Goal: Transaction & Acquisition: Purchase product/service

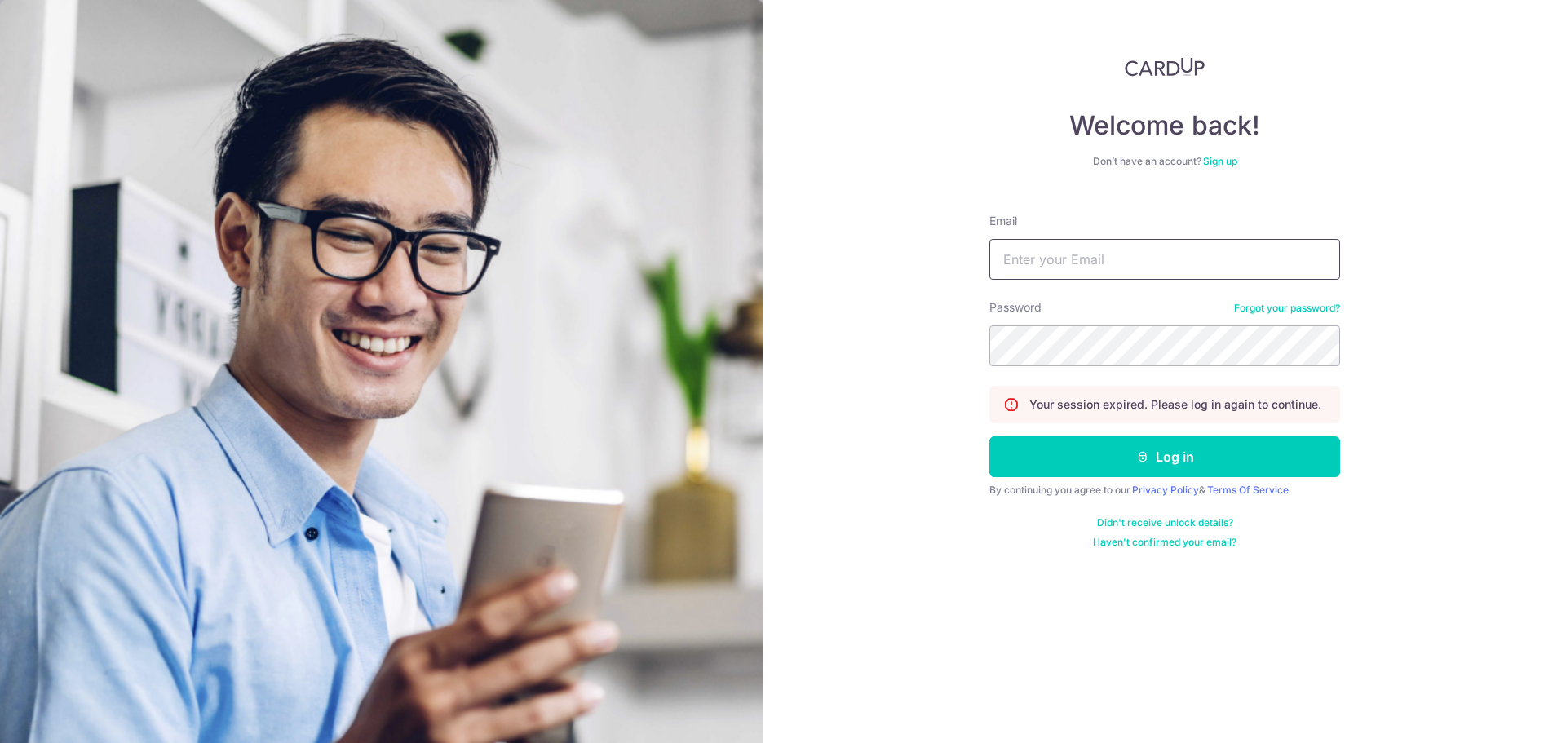
type input "chevyngzw@gmail.com"
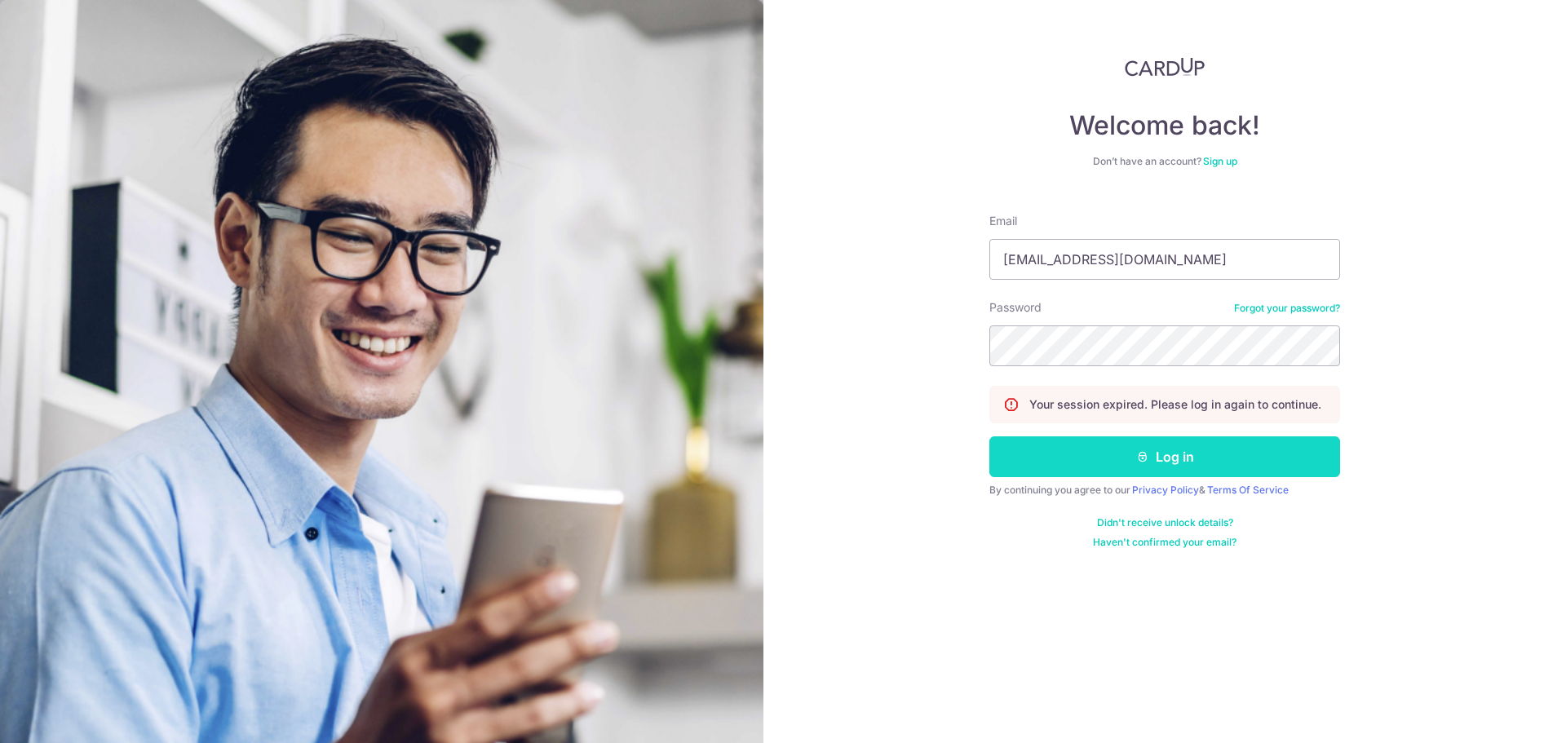
click at [1157, 450] on button "Log in" at bounding box center [1164, 456] width 351 height 41
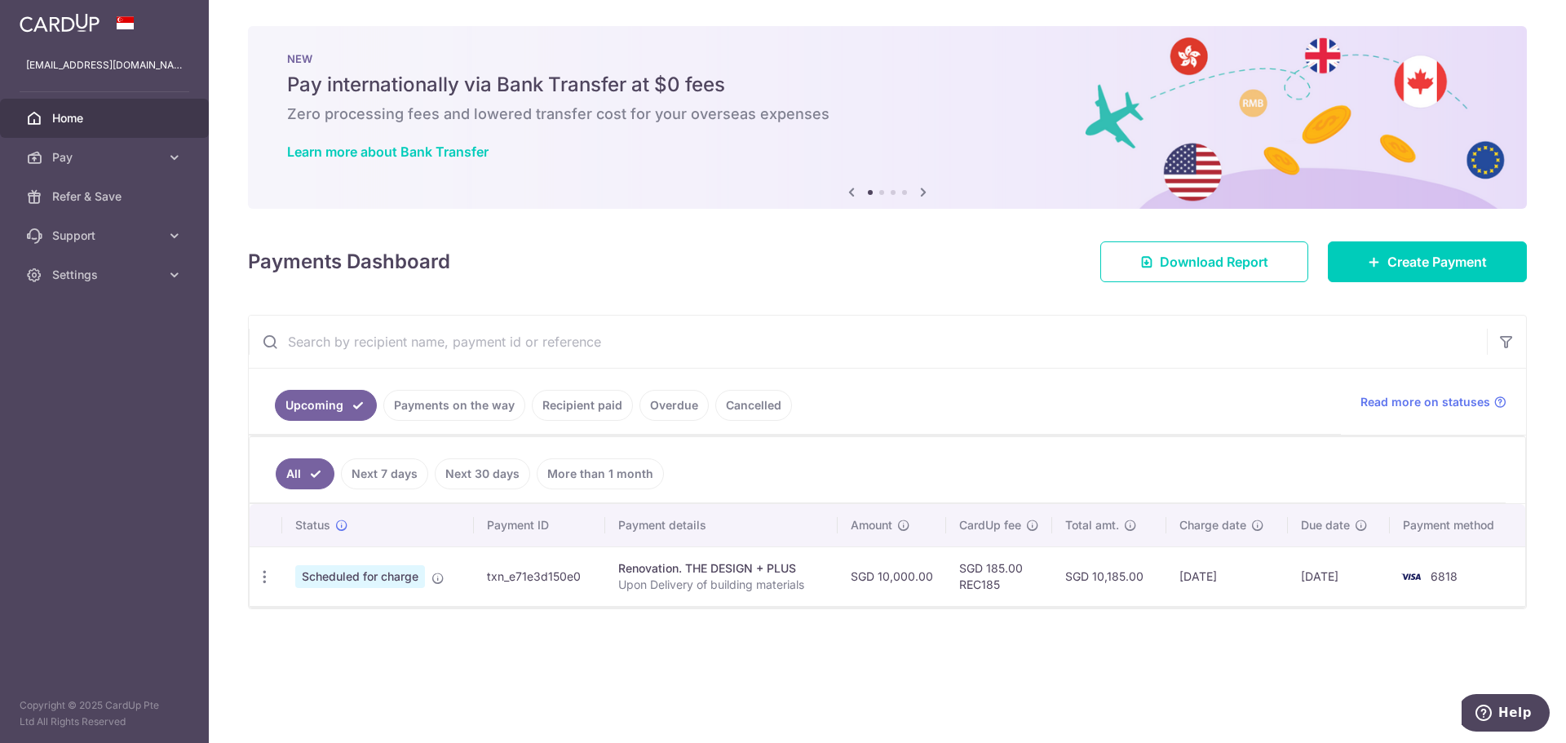
click at [820, 670] on div "× Pause Schedule Pause all future payments in this series Pause just this one p…" at bounding box center [887, 371] width 1357 height 743
click at [426, 396] on link "Payments on the way" at bounding box center [454, 405] width 142 height 31
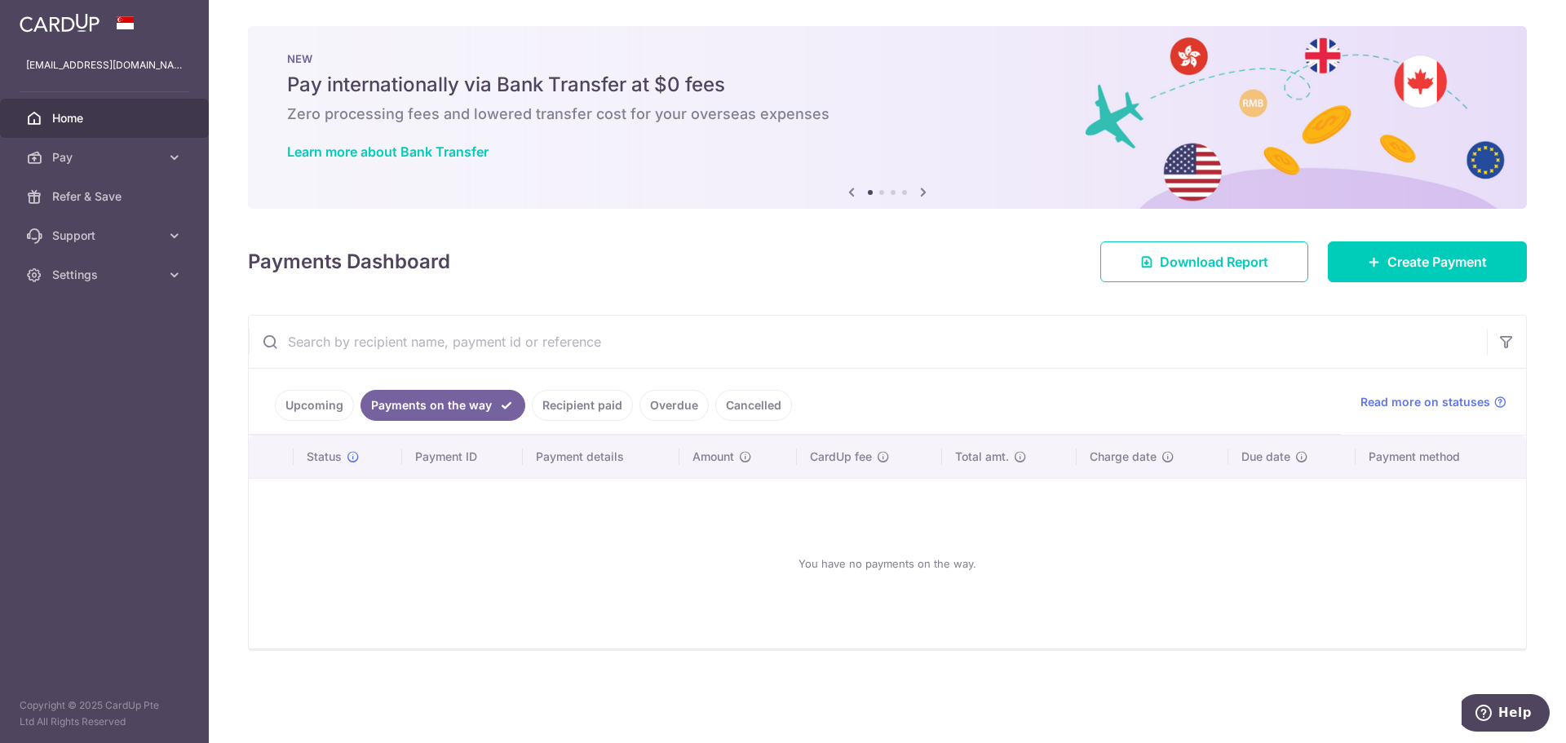
click at [577, 403] on link "Recipient paid" at bounding box center [582, 405] width 101 height 31
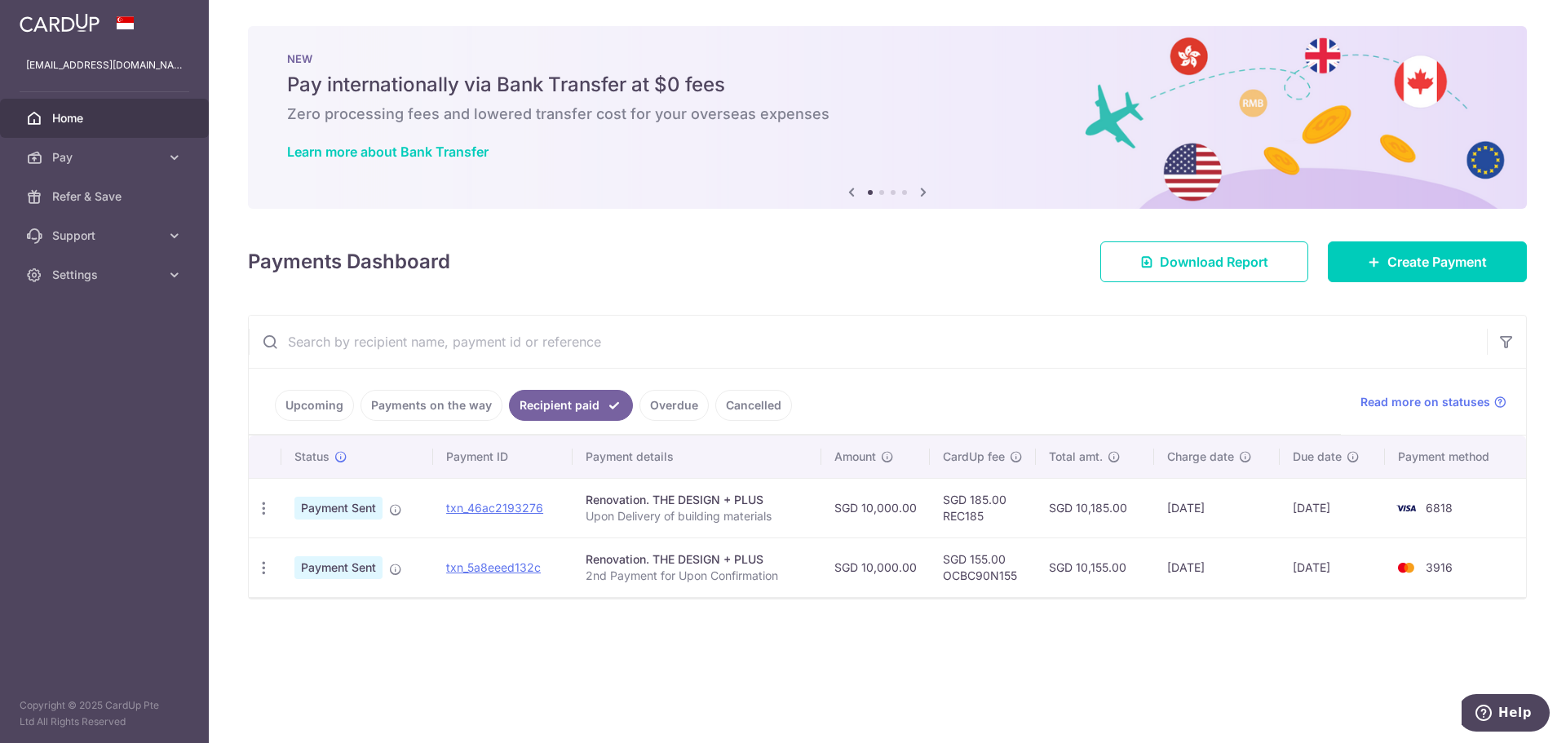
click at [715, 402] on link "Cancelled" at bounding box center [753, 405] width 77 height 31
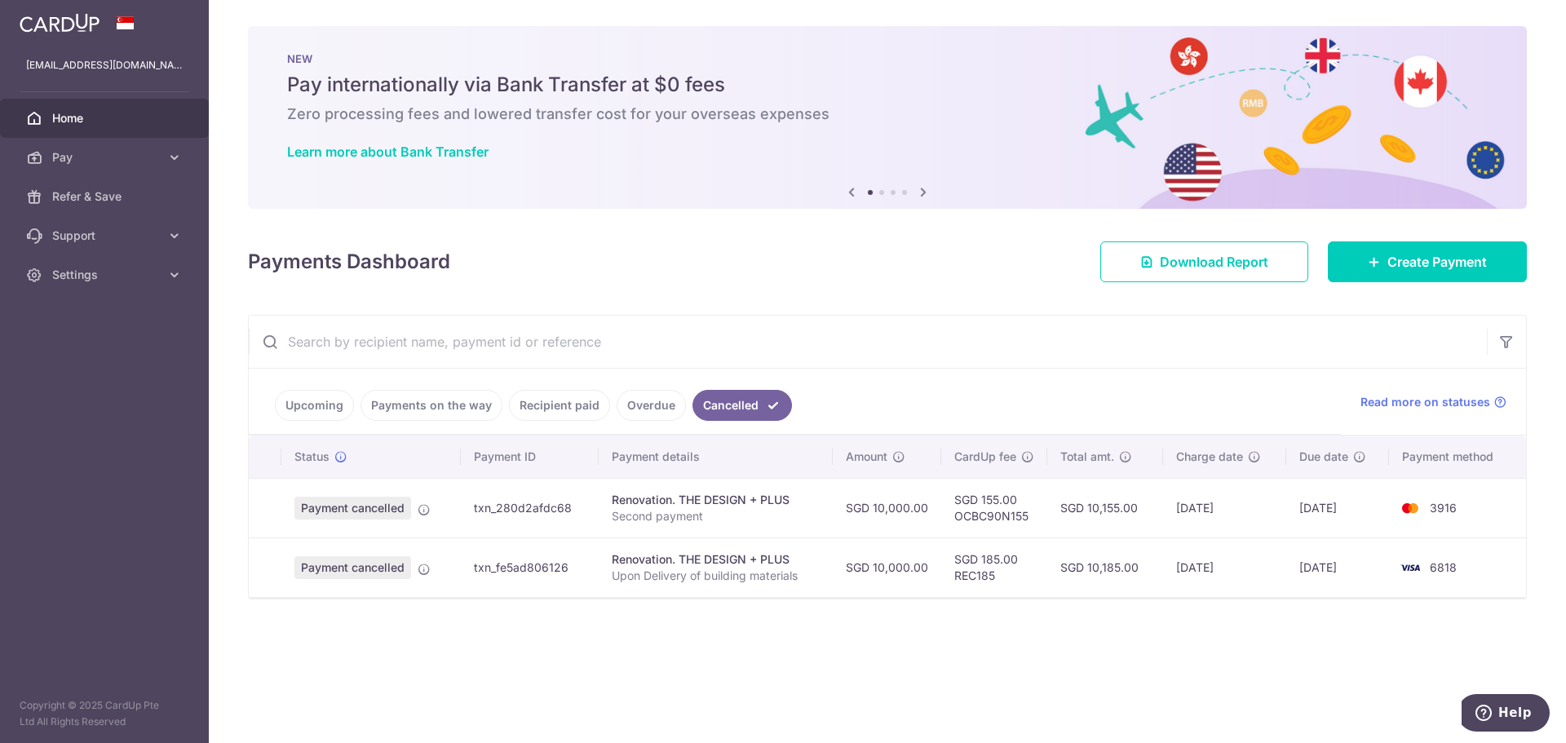
click at [432, 418] on link "Payments on the way" at bounding box center [431, 405] width 142 height 31
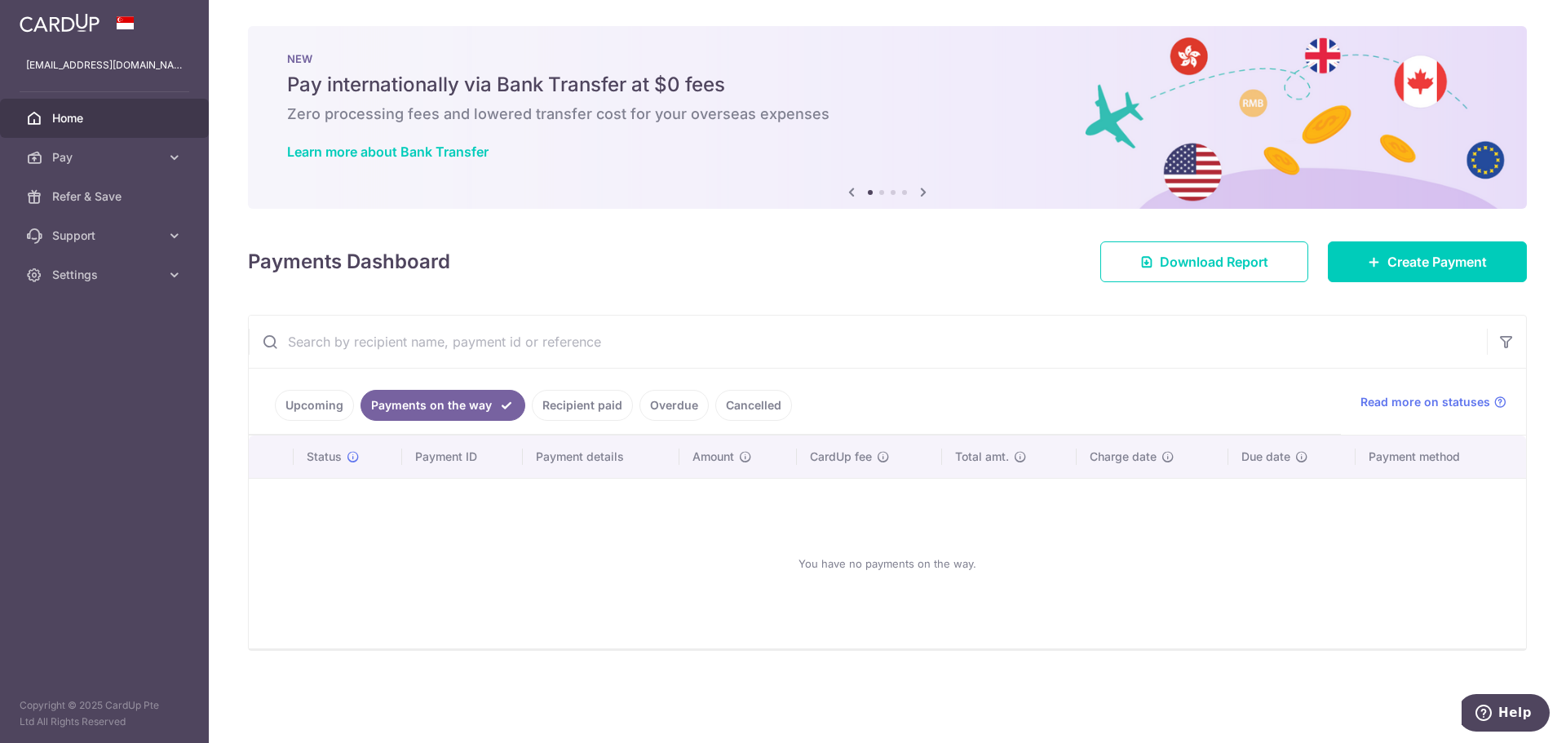
click at [532, 409] on link "Recipient paid" at bounding box center [582, 405] width 101 height 31
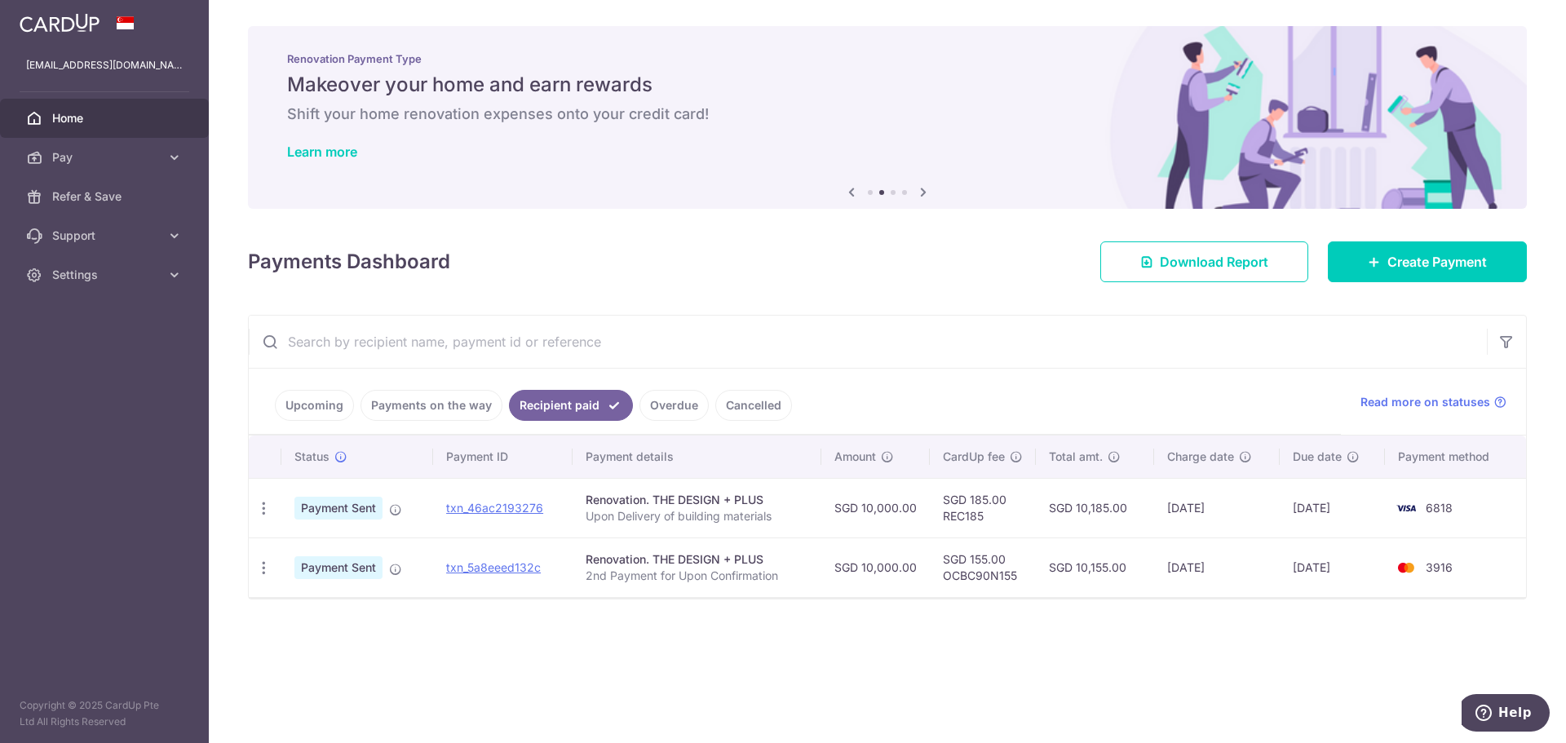
click at [633, 410] on li "Overdue" at bounding box center [671, 405] width 76 height 31
click at [651, 408] on link "Overdue" at bounding box center [673, 405] width 69 height 31
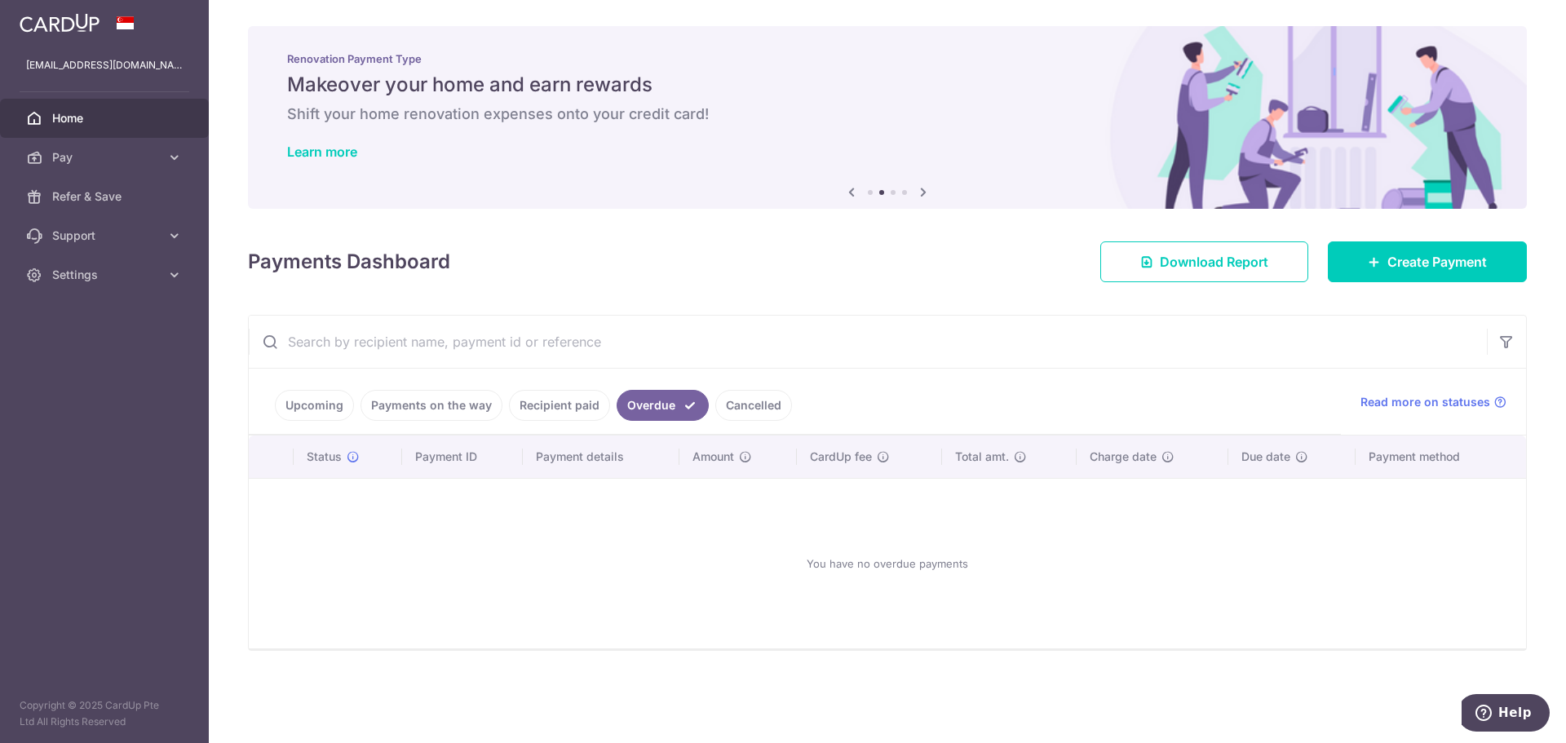
click at [325, 409] on link "Upcoming" at bounding box center [314, 405] width 79 height 31
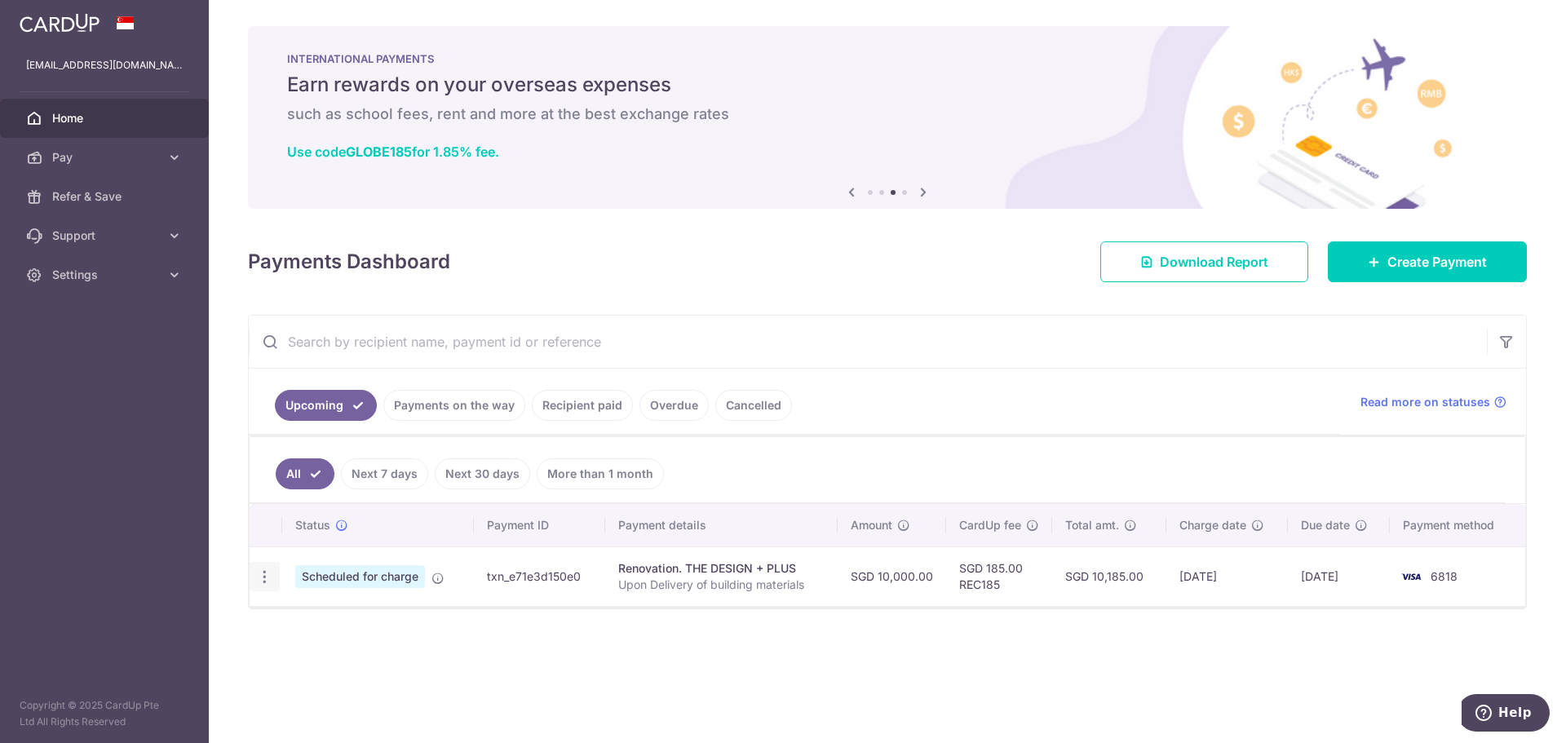
click at [270, 577] on icon "button" at bounding box center [264, 576] width 17 height 17
click at [740, 663] on div "Status Payment ID Payment details Amount CardUp fee Total amt. Charge date Due …" at bounding box center [887, 626] width 1275 height 244
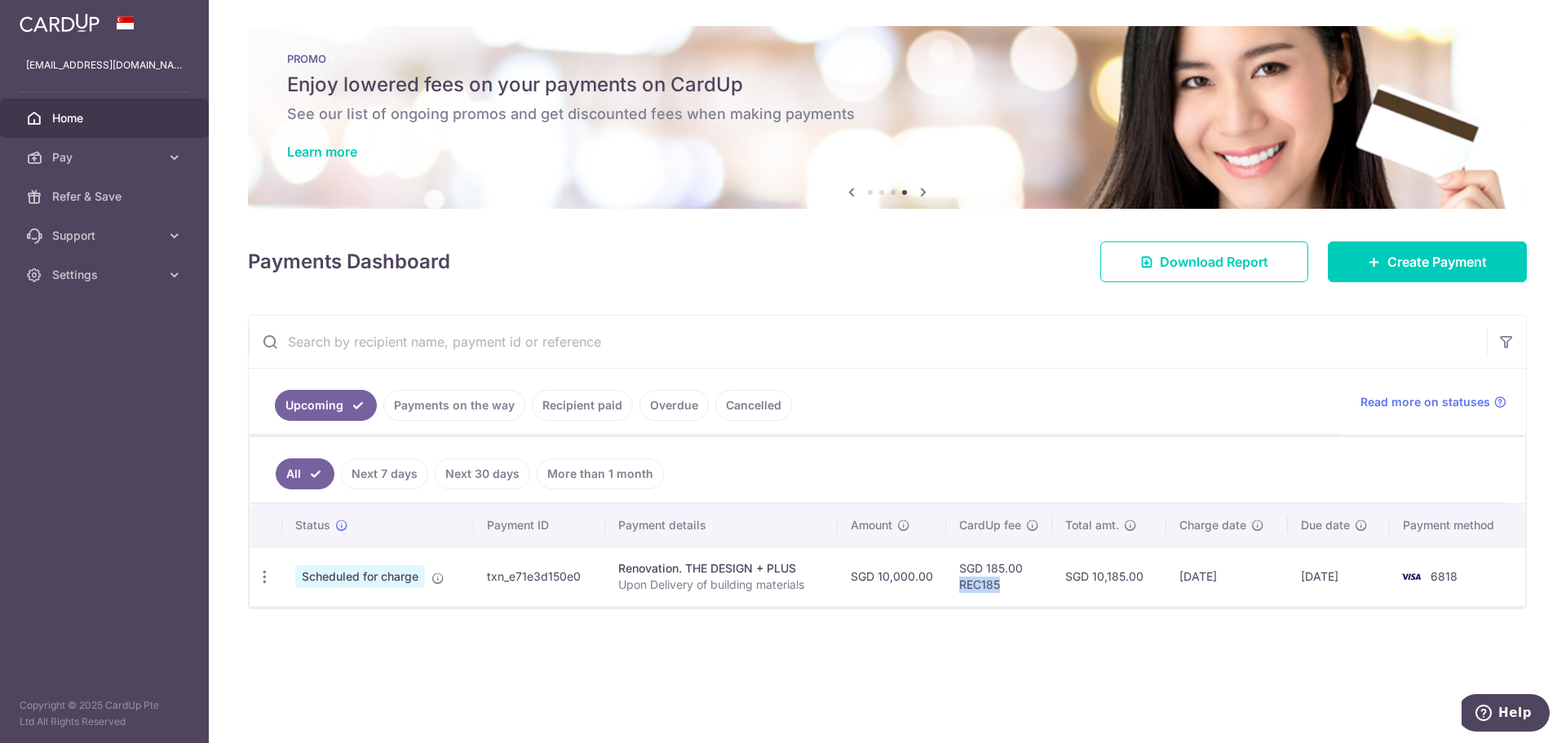
drag, startPoint x: 1013, startPoint y: 586, endPoint x: 952, endPoint y: 584, distance: 61.2
click at [952, 584] on td "SGD 185.00 REC185" at bounding box center [999, 576] width 106 height 60
copy td "REC185"
click at [1378, 254] on link "Create Payment" at bounding box center [1427, 261] width 199 height 41
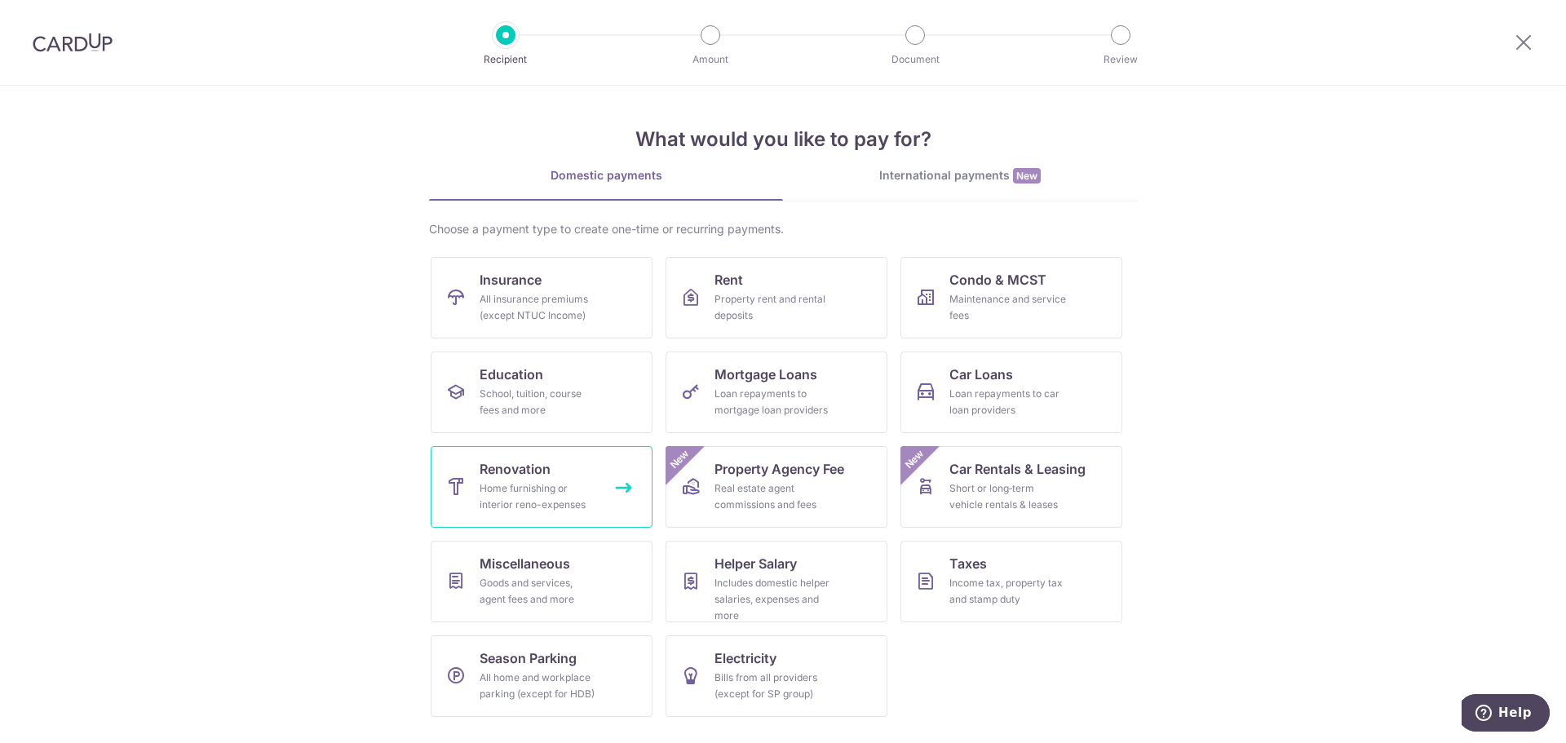
click at [506, 484] on div "Home furnishing or interior reno-expenses" at bounding box center [537, 496] width 117 height 33
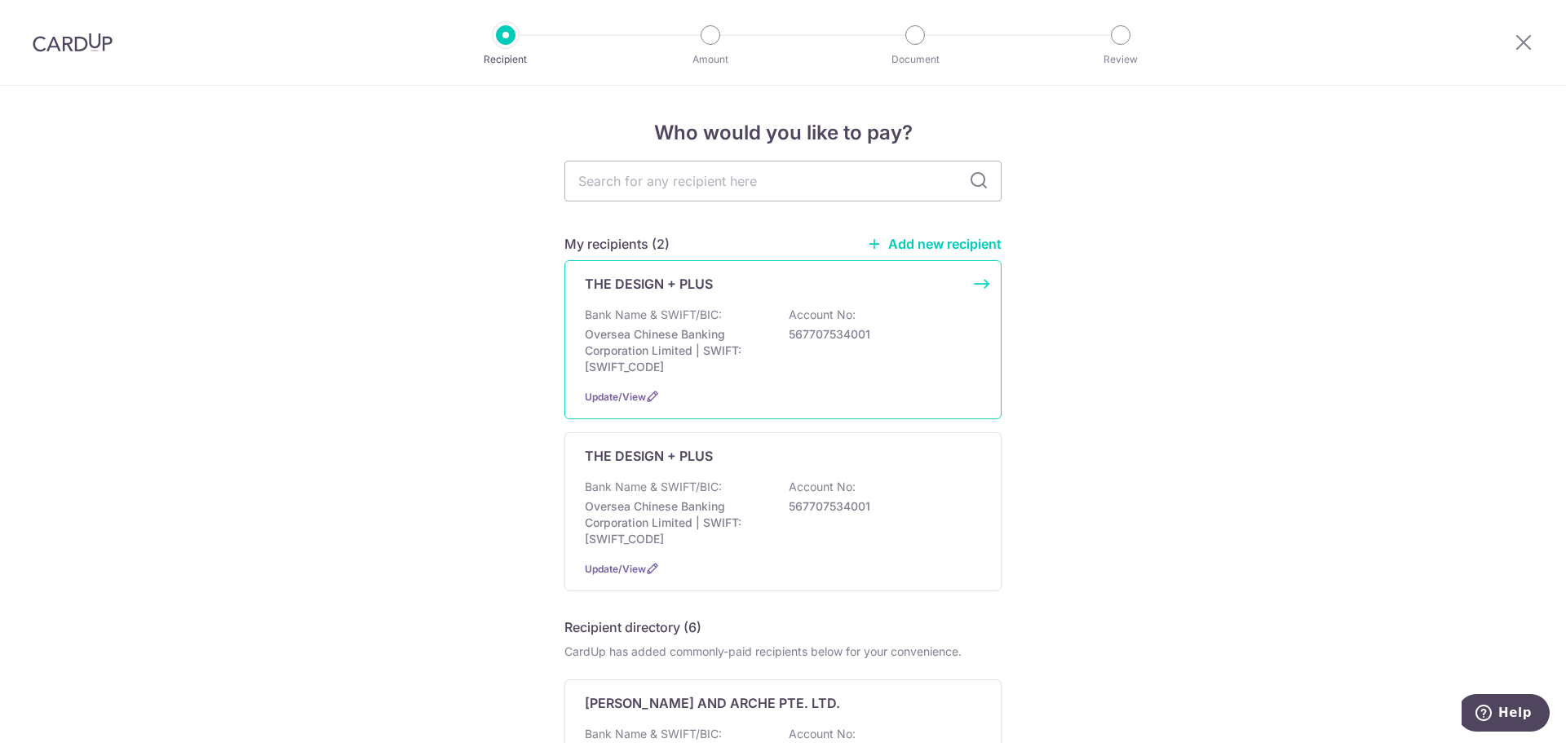
click at [749, 314] on div "Bank Name & SWIFT/BIC: Oversea Chinese Banking Corporation Limited | SWIFT: OCB…" at bounding box center [783, 341] width 396 height 68
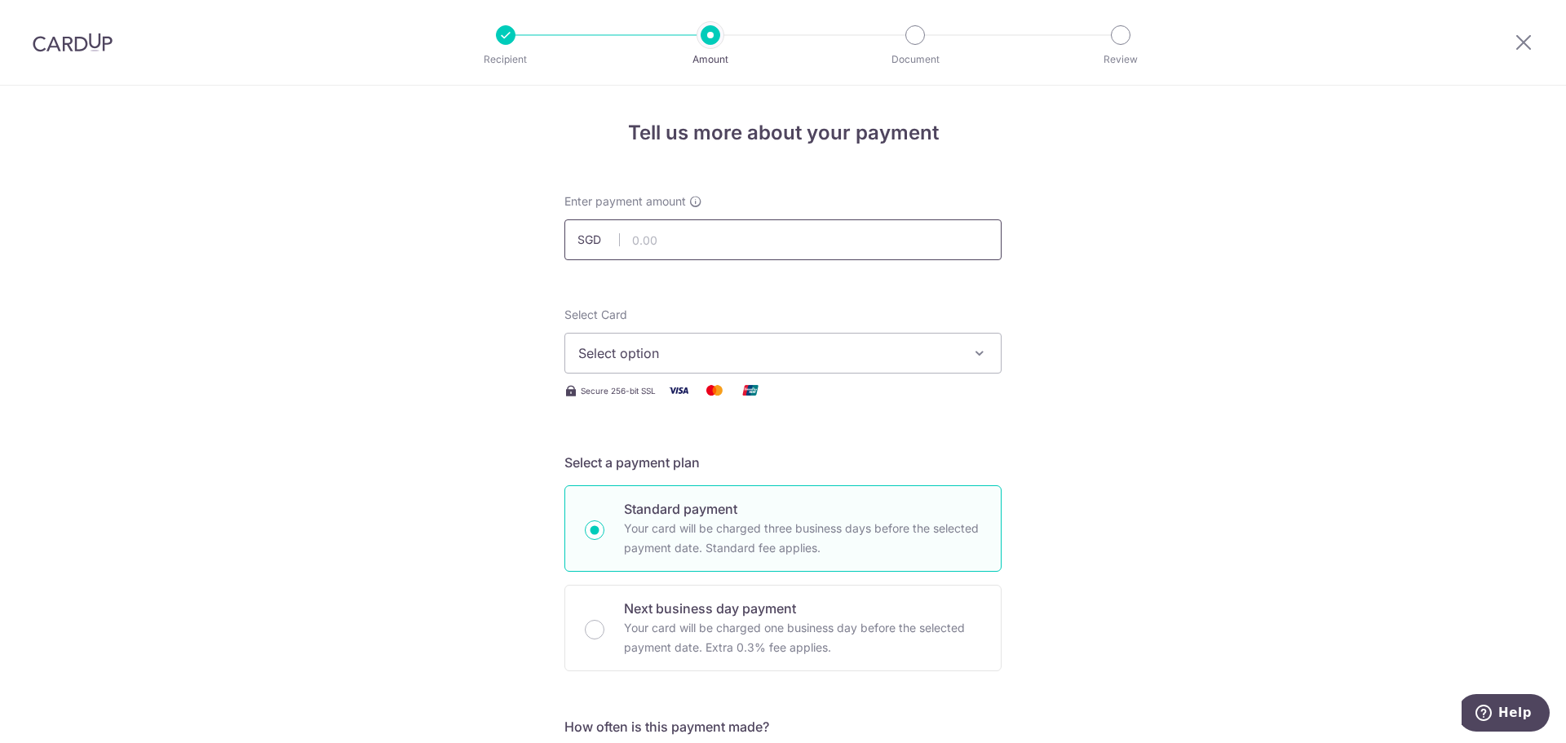
click at [729, 254] on input "text" at bounding box center [782, 239] width 437 height 41
type input "10,000.00"
click at [686, 366] on button "Select option" at bounding box center [782, 353] width 437 height 41
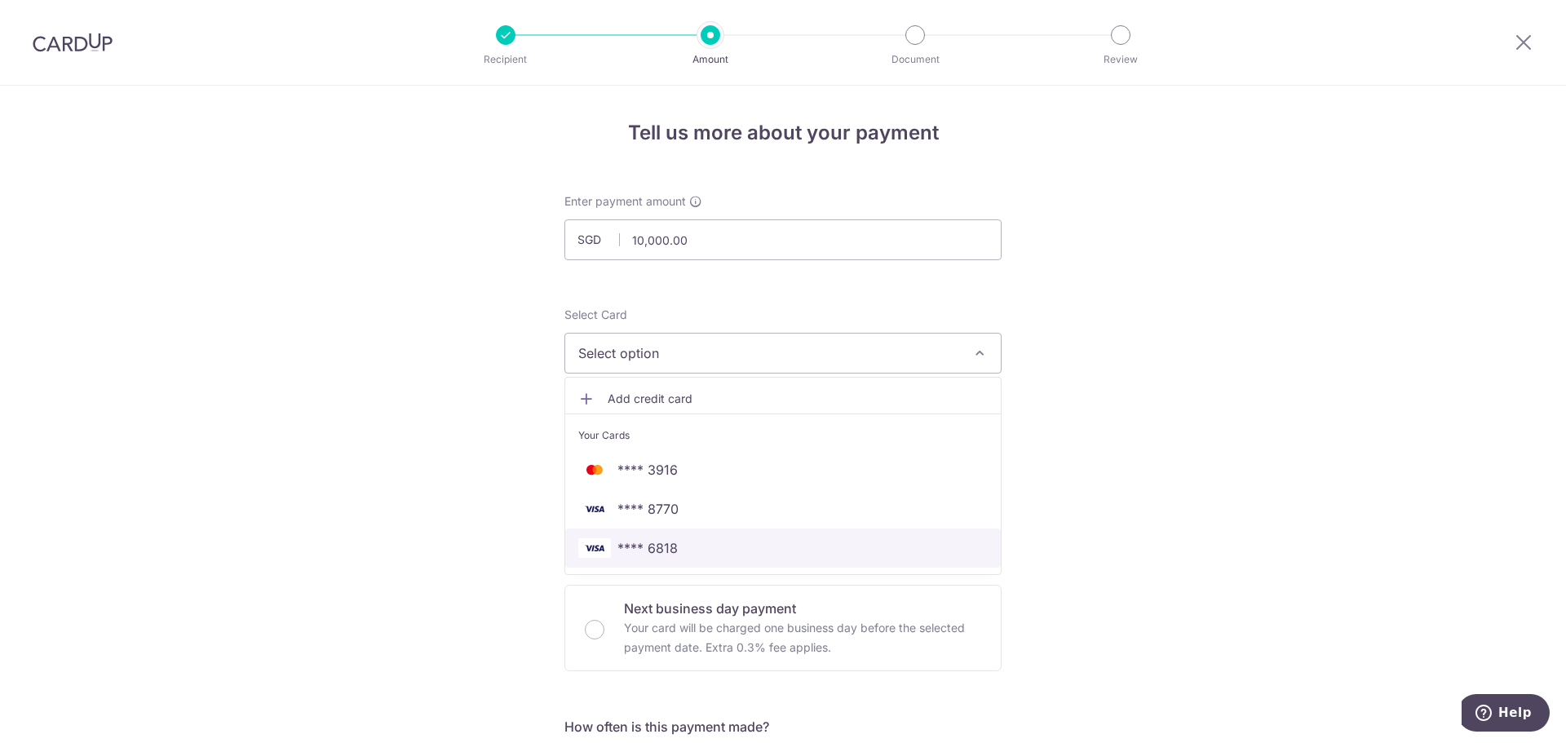
click at [676, 545] on span "**** 6818" at bounding box center [782, 548] width 409 height 20
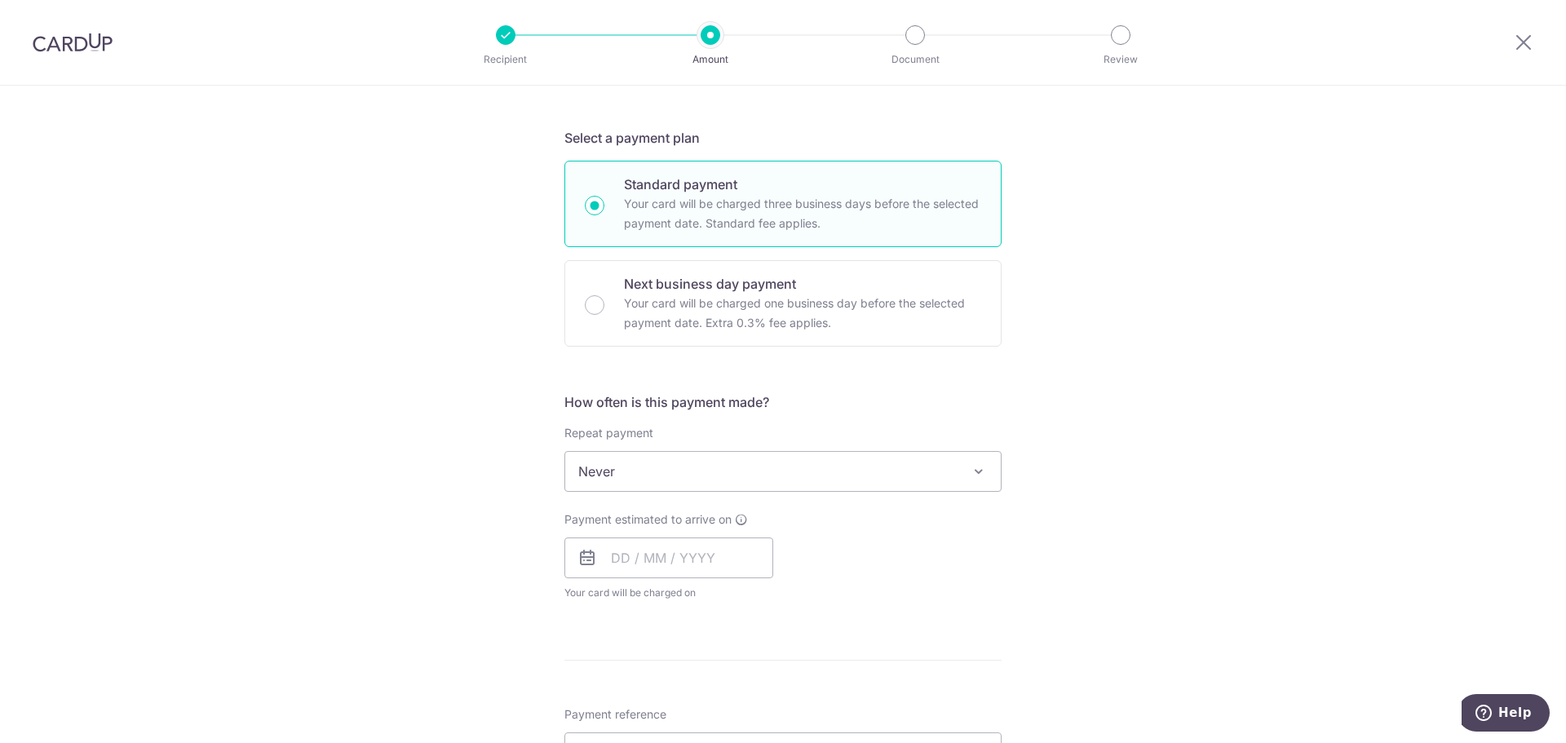
scroll to position [326, 0]
click at [758, 475] on span "Never" at bounding box center [782, 469] width 435 height 39
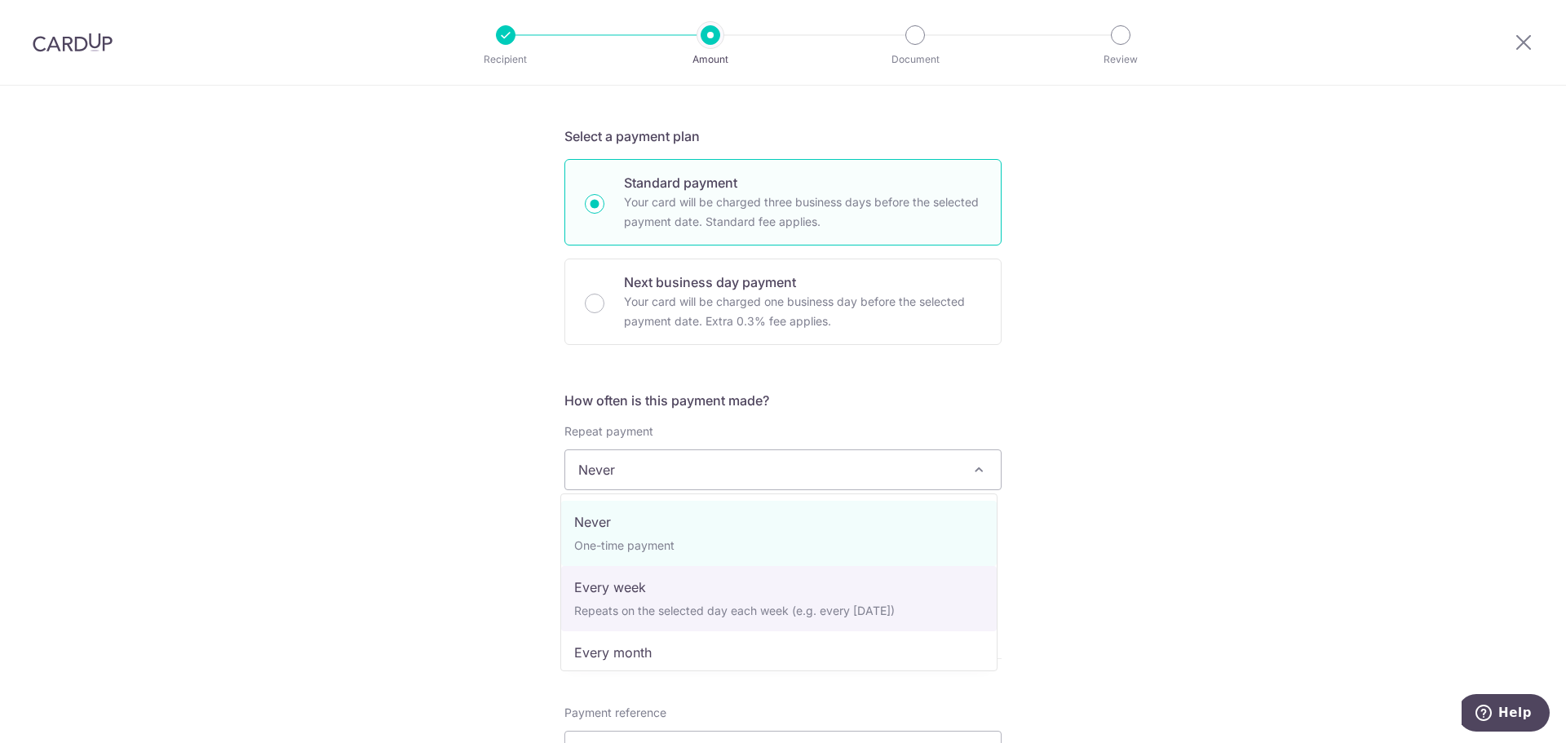
select select "2"
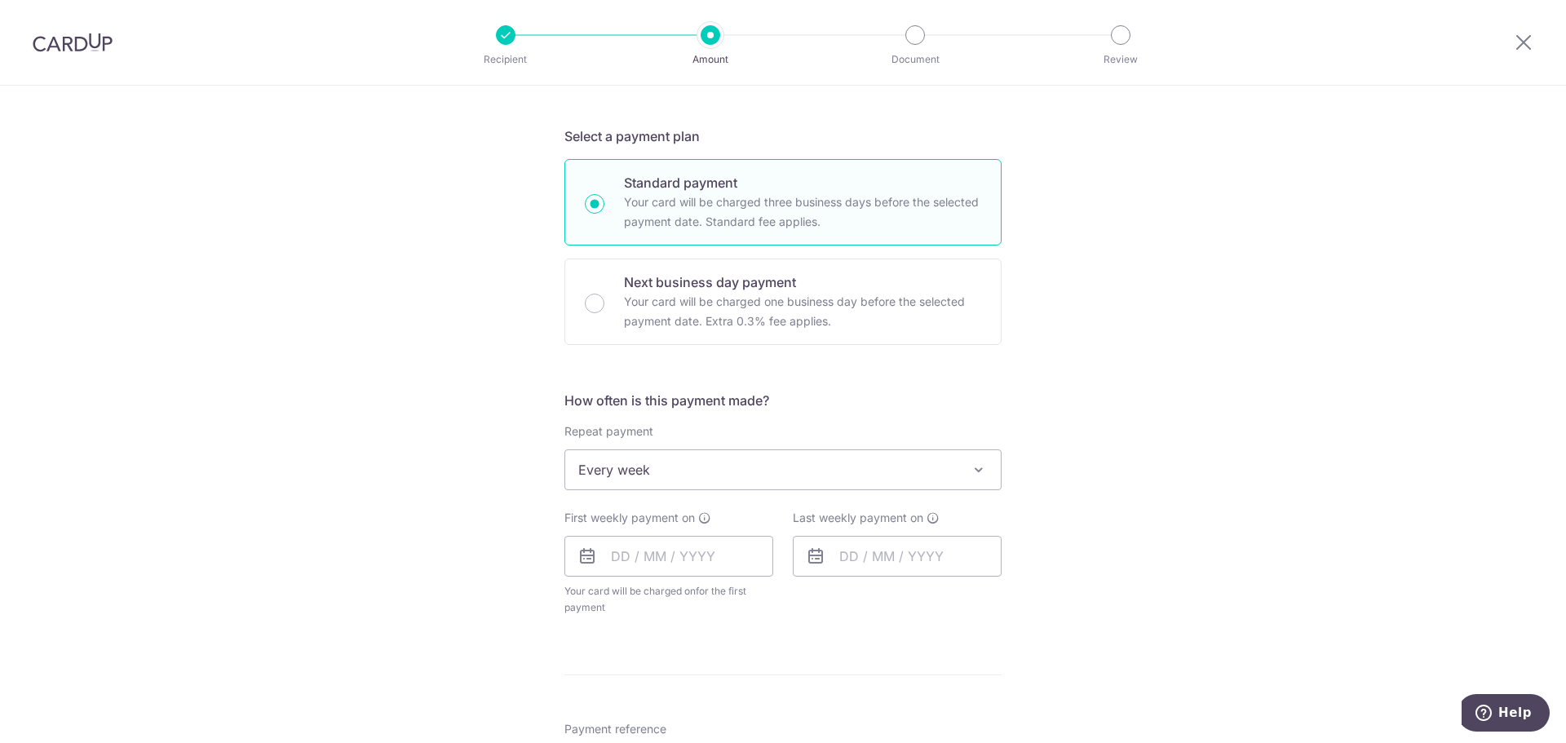
click at [1137, 578] on div "Tell us more about your payment Enter payment amount SGD 10,000.00 10000.00 Sel…" at bounding box center [783, 559] width 1566 height 1601
click at [643, 555] on input "text" at bounding box center [668, 556] width 209 height 41
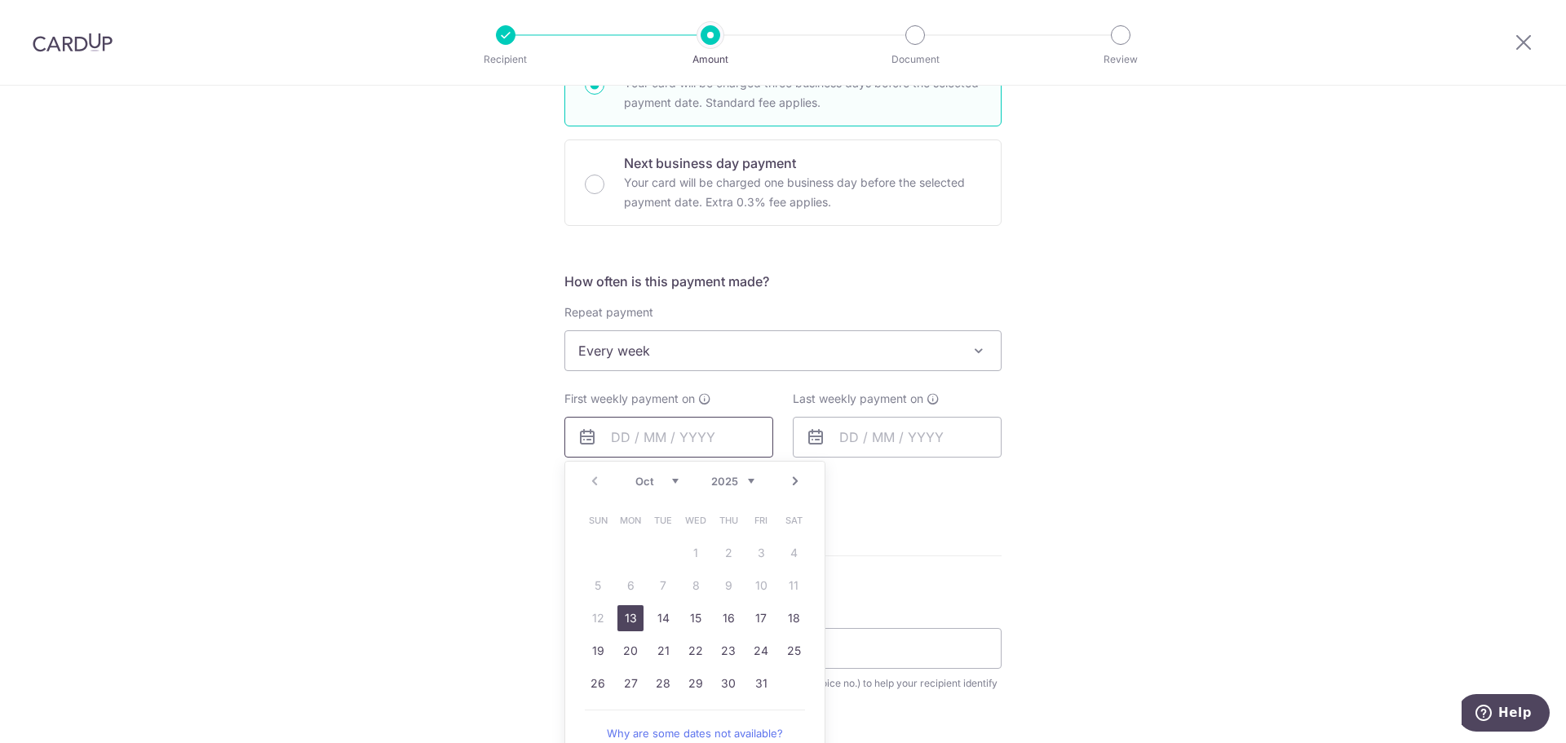
scroll to position [489, 0]
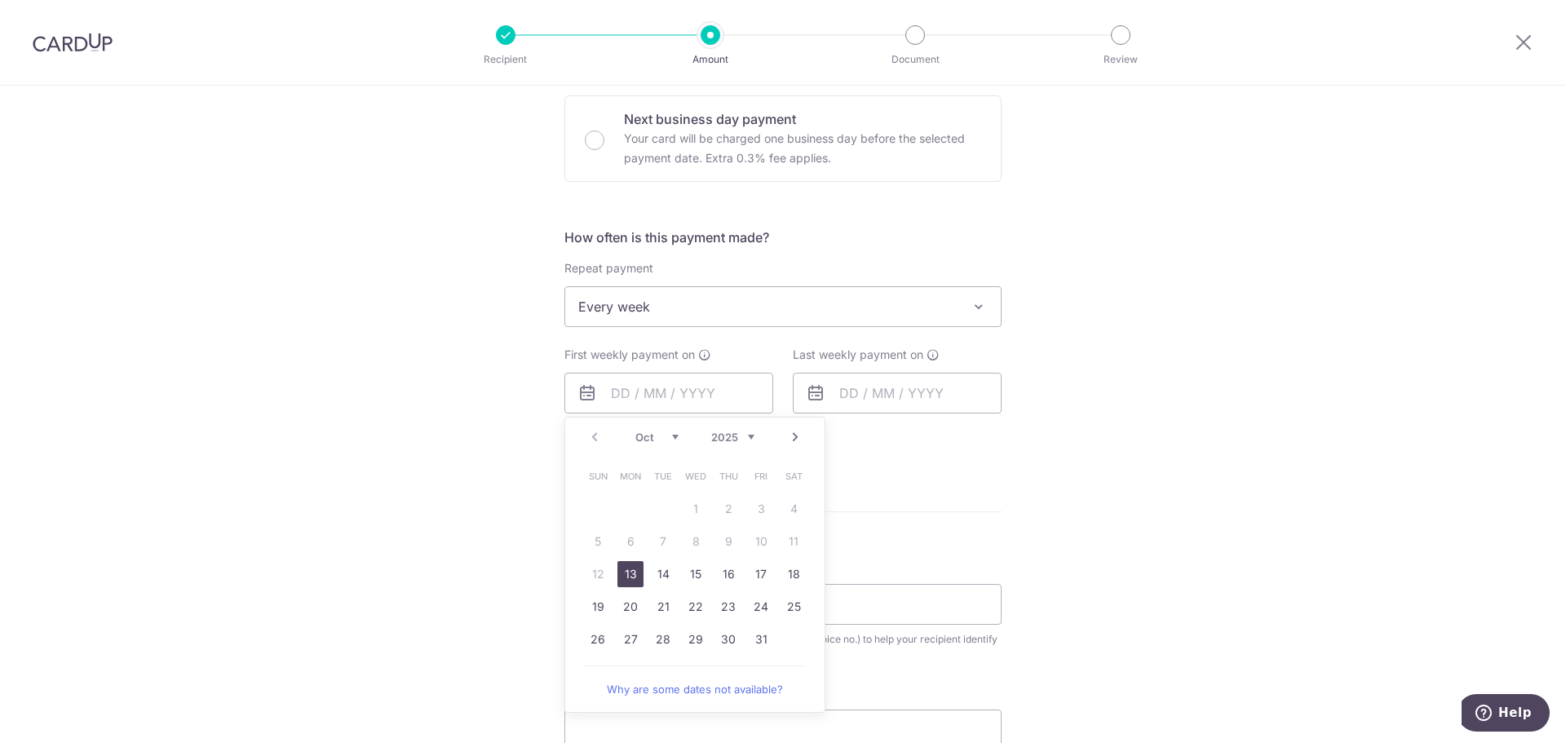
click at [629, 576] on link "13" at bounding box center [630, 574] width 26 height 26
type input "13/10/2025"
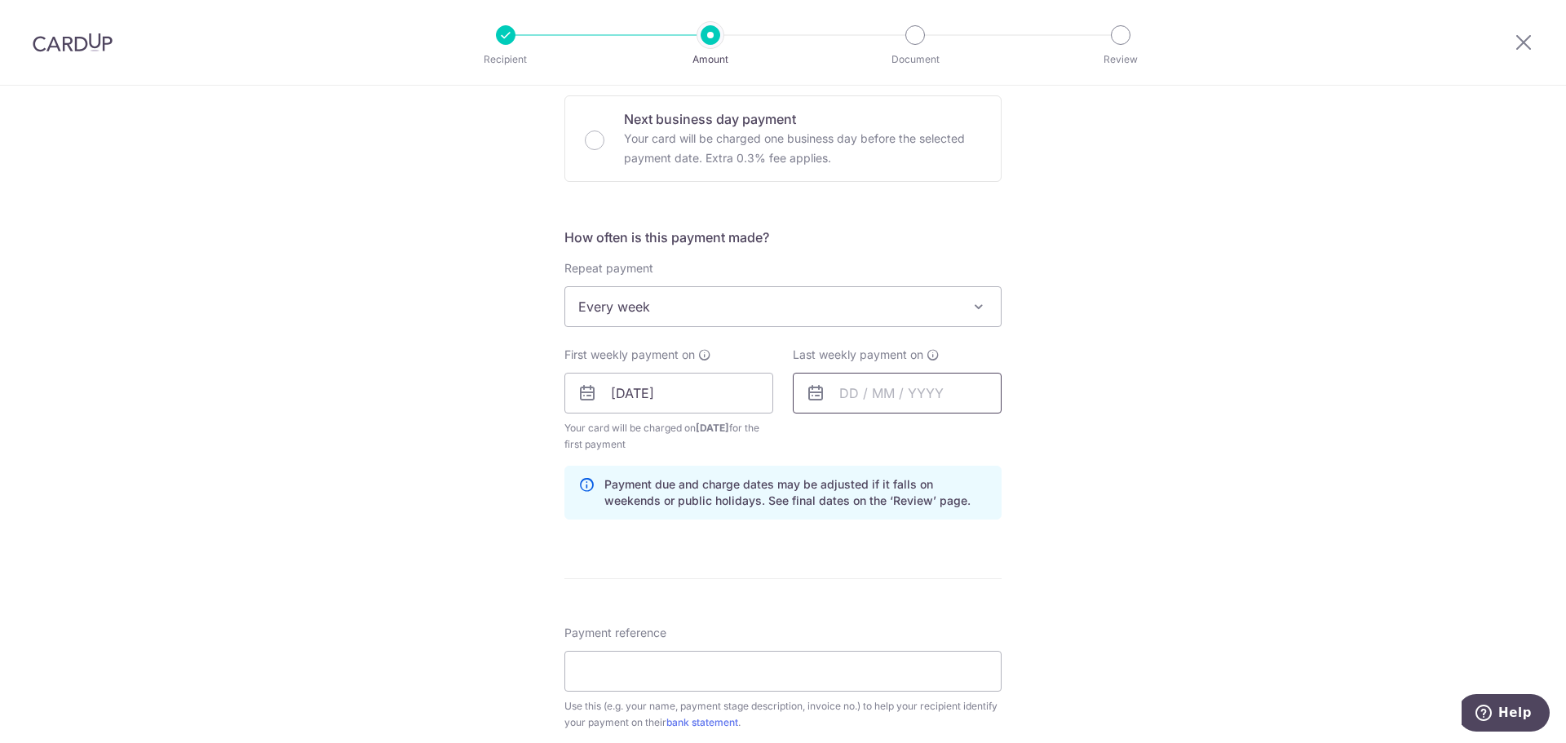
click at [870, 400] on input "text" at bounding box center [897, 393] width 209 height 41
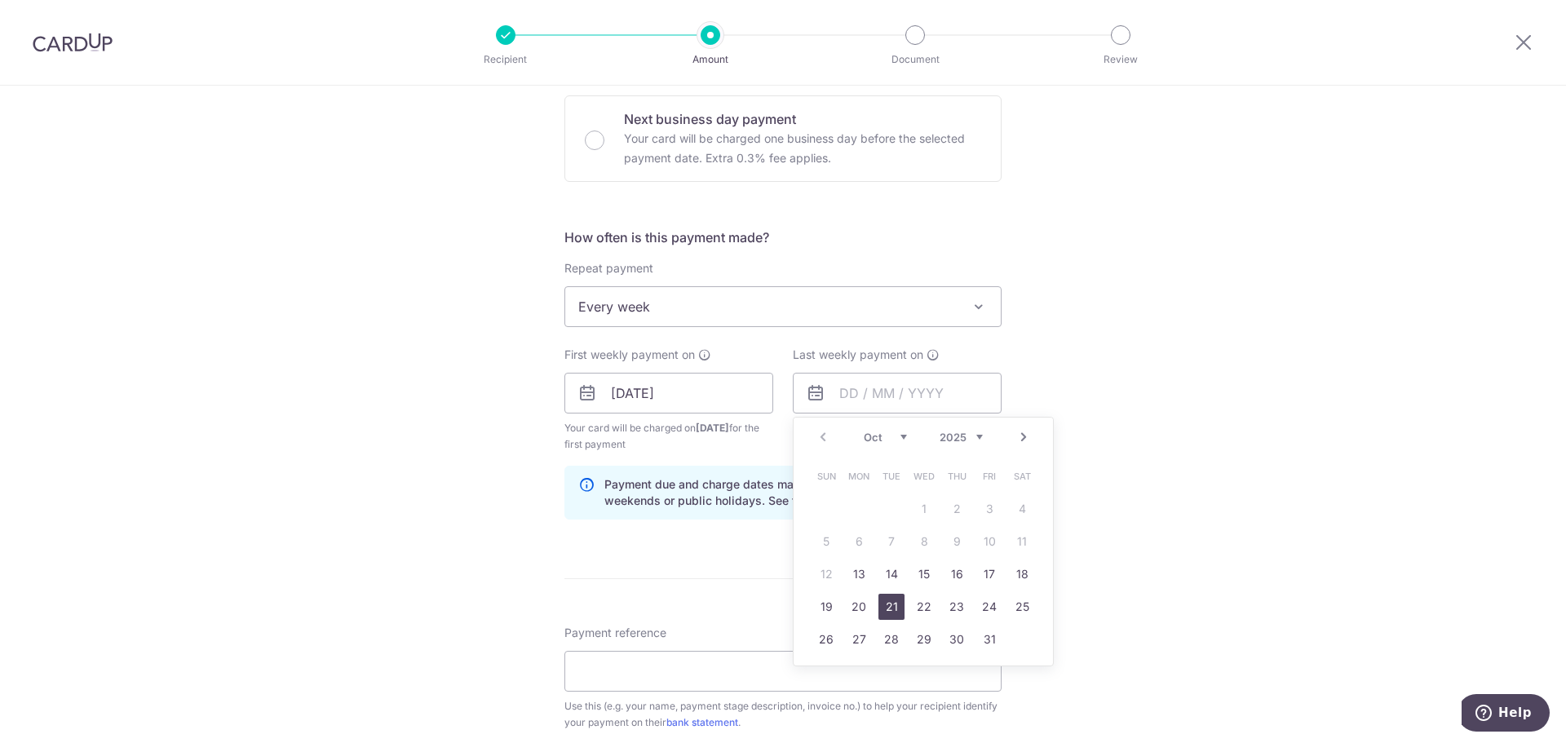
click at [883, 615] on link "21" at bounding box center [891, 607] width 26 height 26
type input "21/10/2025"
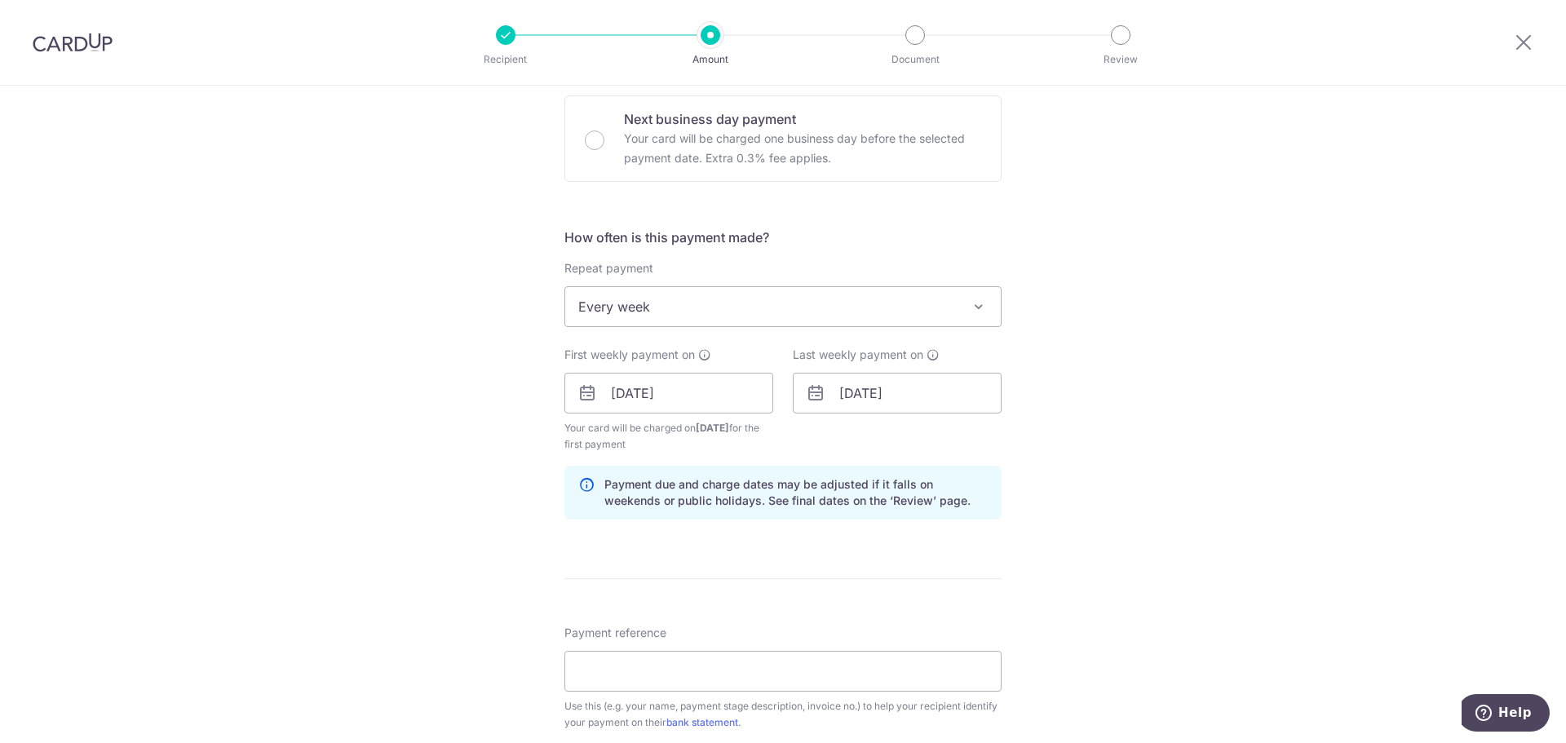
click at [1026, 566] on div "Tell us more about your payment Enter payment amount SGD 10,000.00 10000.00 Sel…" at bounding box center [783, 430] width 1566 height 1668
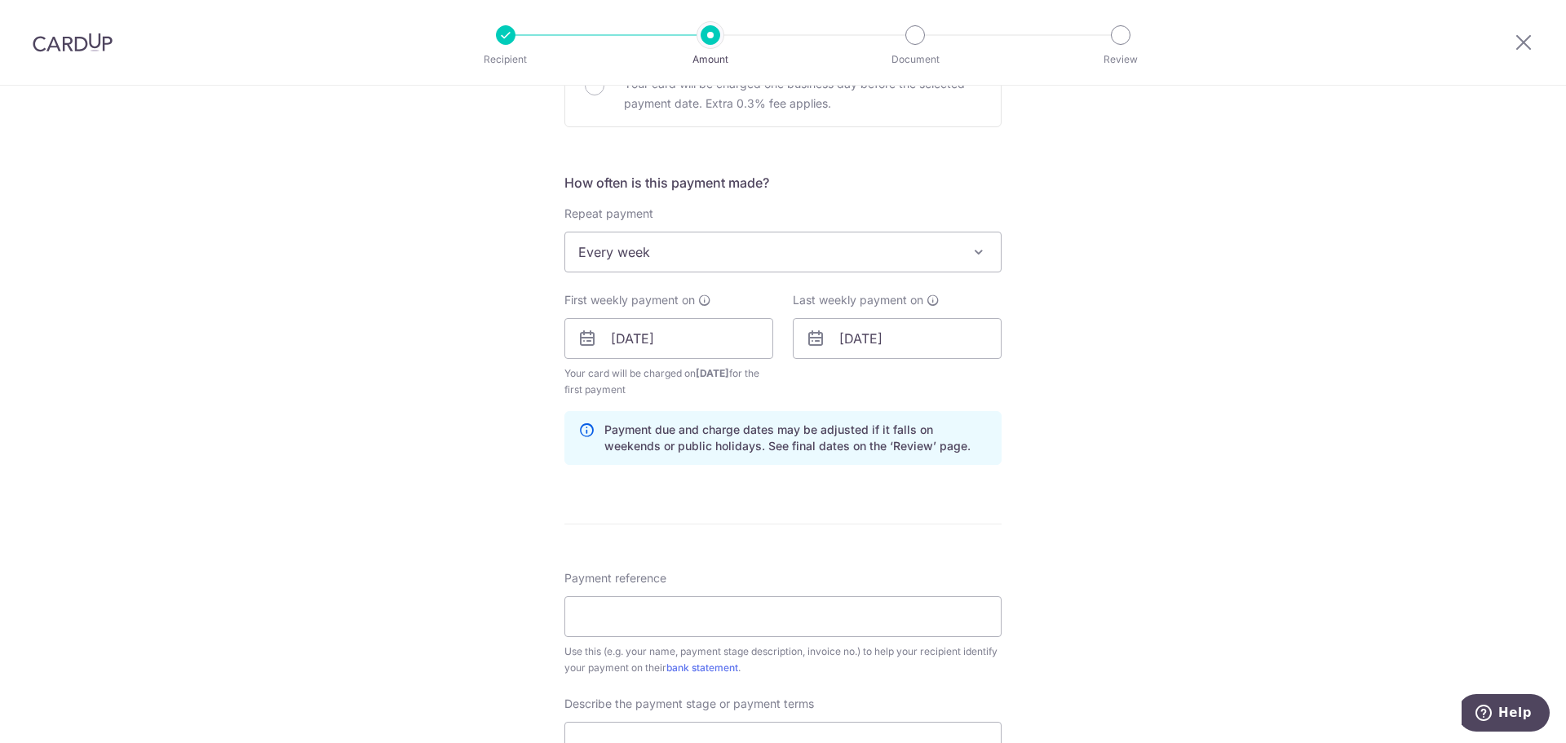
scroll to position [571, 0]
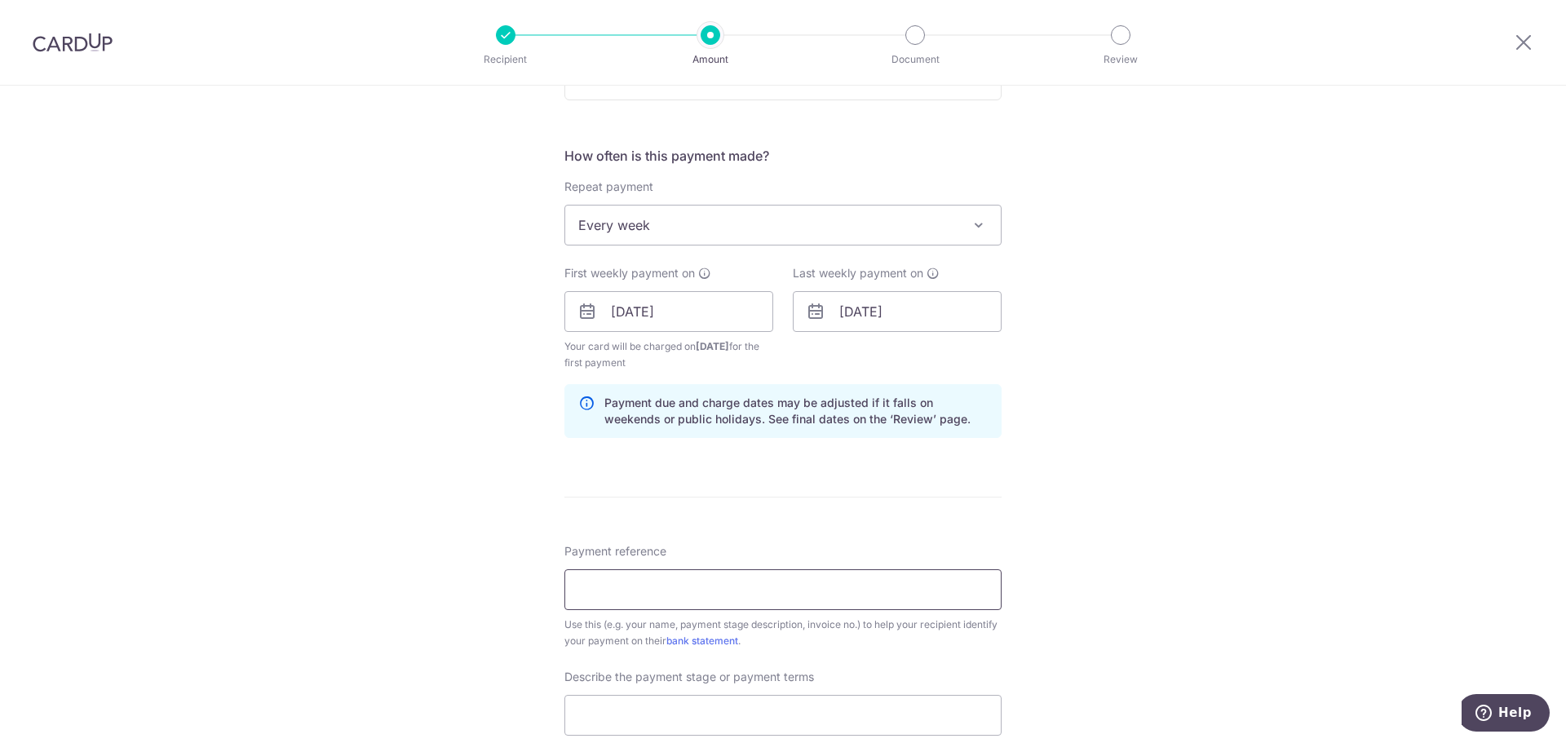
click at [728, 592] on input "Payment reference" at bounding box center [782, 589] width 437 height 41
paste input "REC185"
type input "REC185"
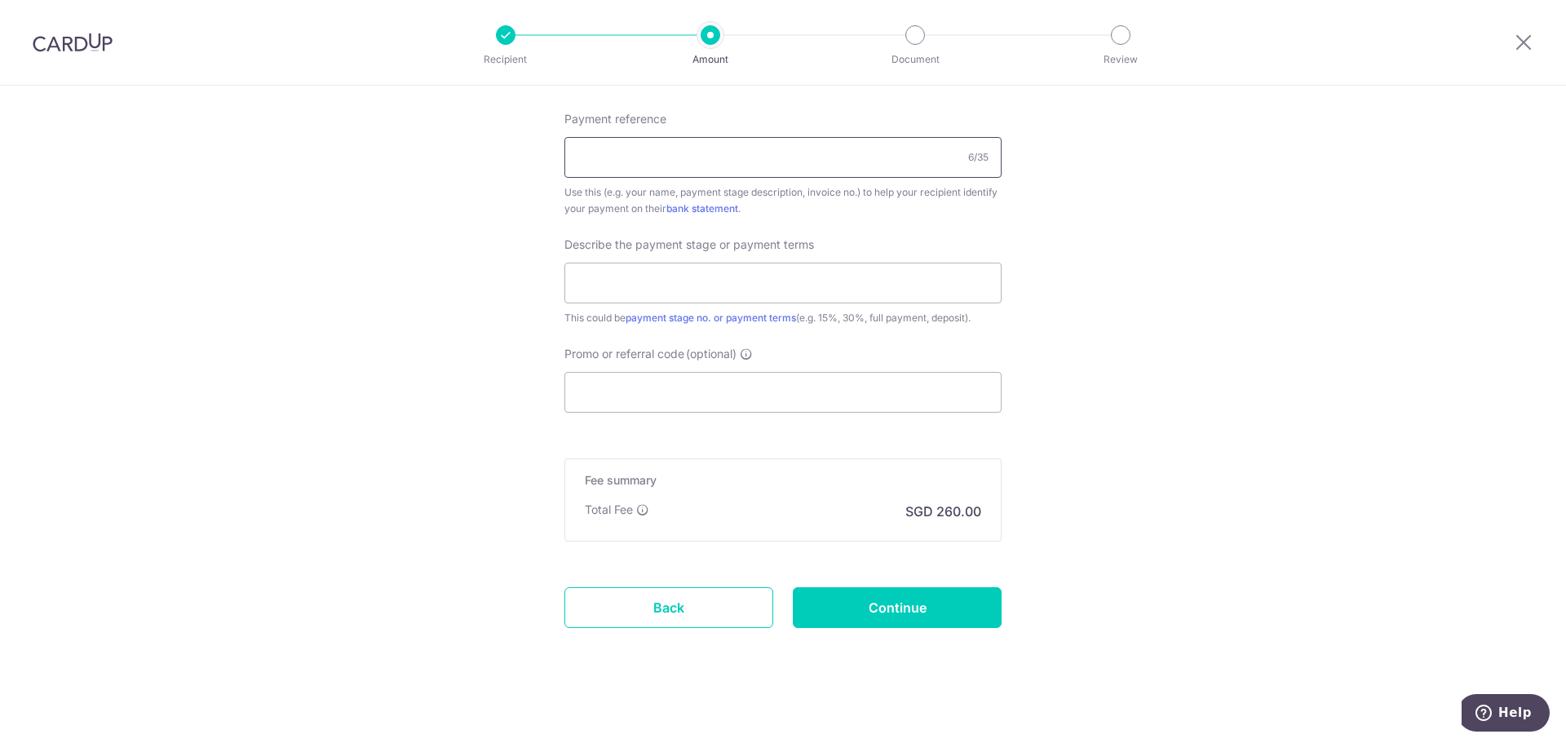
scroll to position [1010, 0]
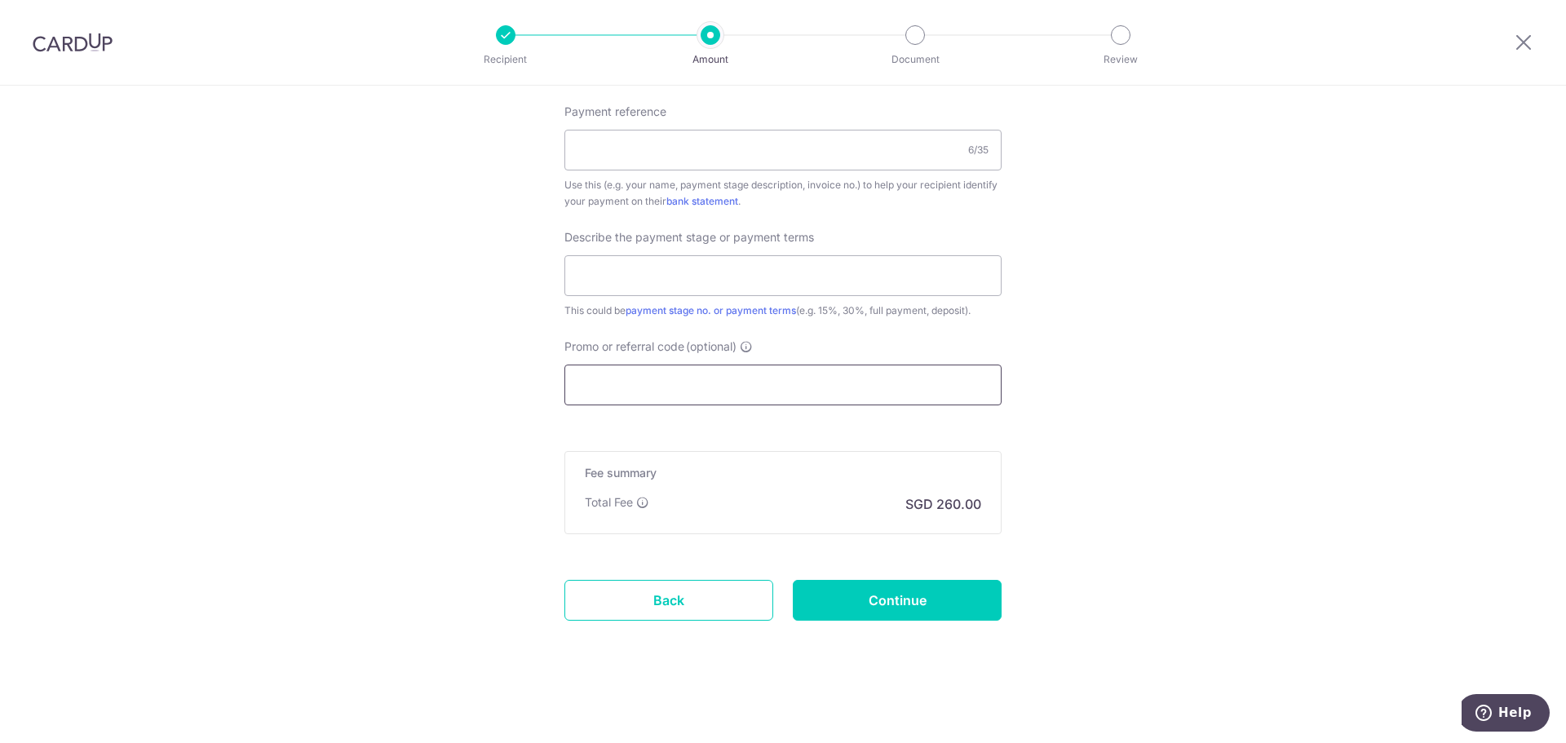
click at [741, 386] on input "Promo or referral code (optional)" at bounding box center [782, 385] width 437 height 41
paste input "REC185"
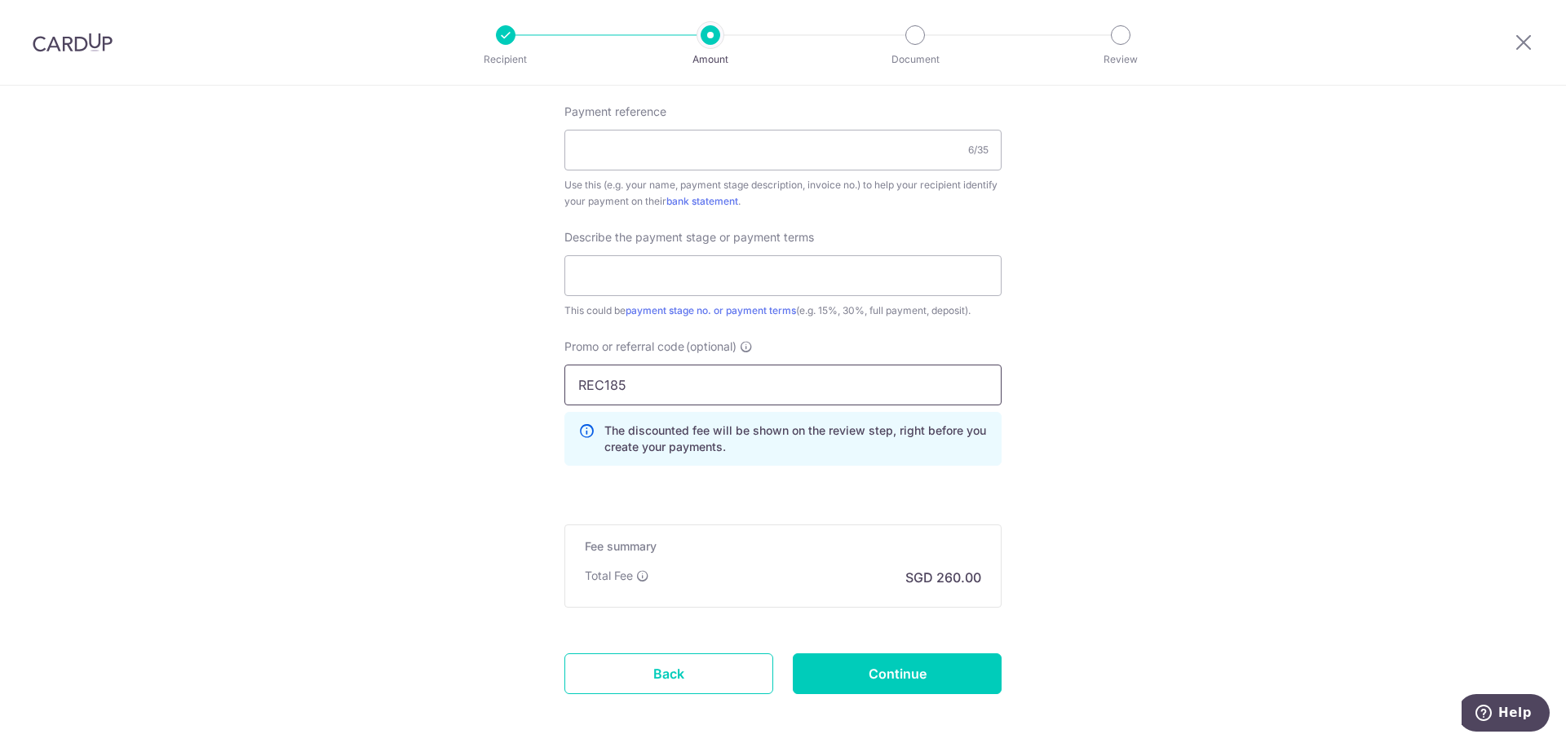
type input "REC185"
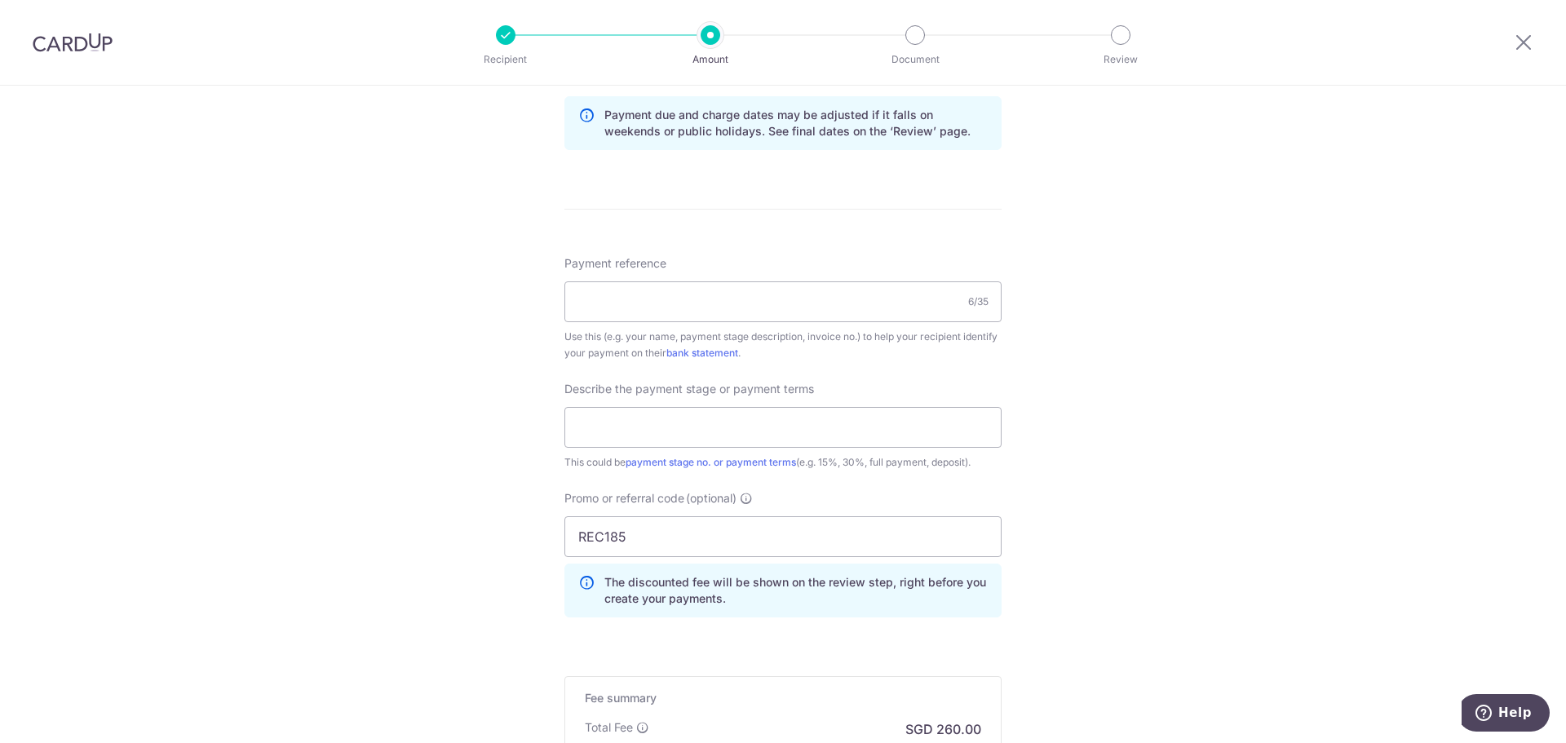
scroll to position [847, 0]
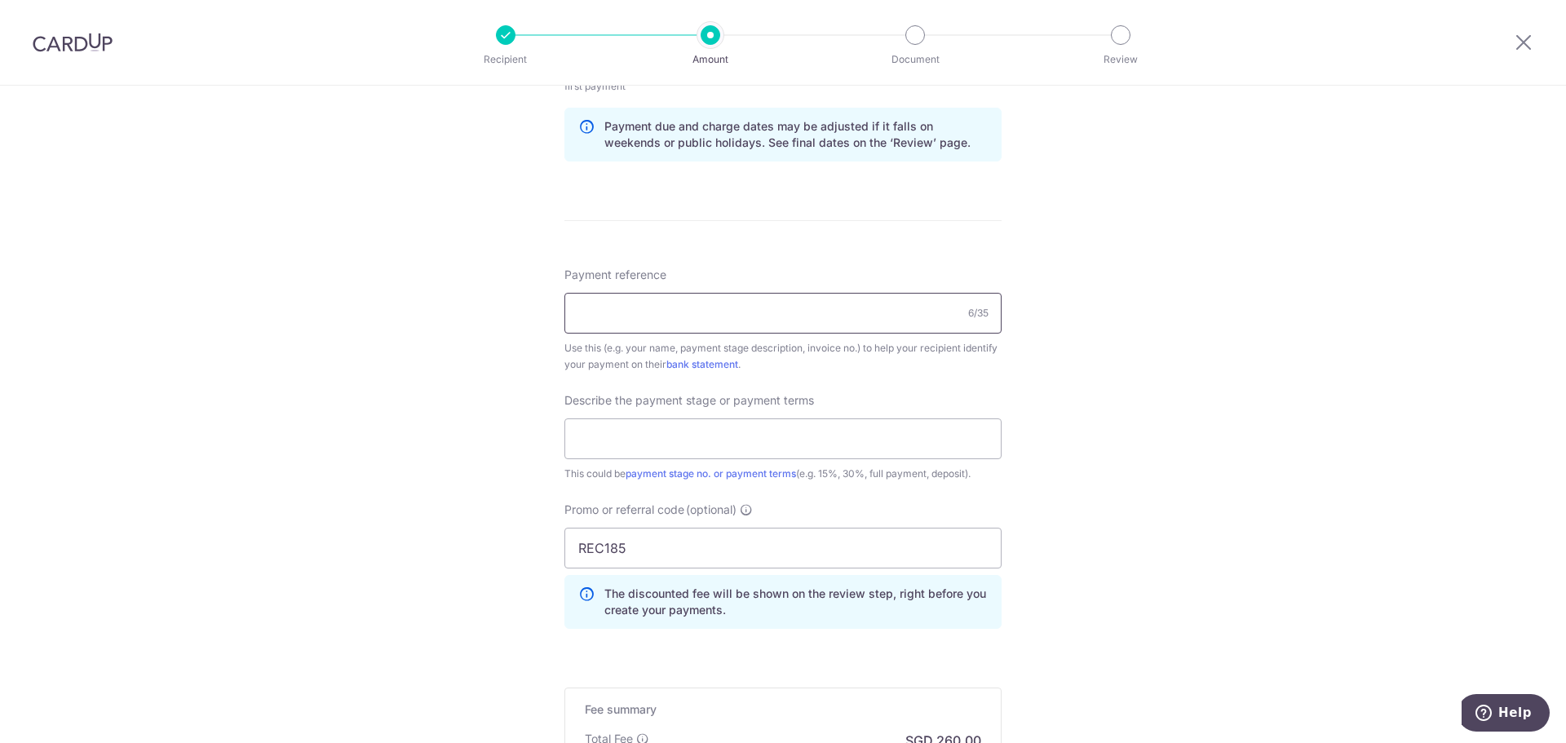
click at [732, 306] on input "Payment reference" at bounding box center [782, 313] width 437 height 41
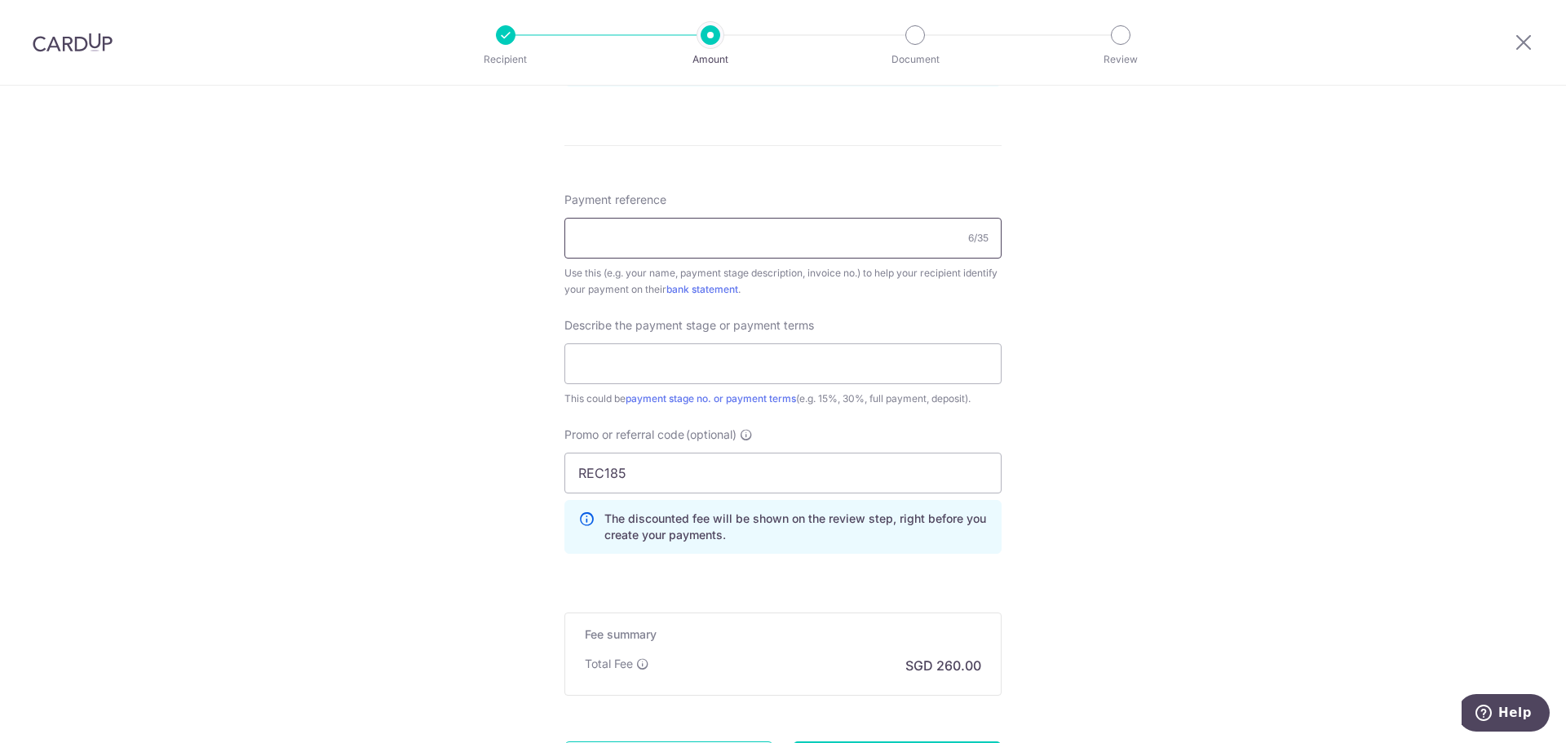
scroll to position [921, 0]
click at [602, 233] on input "Payment reference" at bounding box center [782, 239] width 437 height 41
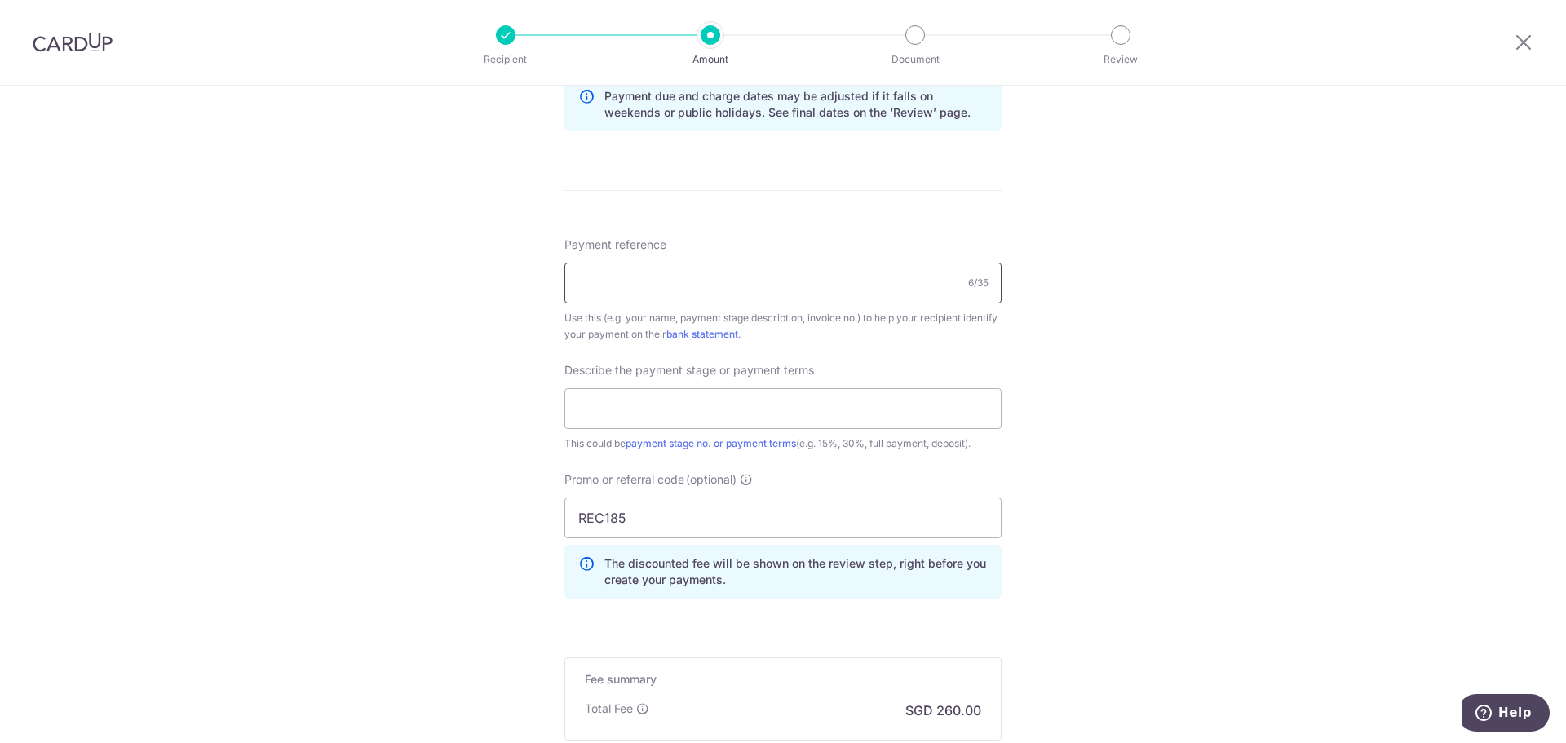
scroll to position [839, 0]
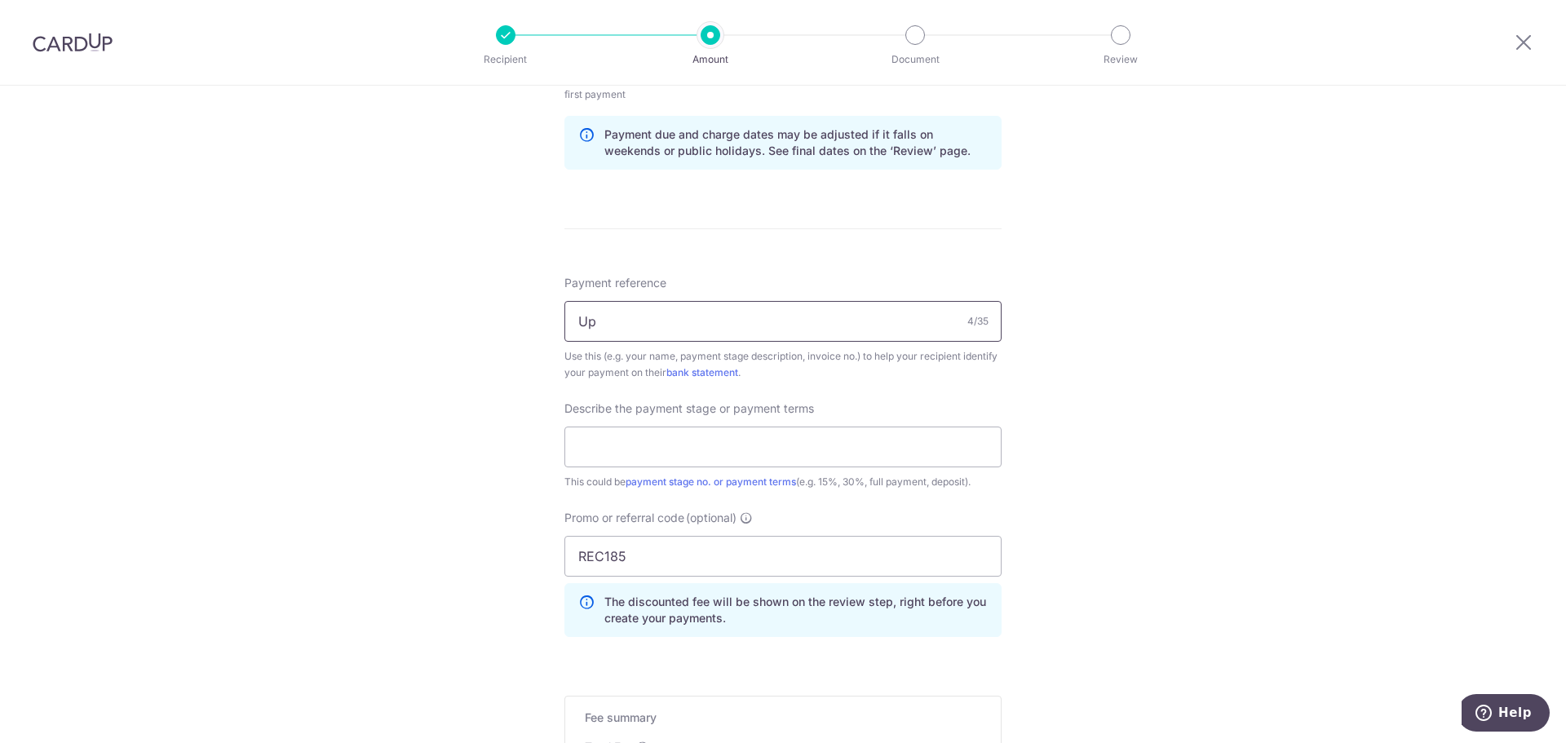
type input "U"
type input "Payment 3 and 4"
type input "Upon Delivery of Building Materials"
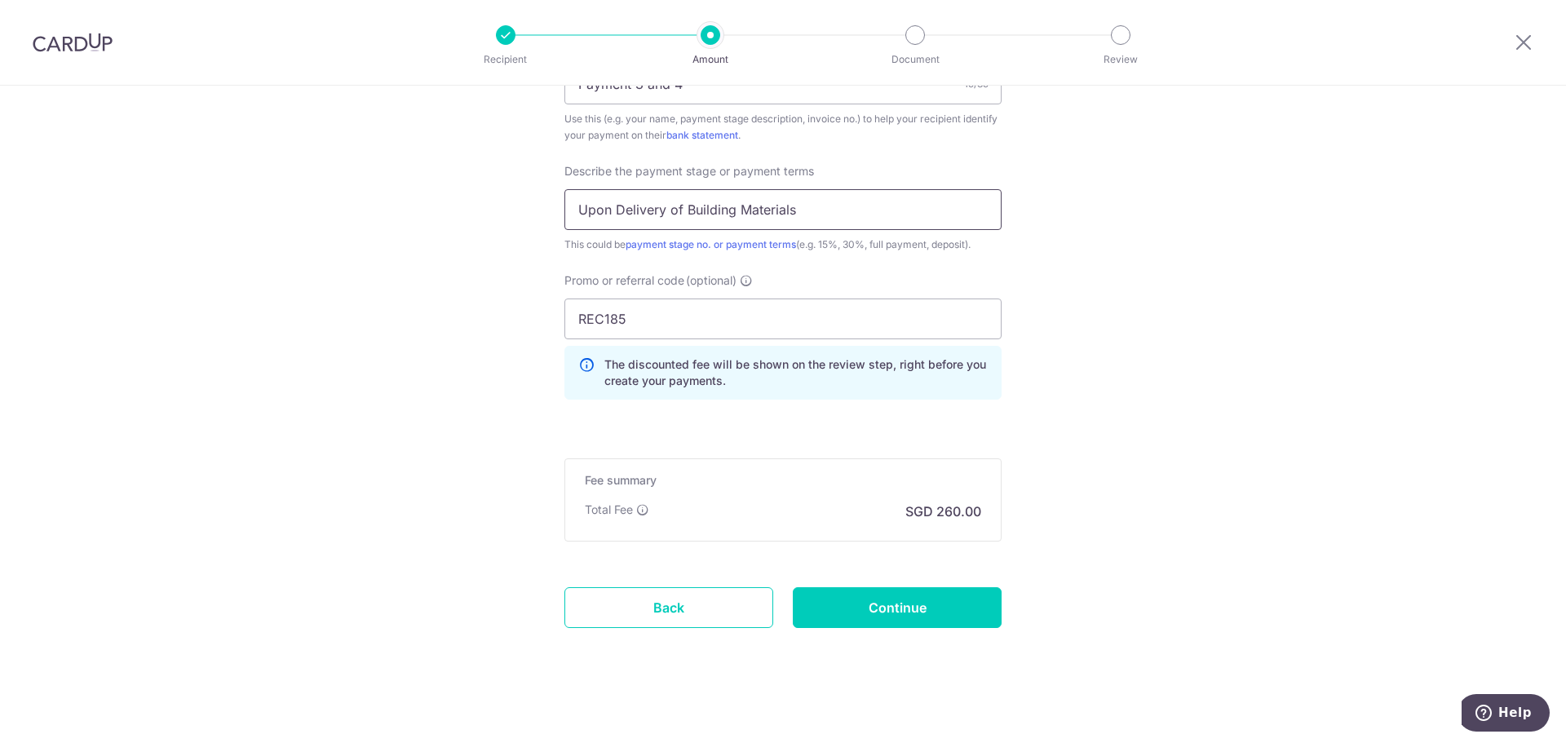
scroll to position [1084, 0]
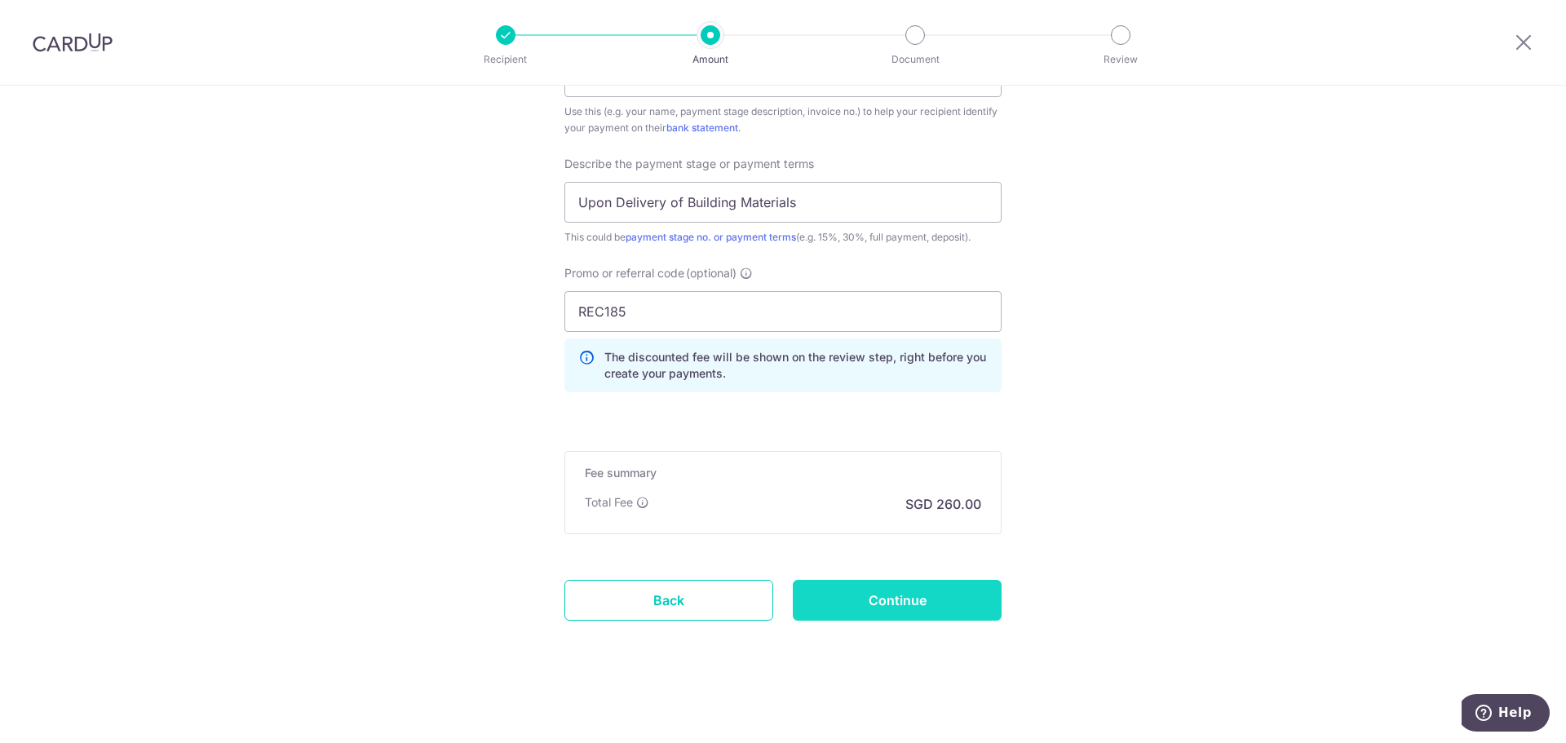
click at [925, 599] on input "Continue" at bounding box center [897, 600] width 209 height 41
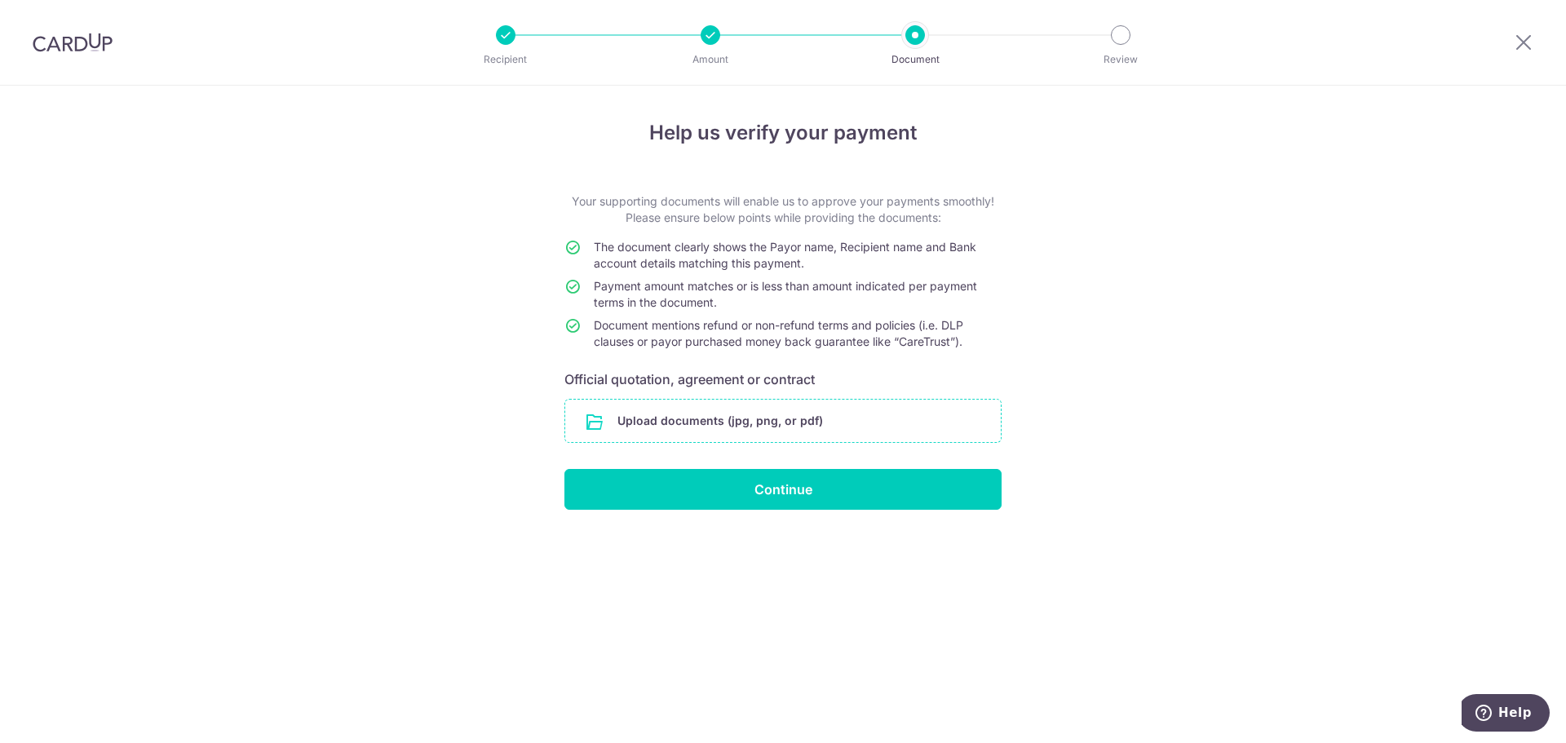
click at [771, 440] on input "file" at bounding box center [782, 421] width 435 height 42
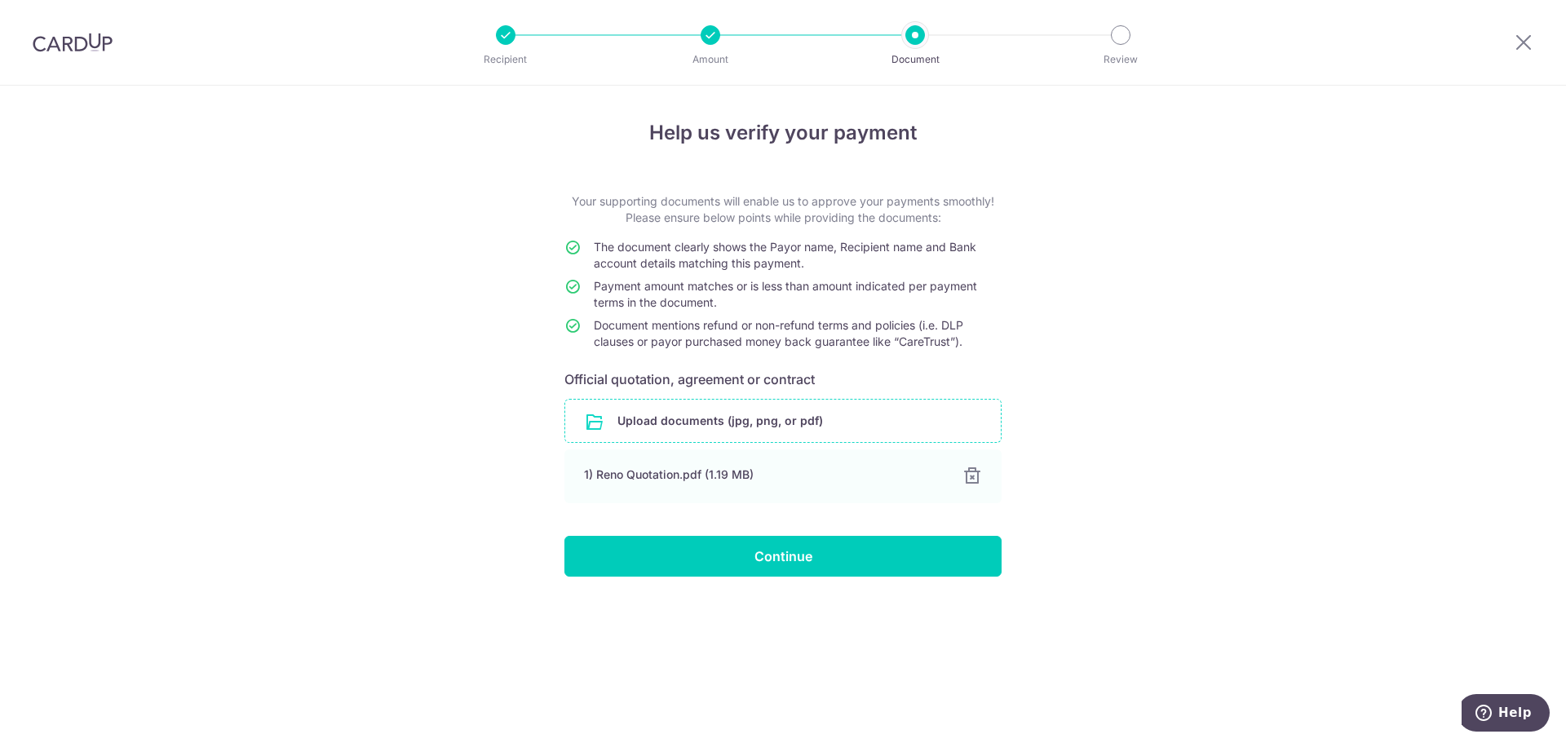
click at [736, 413] on input "file" at bounding box center [782, 421] width 435 height 42
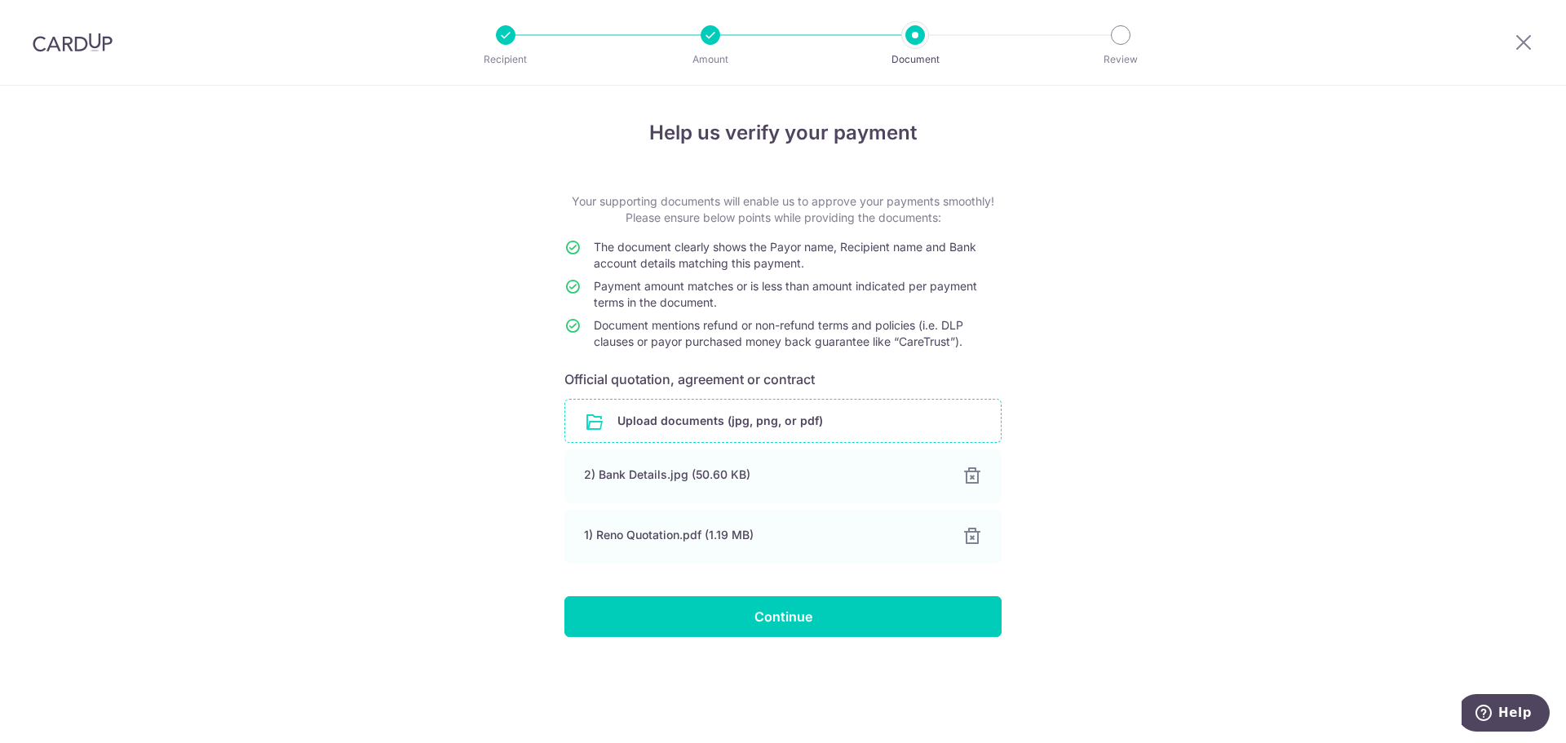
click at [1151, 411] on div "Help us verify your payment Your supporting documents will enable us to approve…" at bounding box center [783, 414] width 1566 height 657
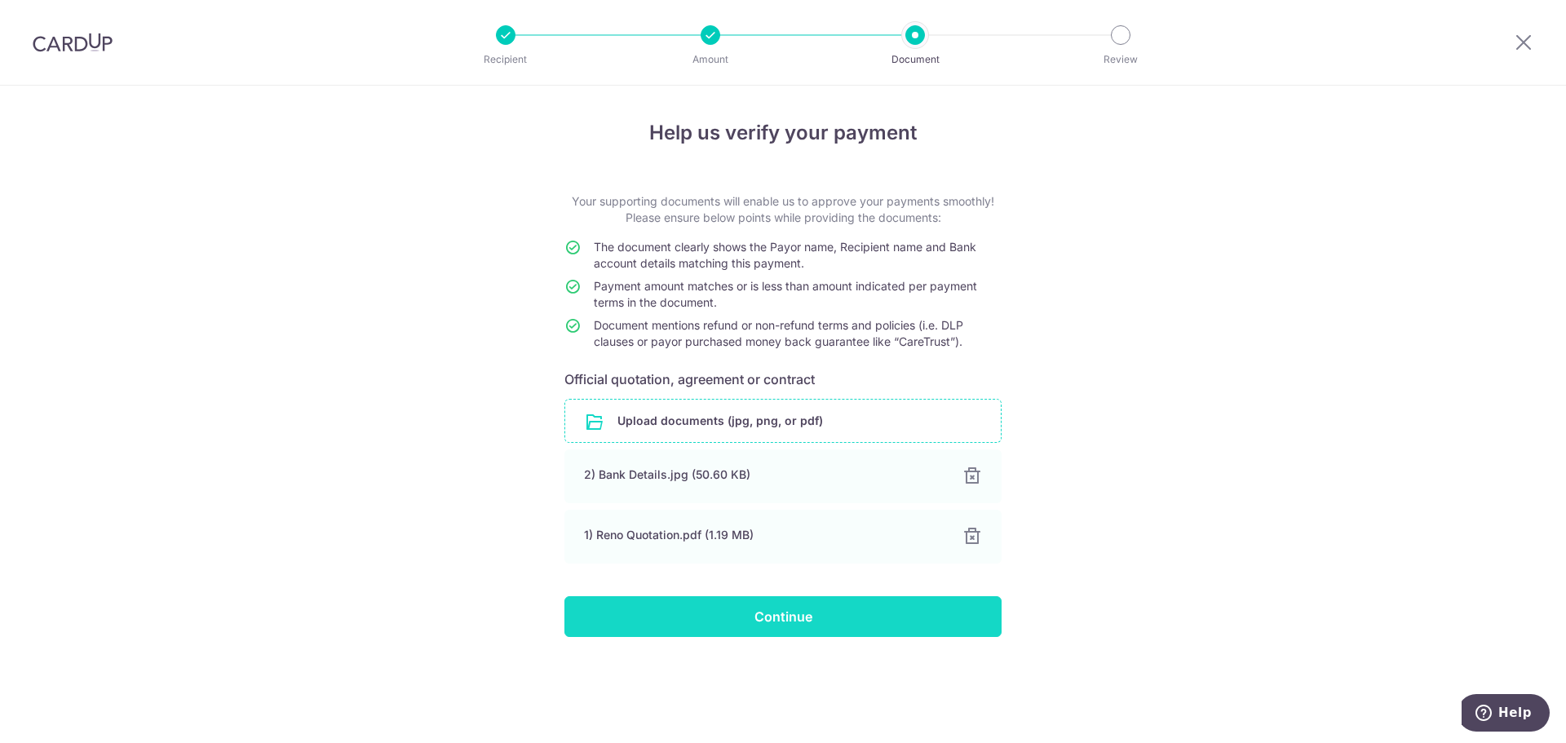
click at [788, 613] on input "Continue" at bounding box center [782, 616] width 437 height 41
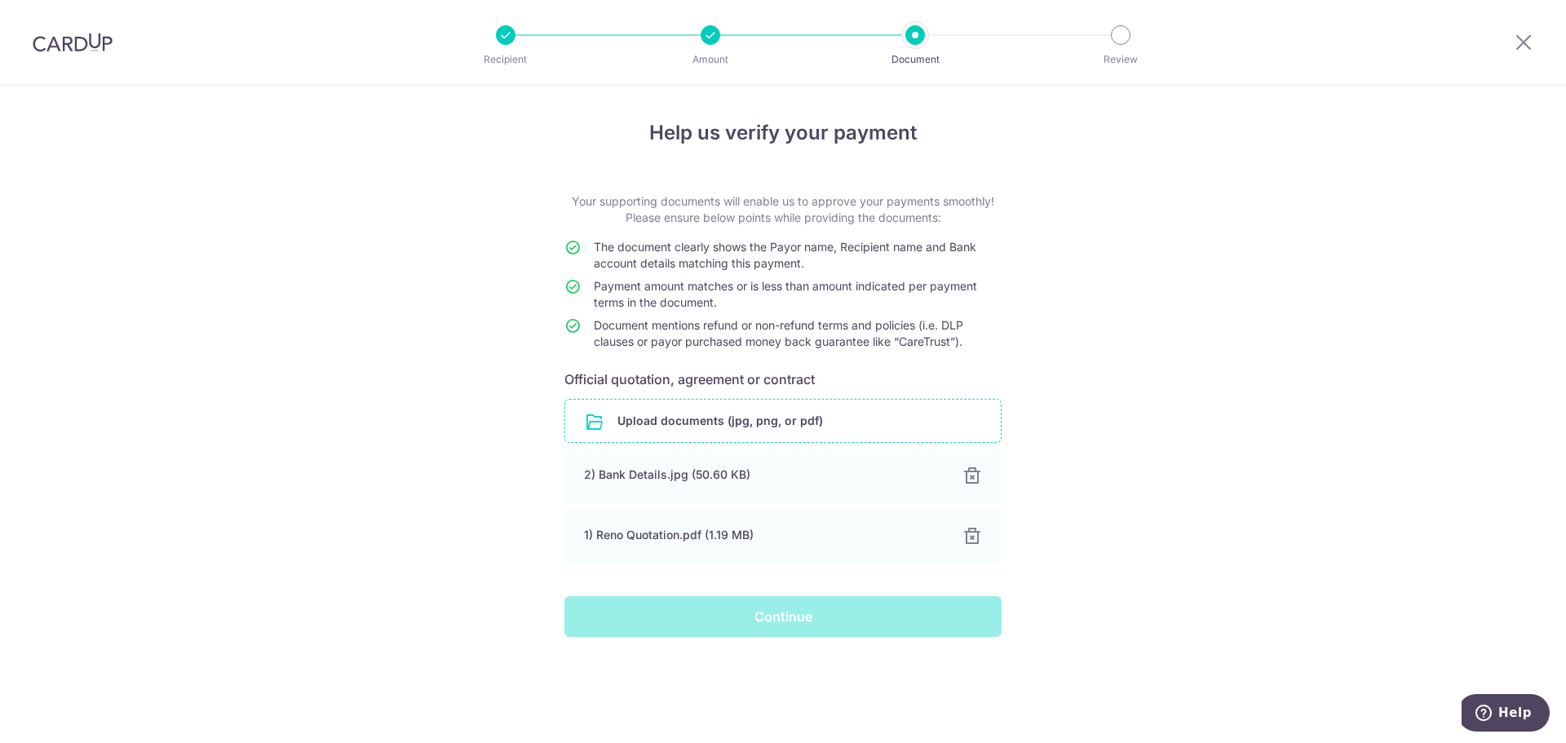
click at [1253, 544] on div "Help us verify your payment Your supporting documents will enable us to approve…" at bounding box center [783, 414] width 1566 height 657
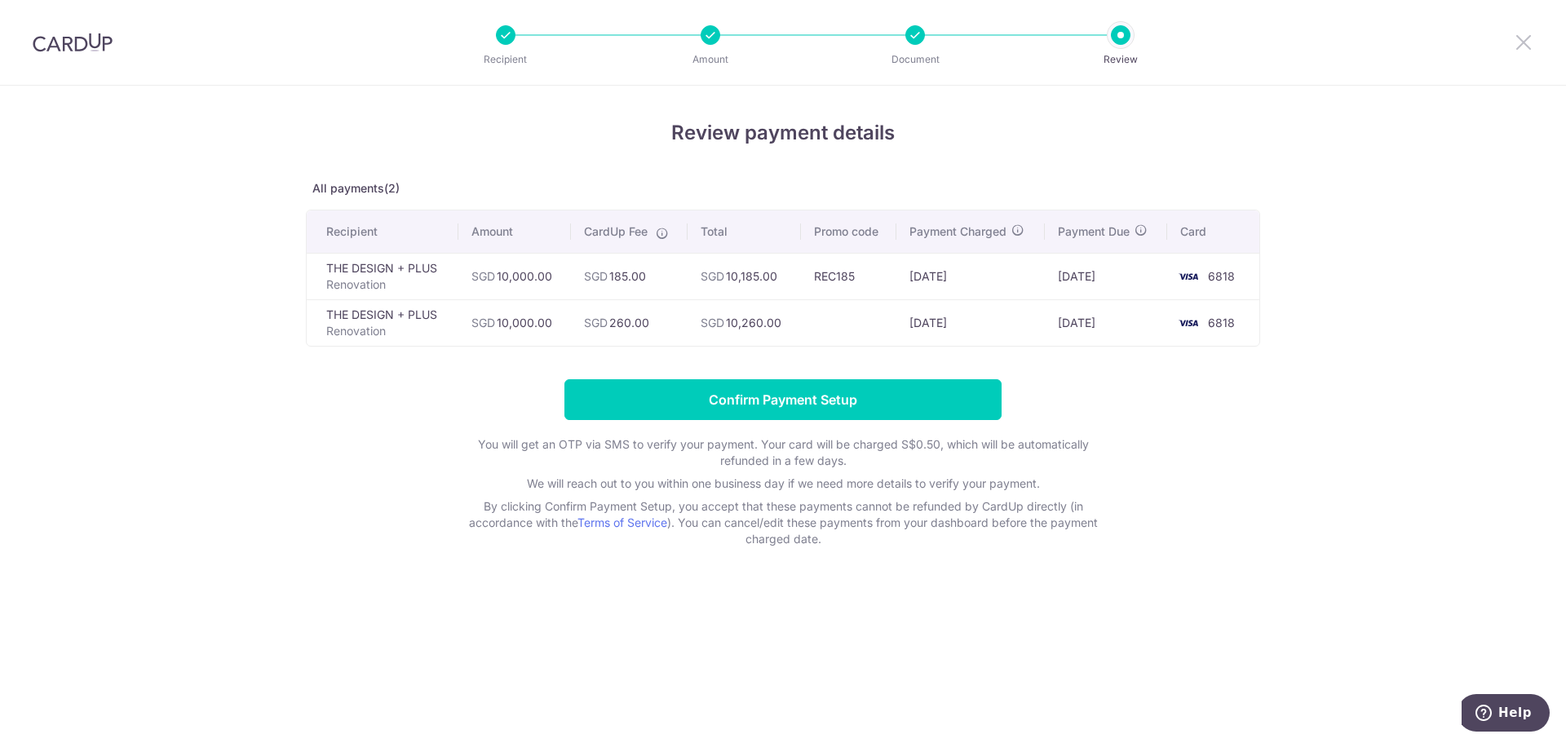
click at [1528, 39] on icon at bounding box center [1524, 42] width 20 height 20
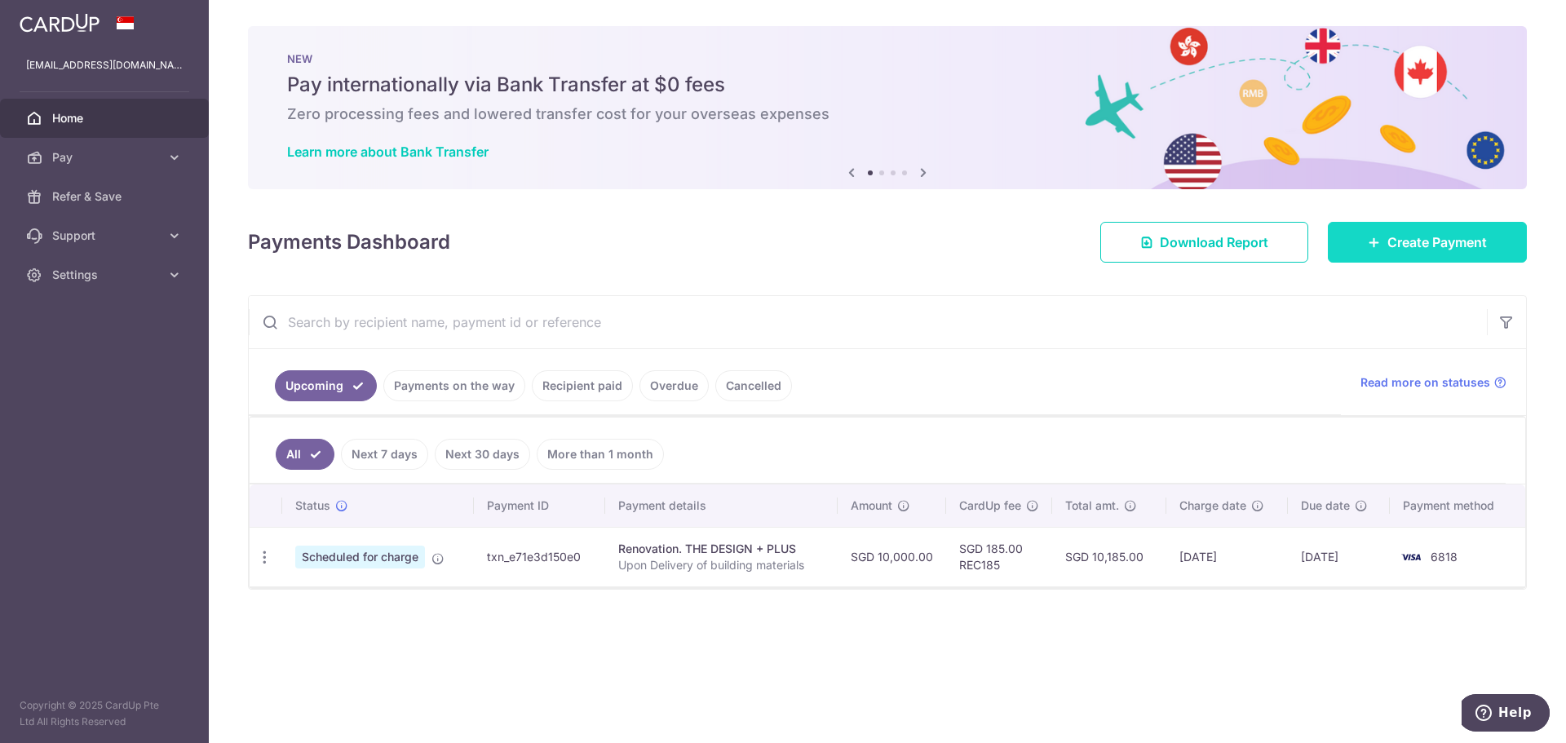
click at [1393, 246] on span "Create Payment" at bounding box center [1436, 242] width 99 height 20
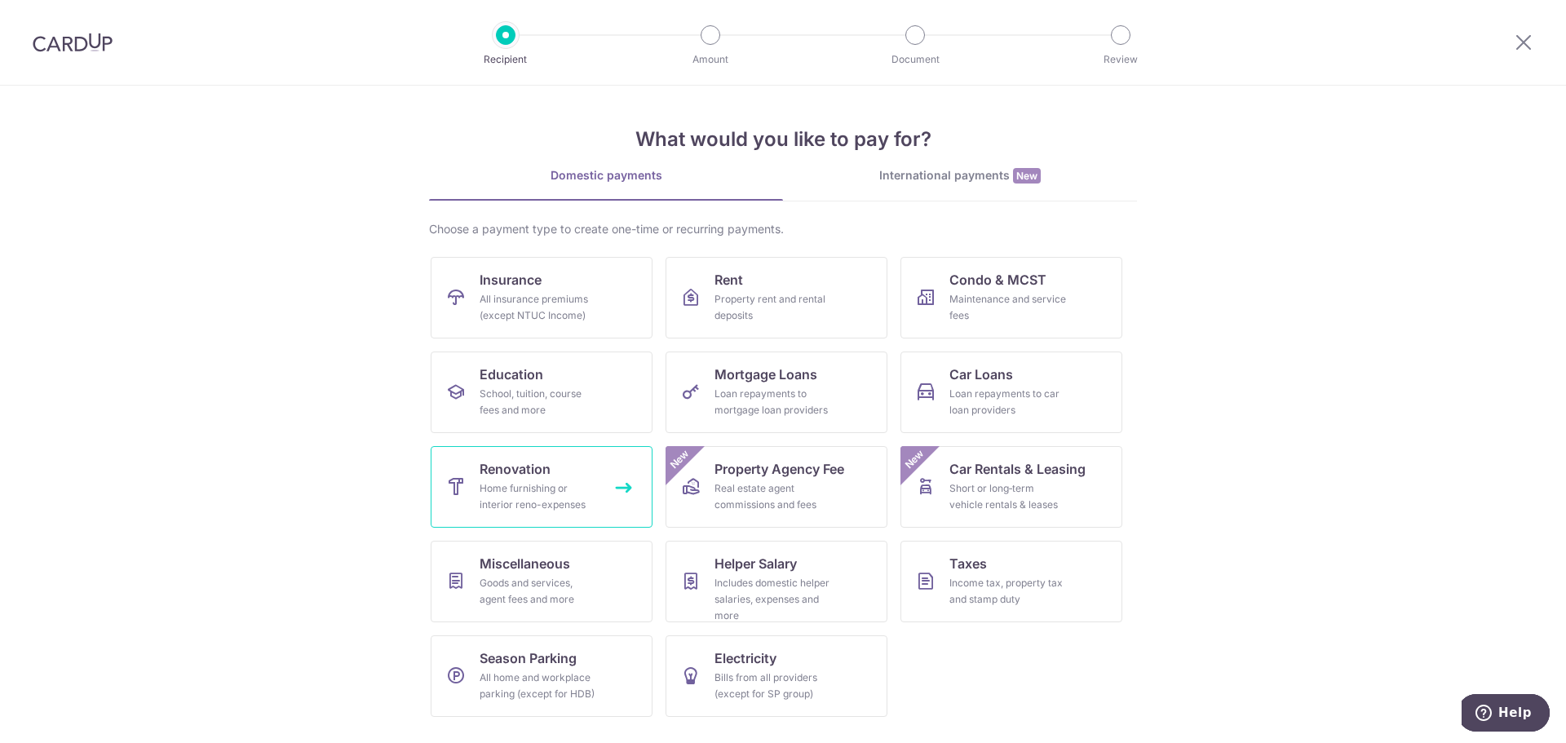
click at [532, 493] on div "Home furnishing or interior reno-expenses" at bounding box center [537, 496] width 117 height 33
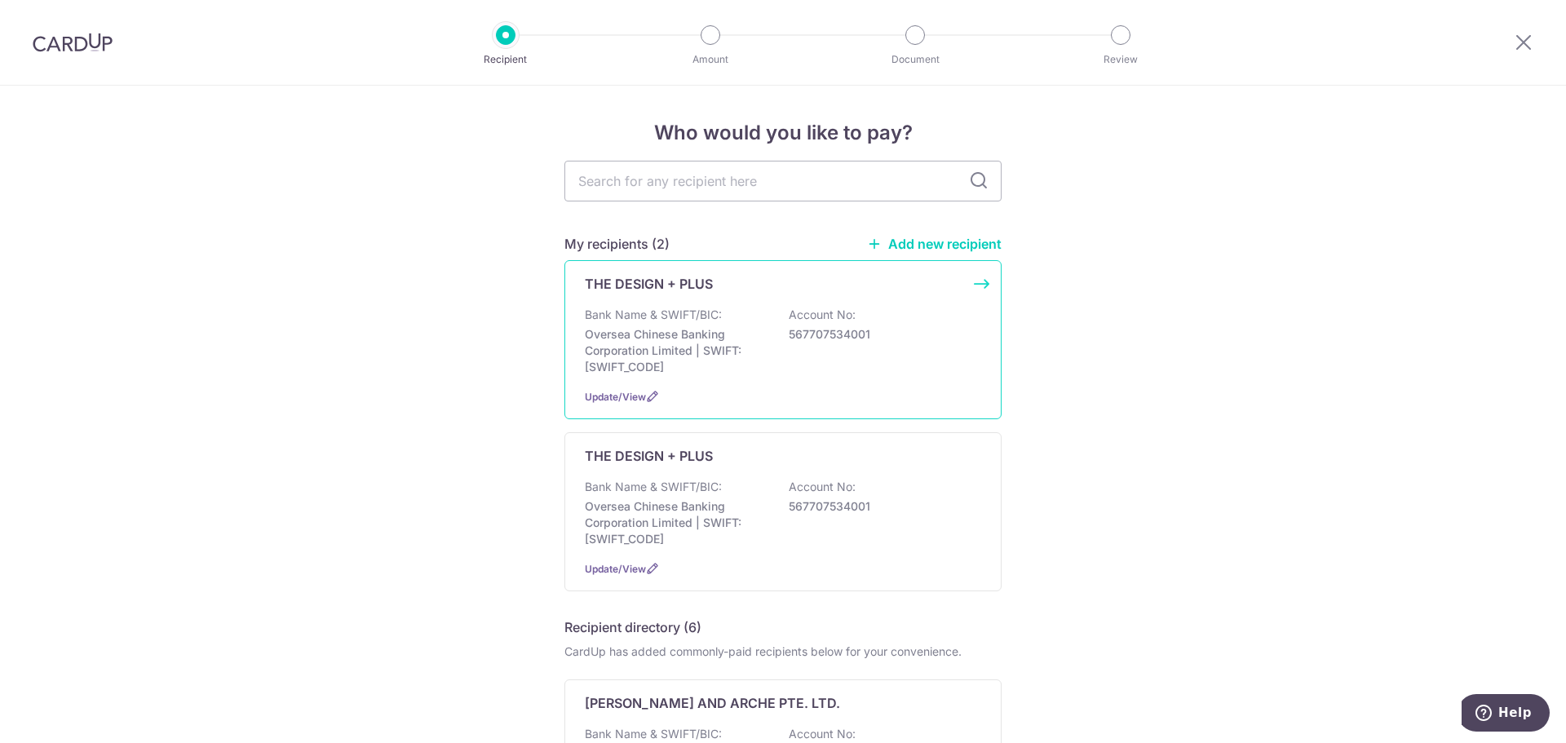
click at [761, 354] on p "Oversea Chinese Banking Corporation Limited | SWIFT: OCBCSGSGXXX" at bounding box center [676, 350] width 183 height 49
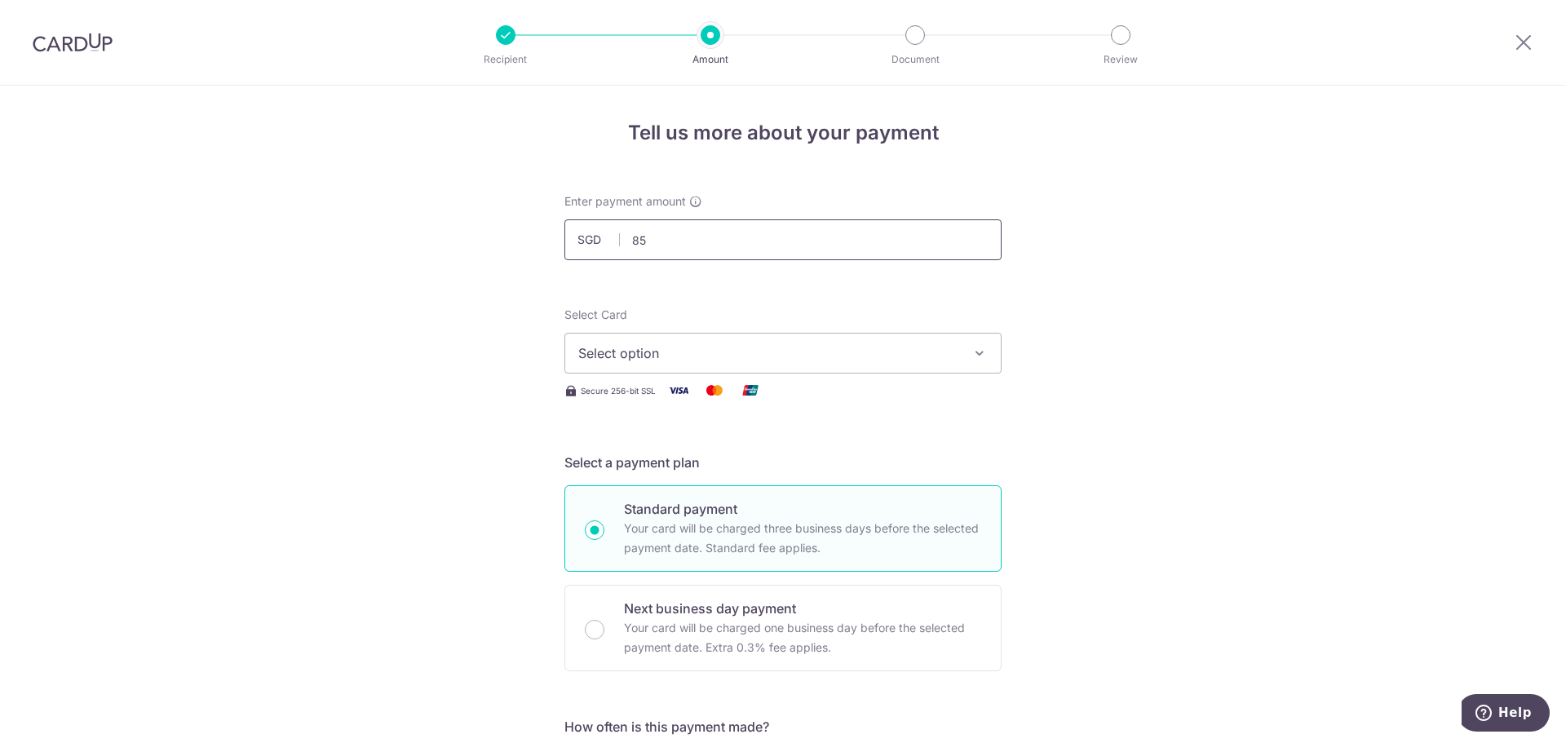
type input "5"
type input "10,000.00"
click at [743, 338] on button "Select option" at bounding box center [782, 353] width 437 height 41
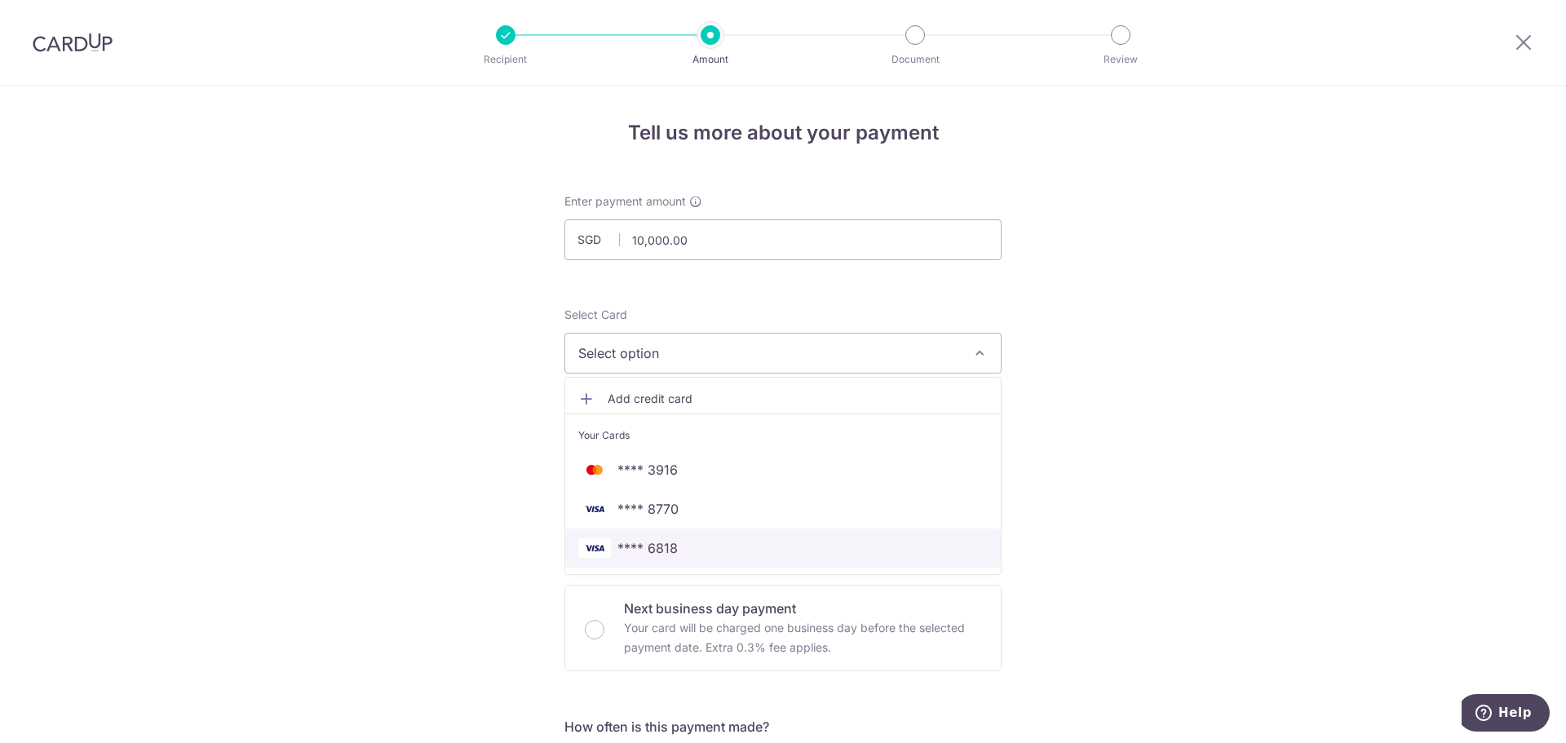
click at [683, 541] on span "**** 6818" at bounding box center [782, 548] width 409 height 20
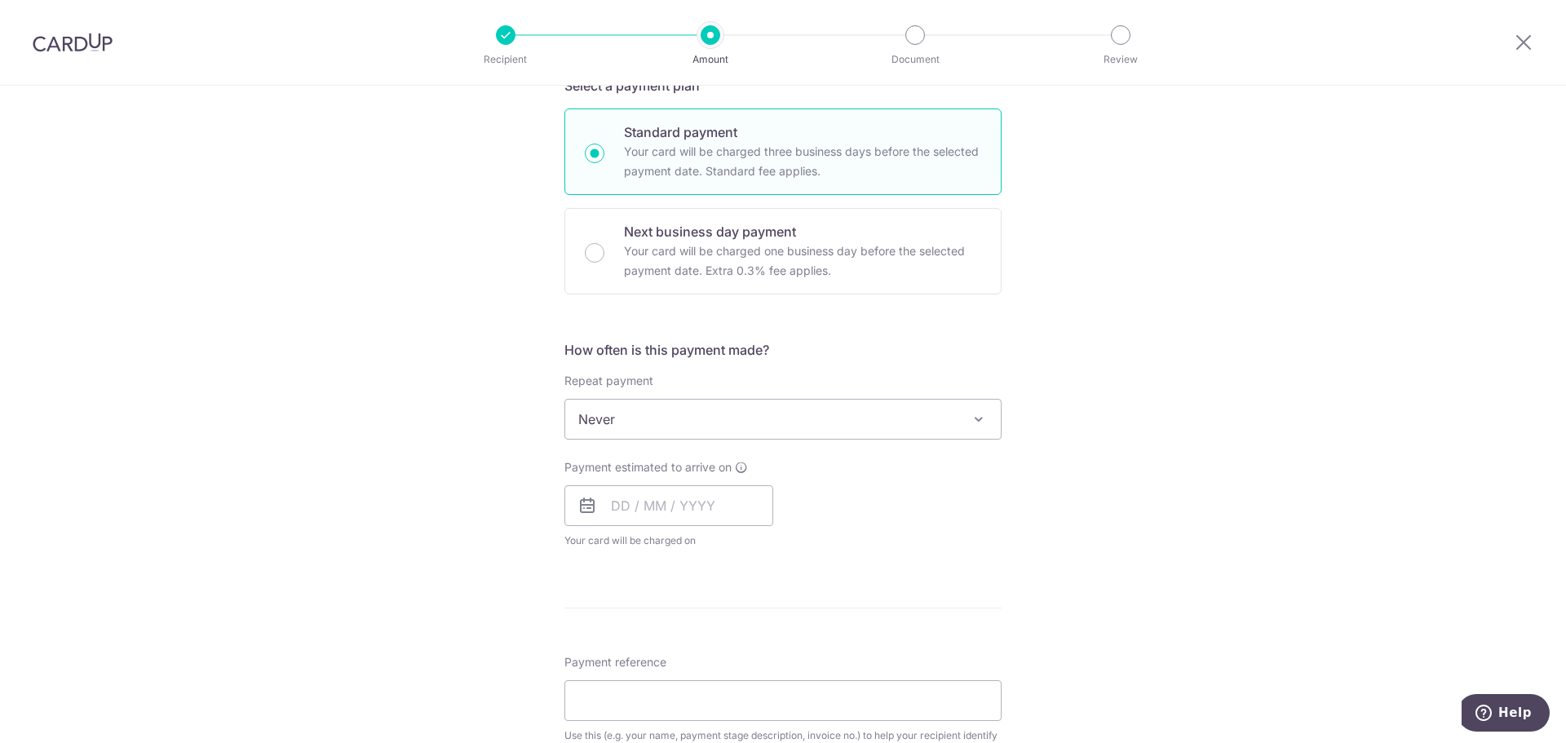
scroll to position [408, 0]
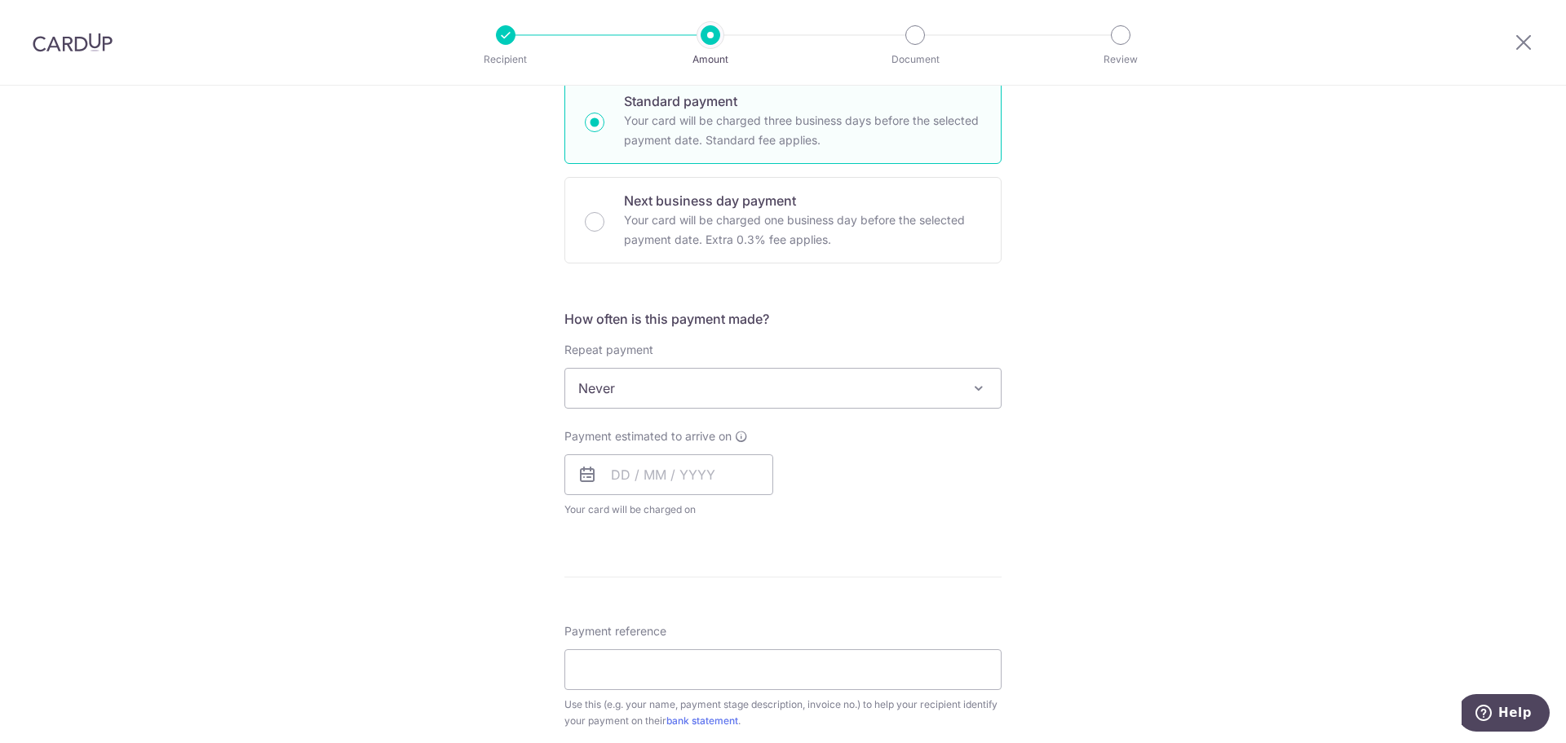
click at [684, 391] on span "Never" at bounding box center [782, 388] width 435 height 39
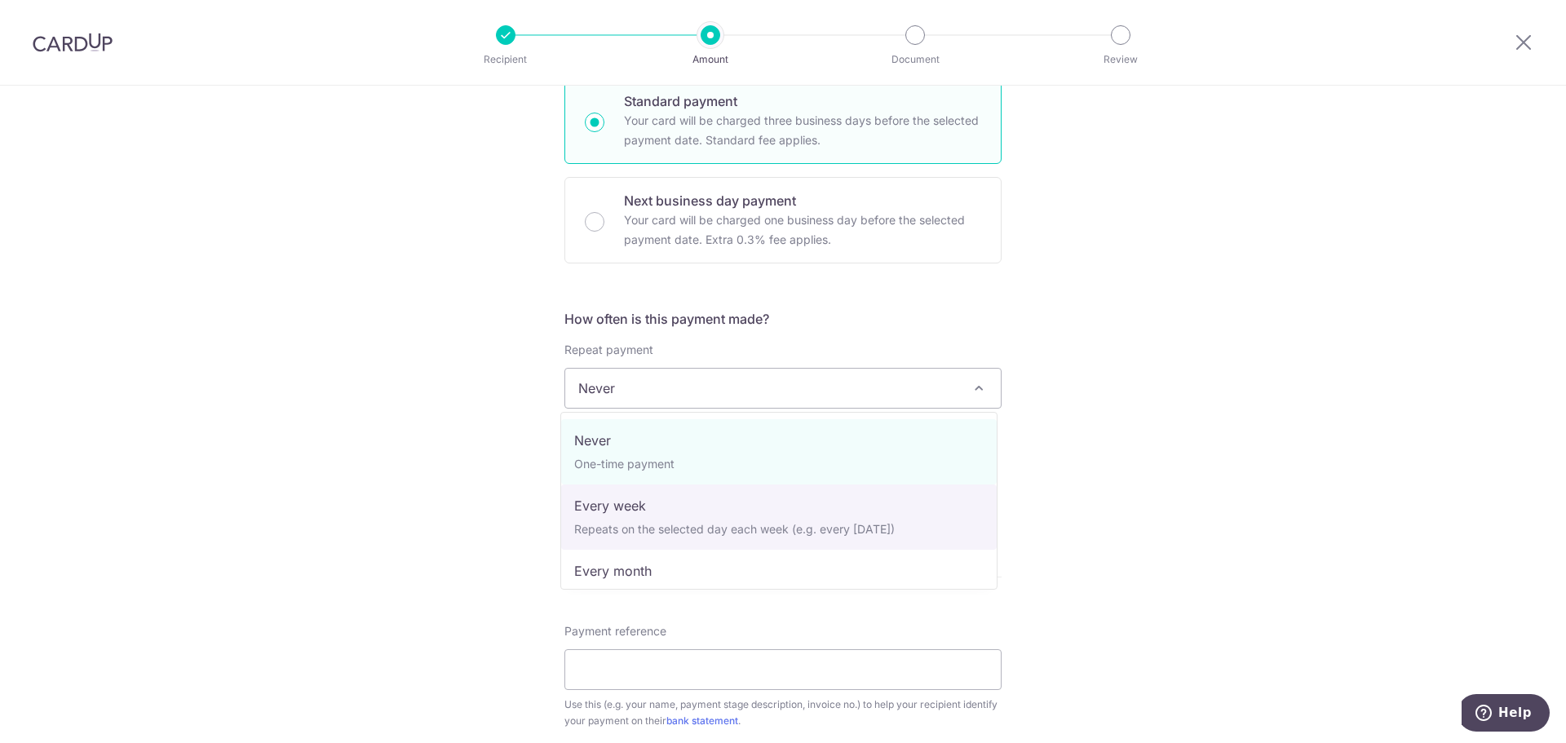
select select "2"
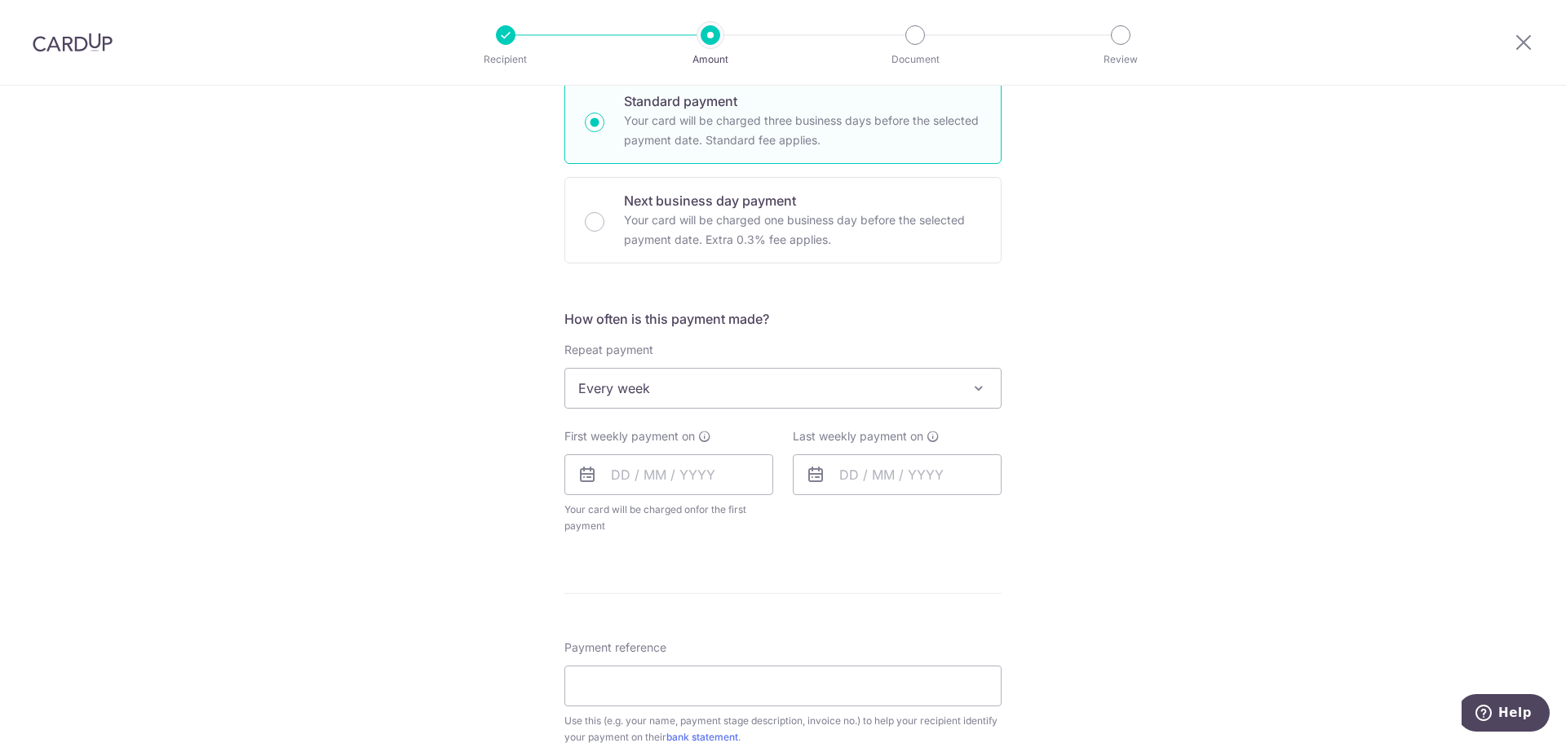
click at [1188, 494] on div "Tell us more about your payment Enter payment amount SGD 10,000.00 10000.00 Sel…" at bounding box center [783, 478] width 1566 height 1601
click at [687, 454] on input "text" at bounding box center [668, 474] width 209 height 41
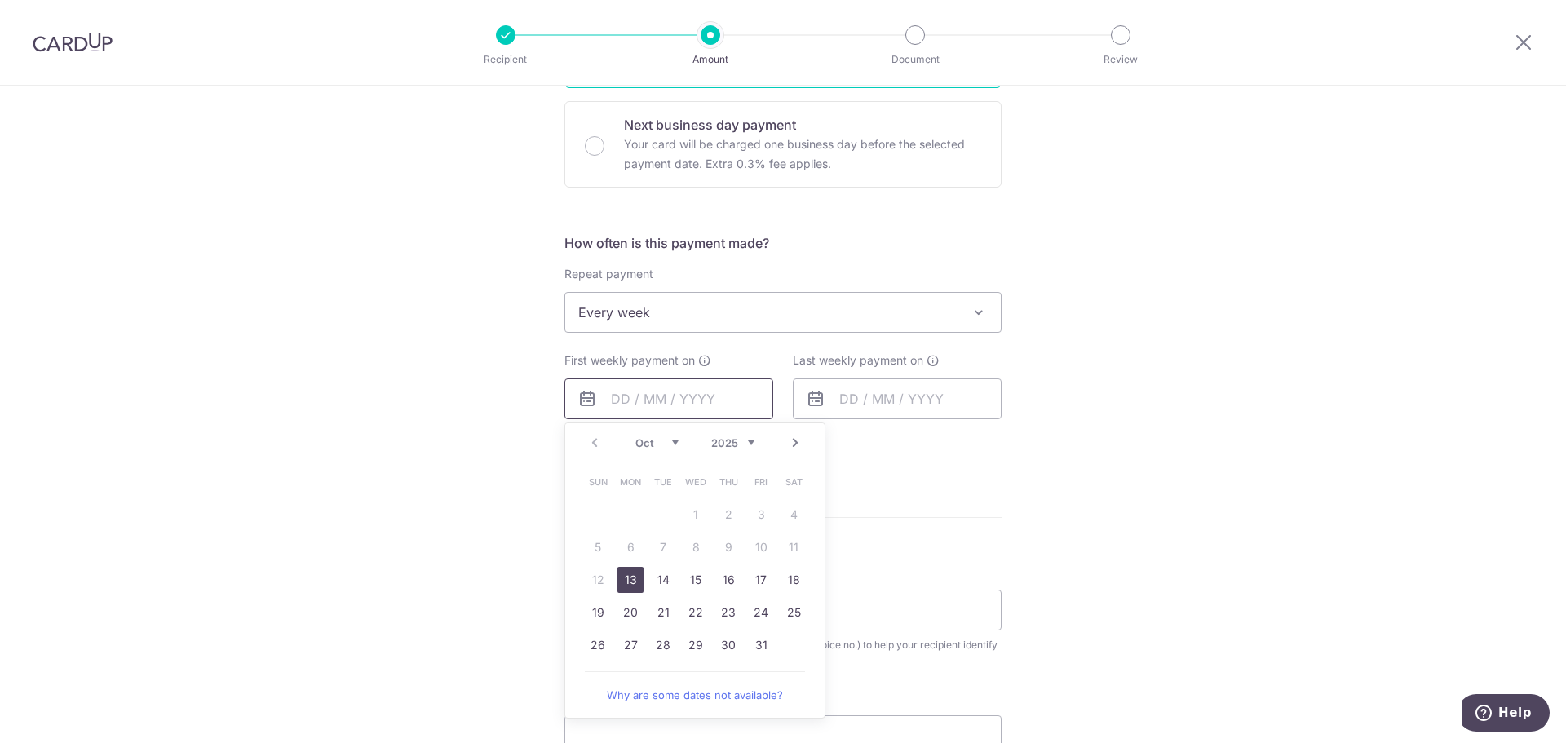
scroll to position [571, 0]
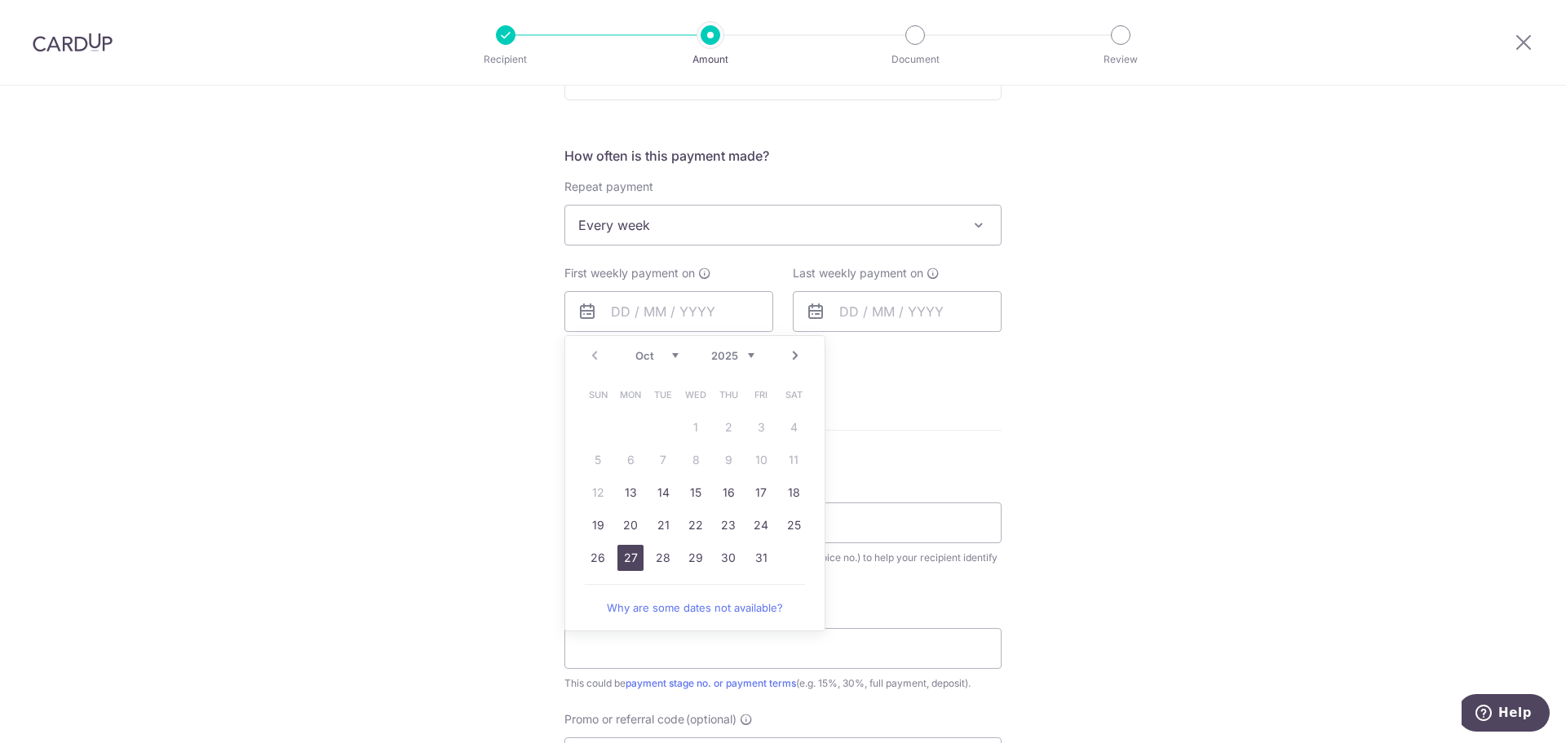
click at [625, 555] on link "27" at bounding box center [630, 558] width 26 height 26
type input "27/10/2025"
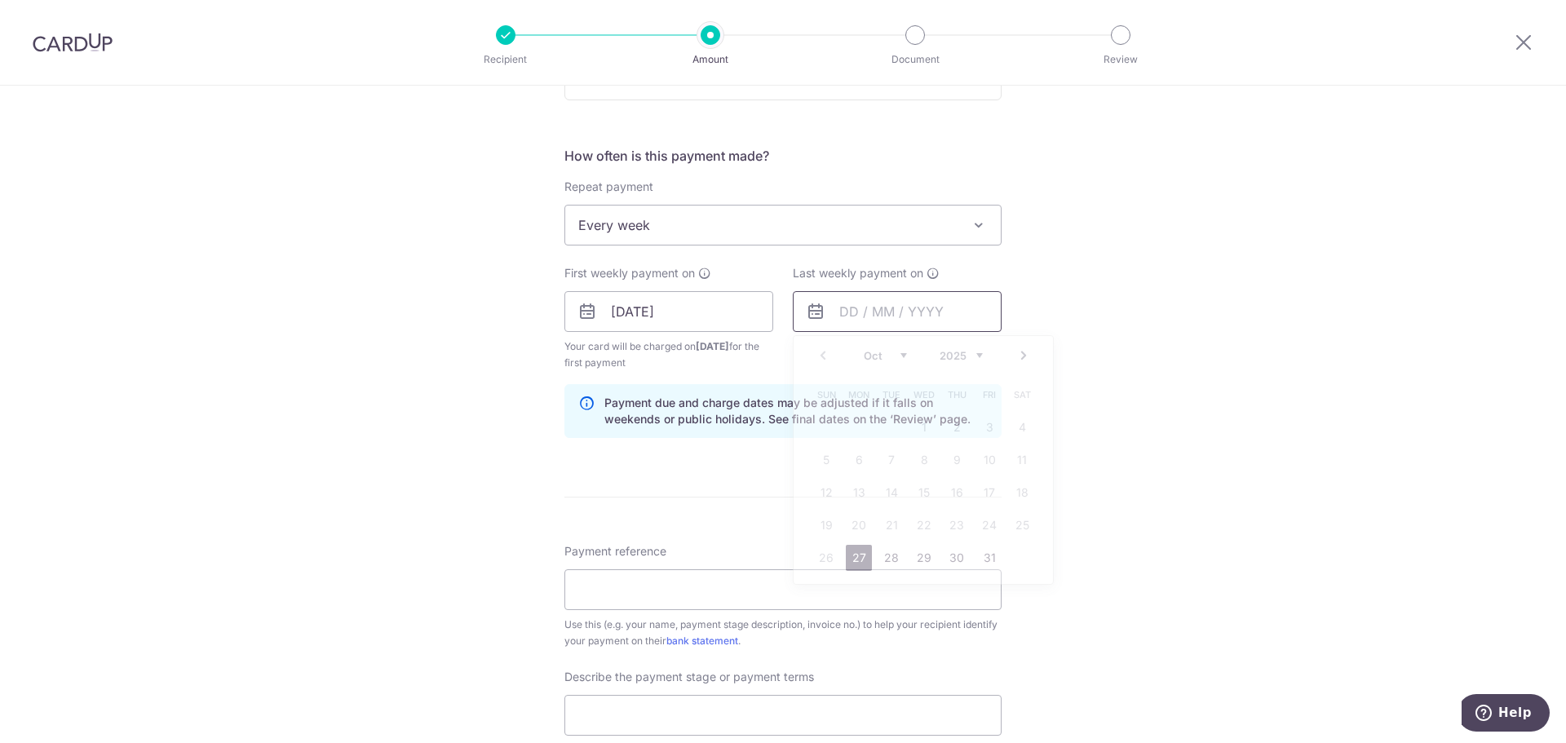
click at [868, 312] on input "text" at bounding box center [897, 311] width 209 height 41
click at [1025, 356] on link "Next" at bounding box center [1024, 356] width 20 height 20
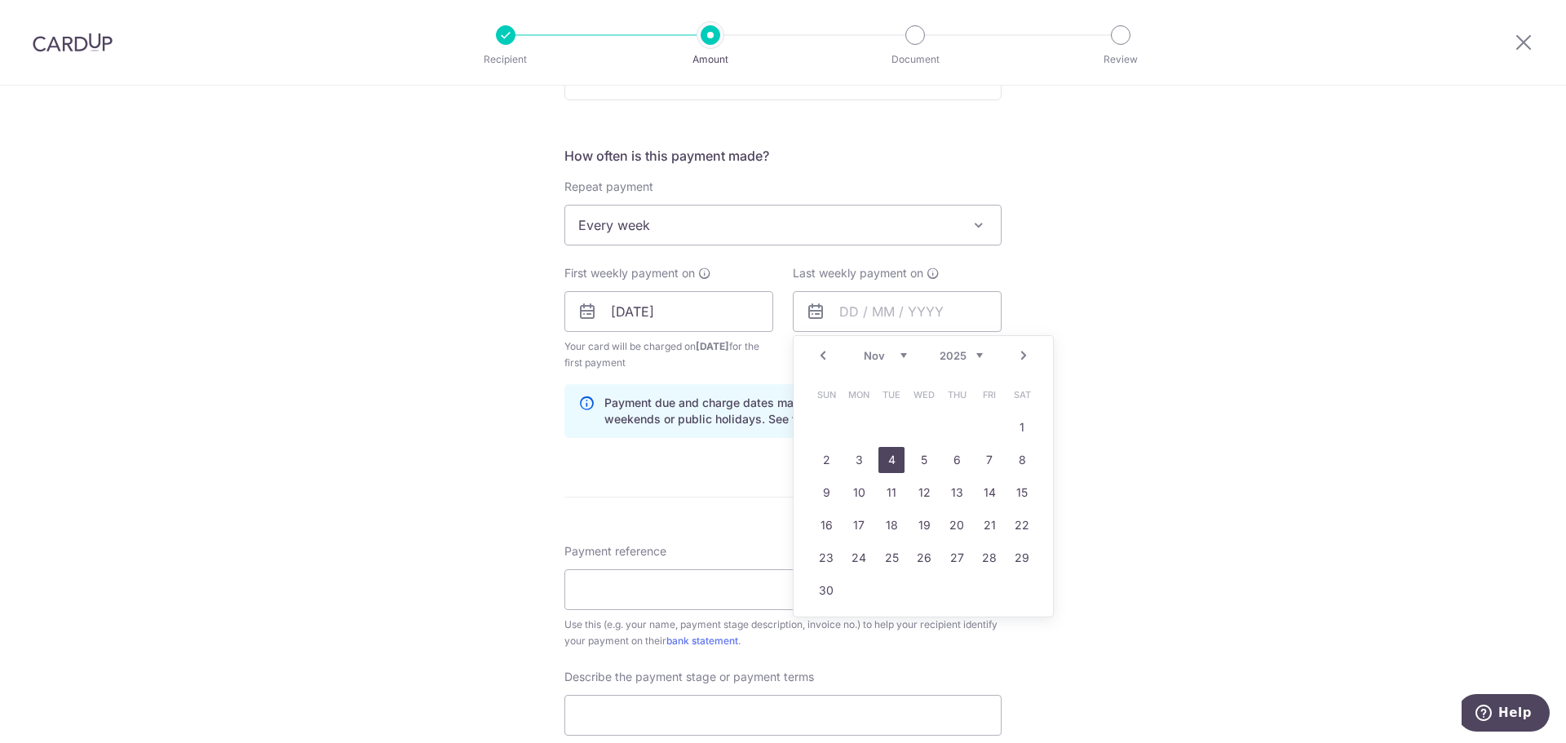
click at [884, 462] on link "4" at bounding box center [891, 460] width 26 height 26
type input "04/11/2025"
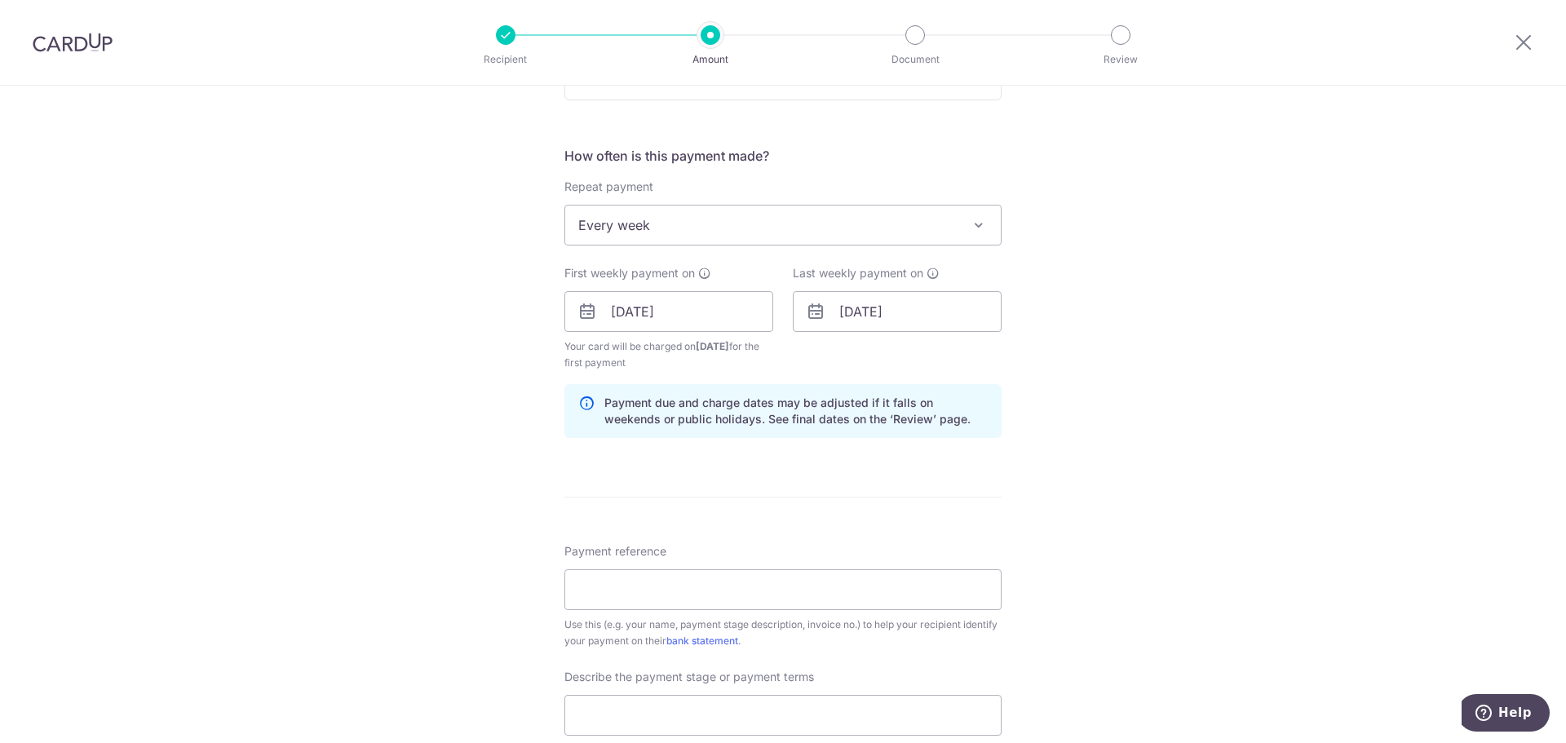
click at [1122, 457] on div "Tell us more about your payment Enter payment amount SGD 10,000.00 10000.00 Sel…" at bounding box center [783, 349] width 1566 height 1668
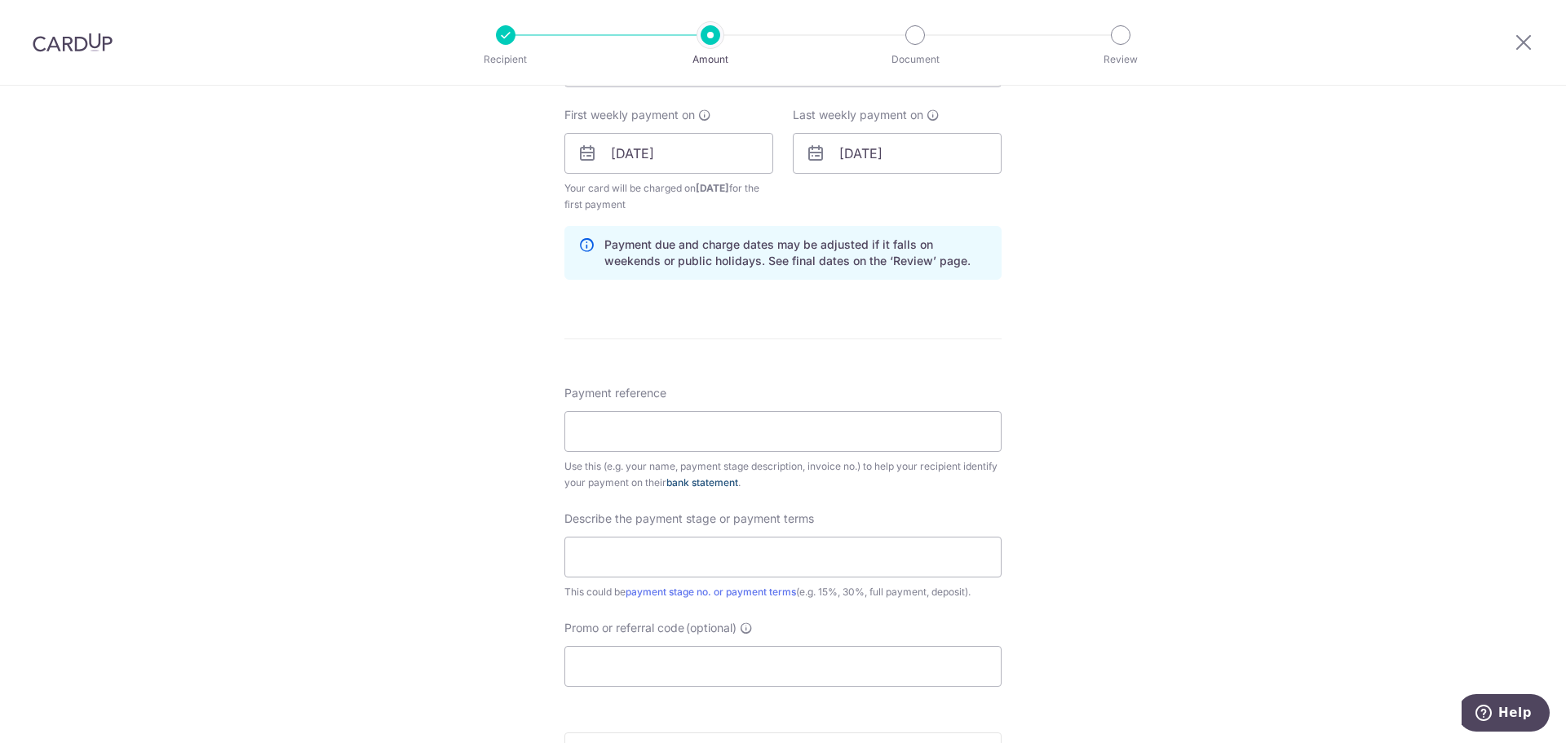
scroll to position [734, 0]
click at [786, 437] on input "Payment reference" at bounding box center [782, 426] width 437 height 41
type input "U"
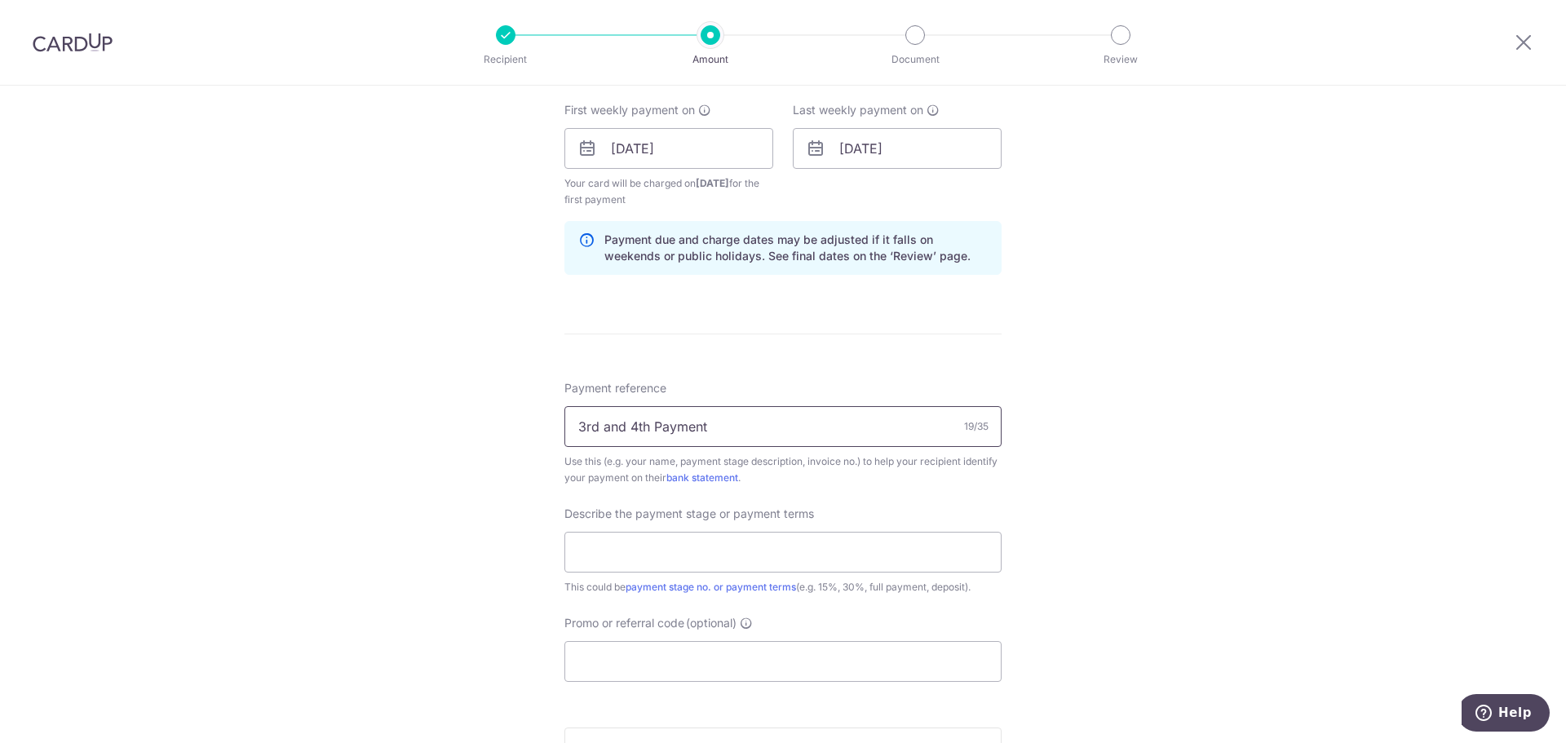
type input "3rd and 4th Payment"
type input "Upon Delivery of Bld Materials 30%"
paste input "REC185"
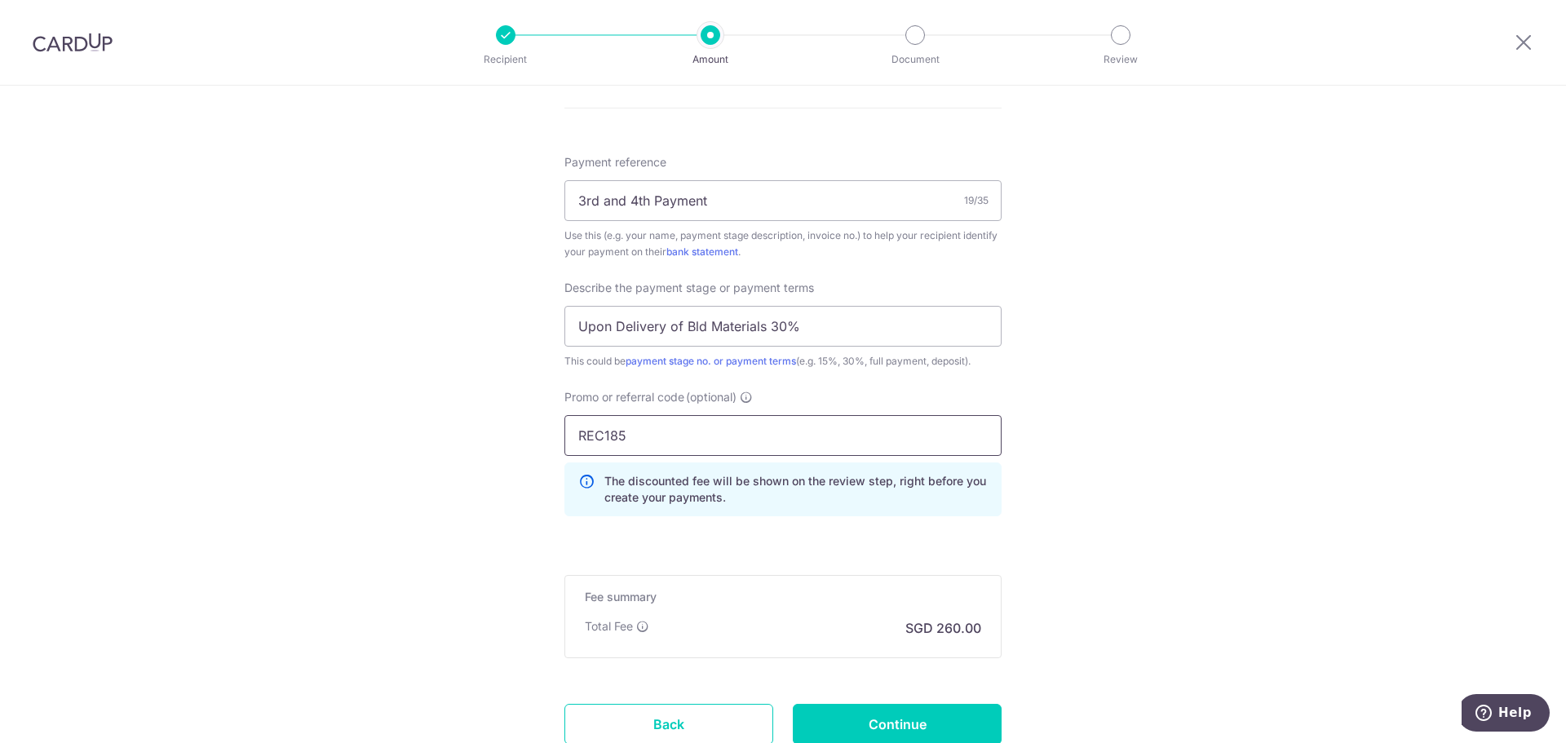
scroll to position [1084, 0]
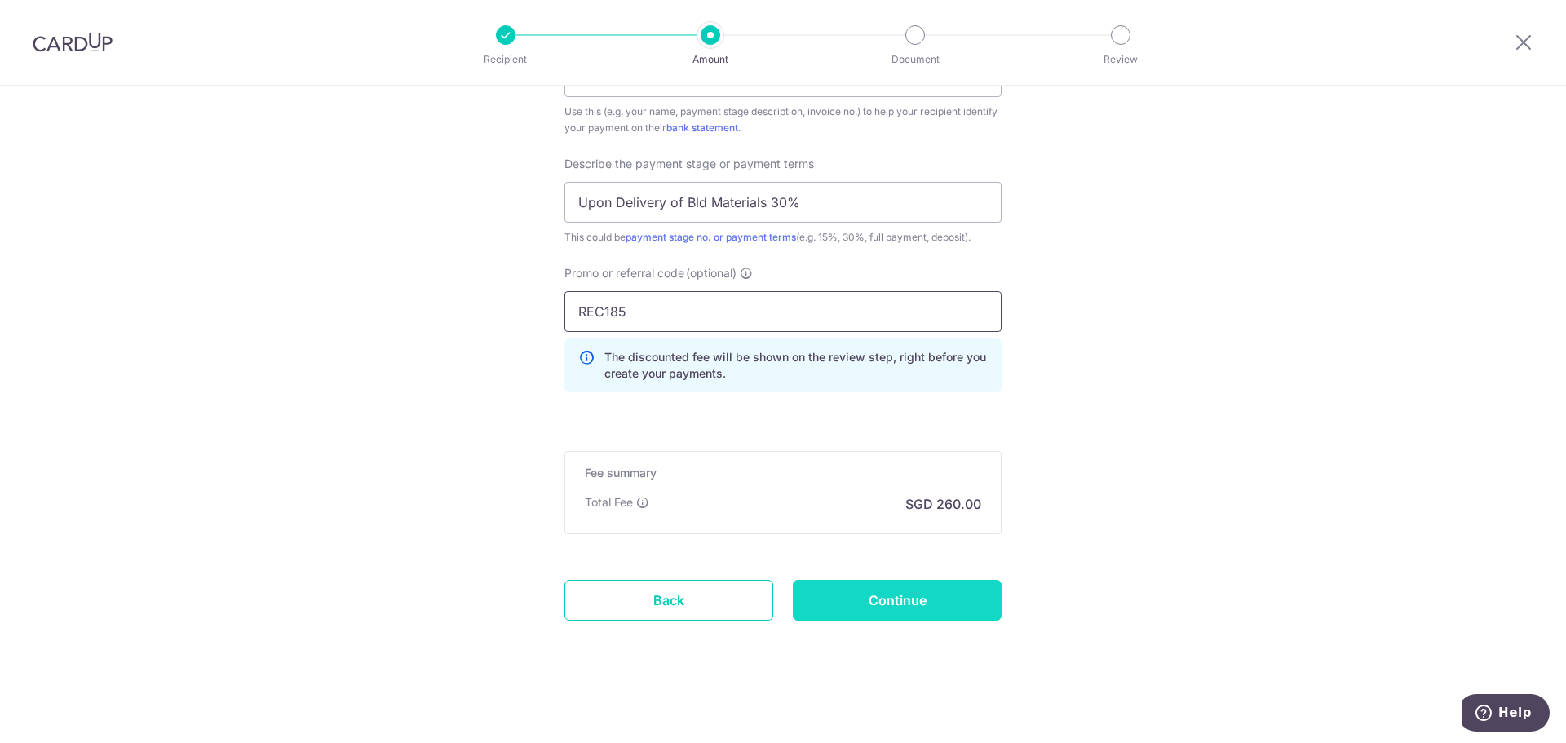
type input "REC185"
click at [917, 594] on input "Continue" at bounding box center [897, 600] width 209 height 41
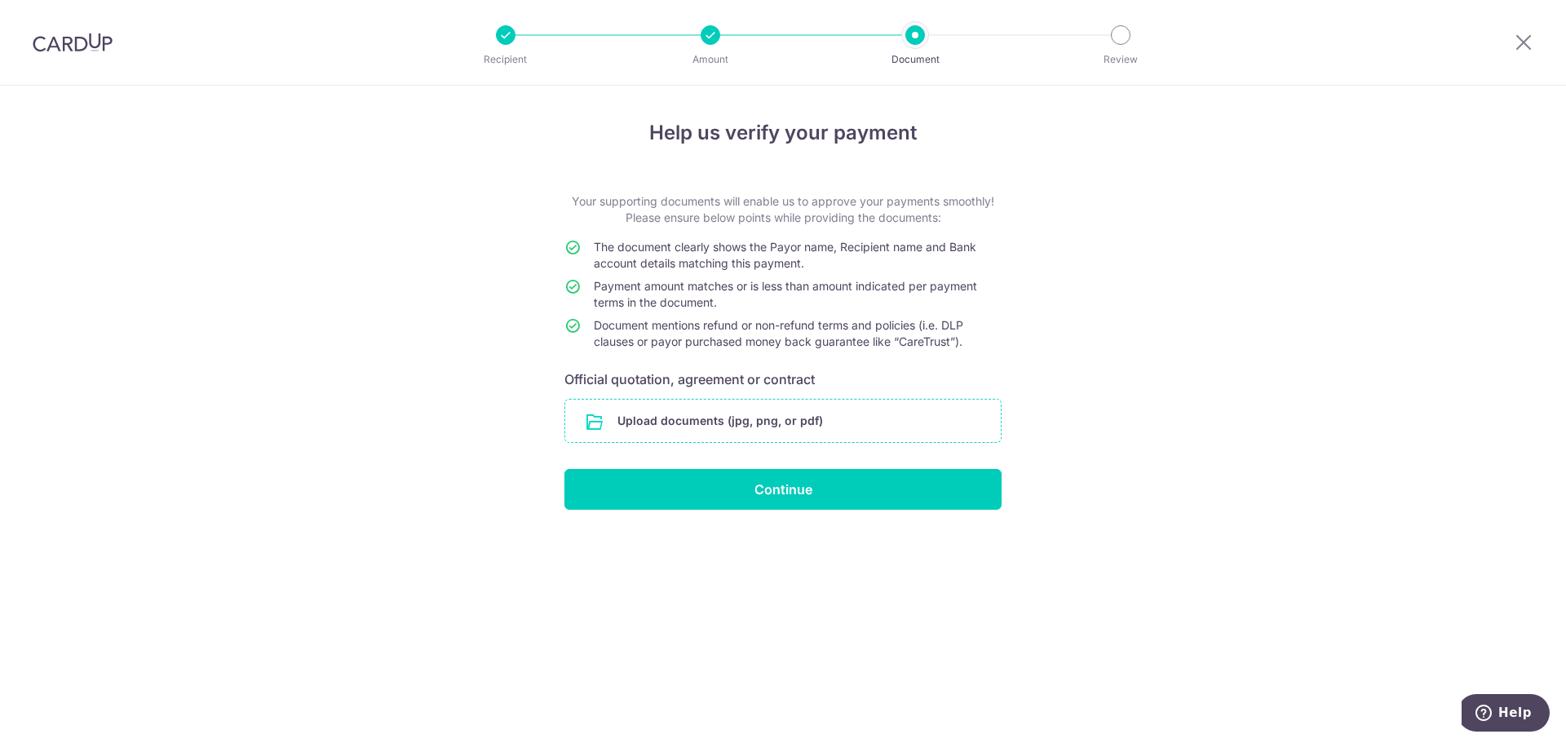
click at [689, 432] on input "file" at bounding box center [782, 421] width 435 height 42
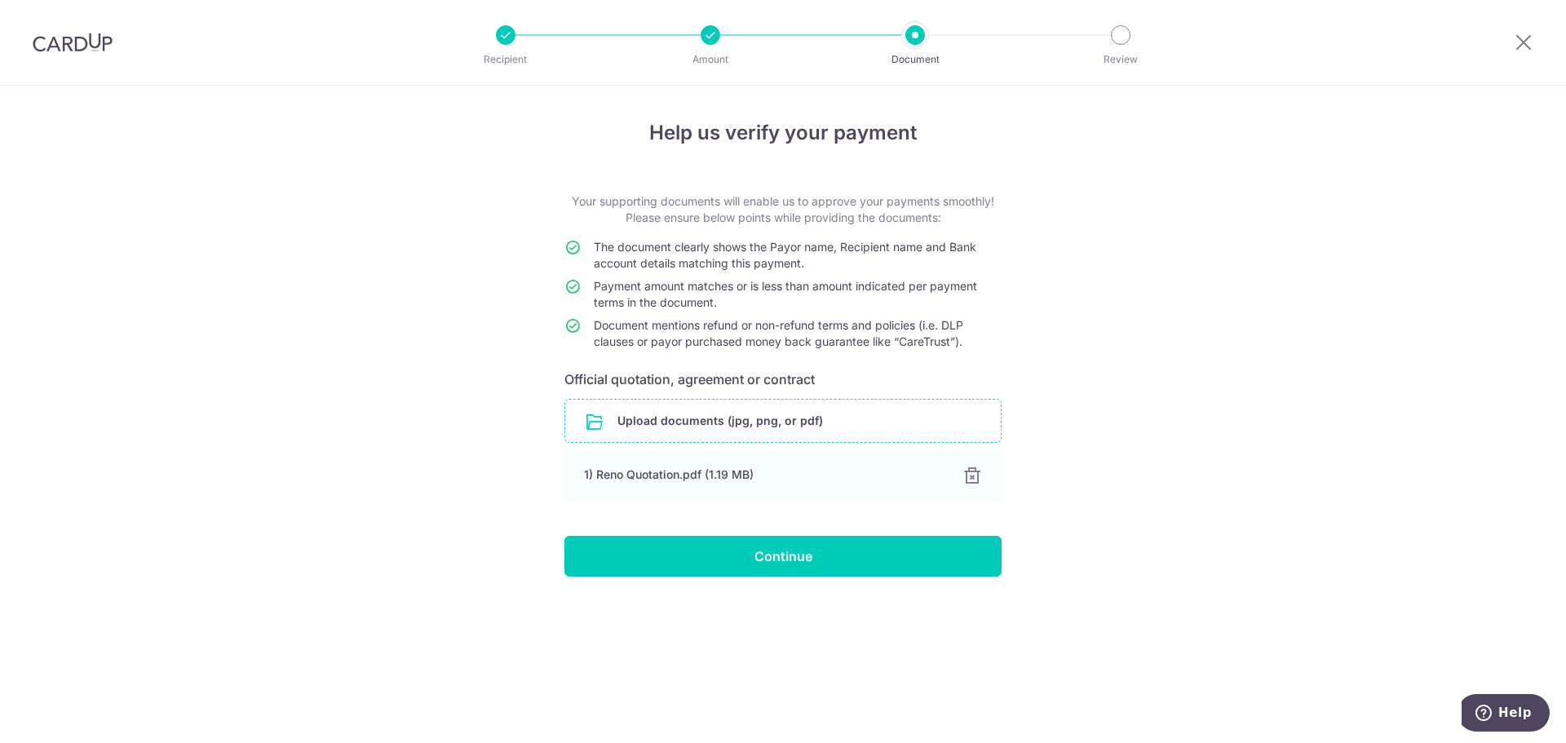
click at [737, 421] on input "file" at bounding box center [782, 421] width 435 height 42
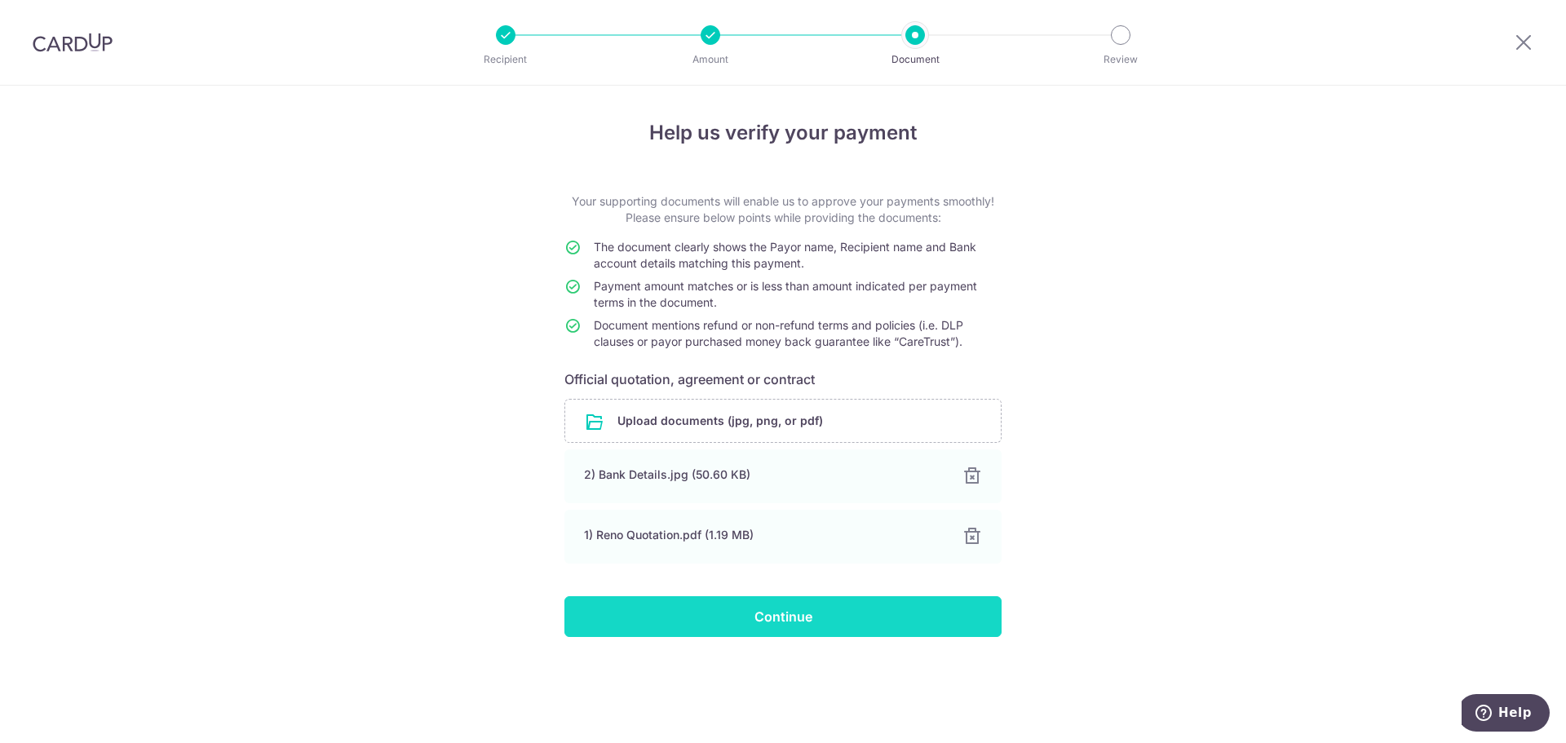
click at [776, 621] on input "Continue" at bounding box center [782, 616] width 437 height 41
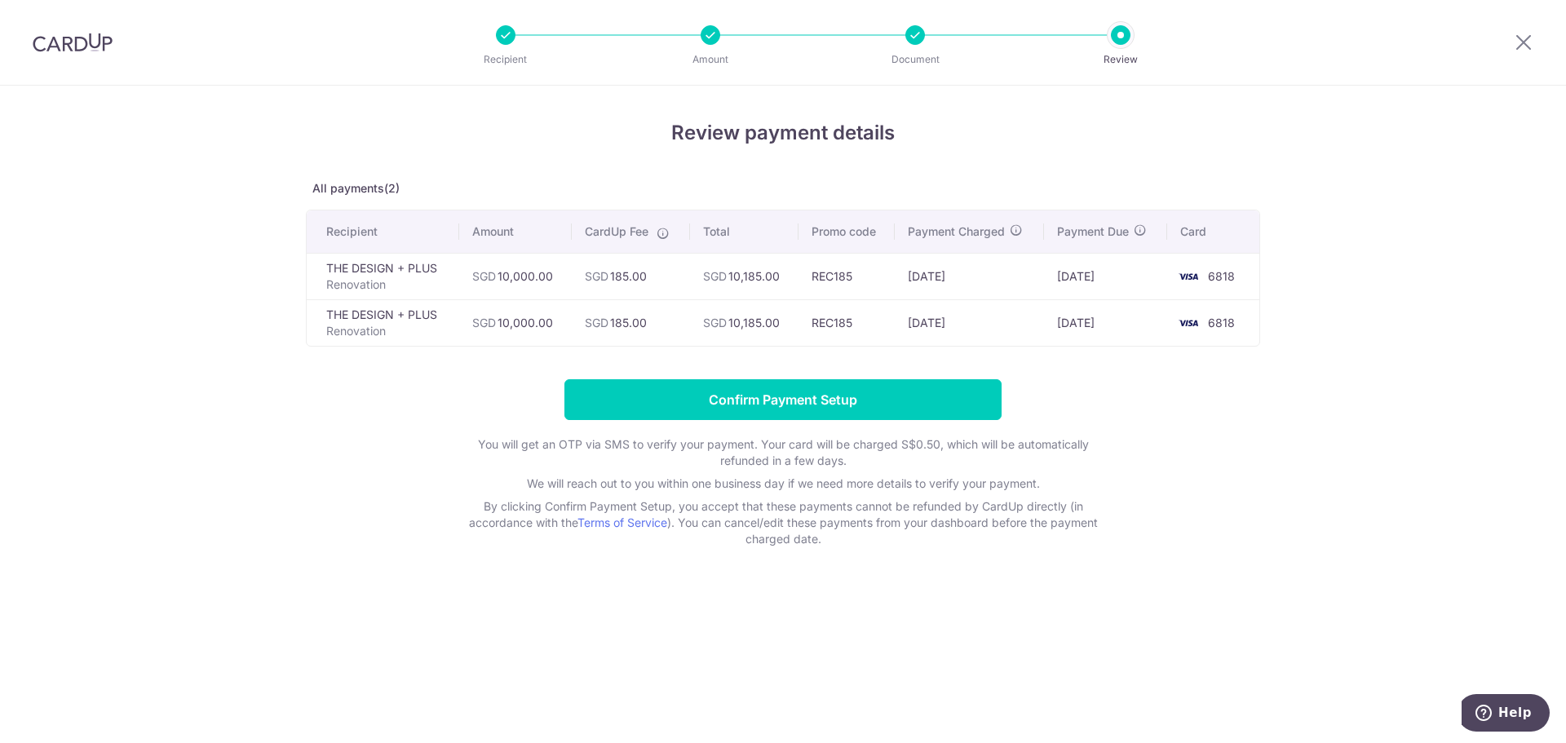
click at [1362, 221] on div "Review payment details All payments(2) Recipient Amount CardUp Fee Total Promo …" at bounding box center [783, 414] width 1566 height 657
click at [1520, 43] on icon at bounding box center [1524, 42] width 20 height 20
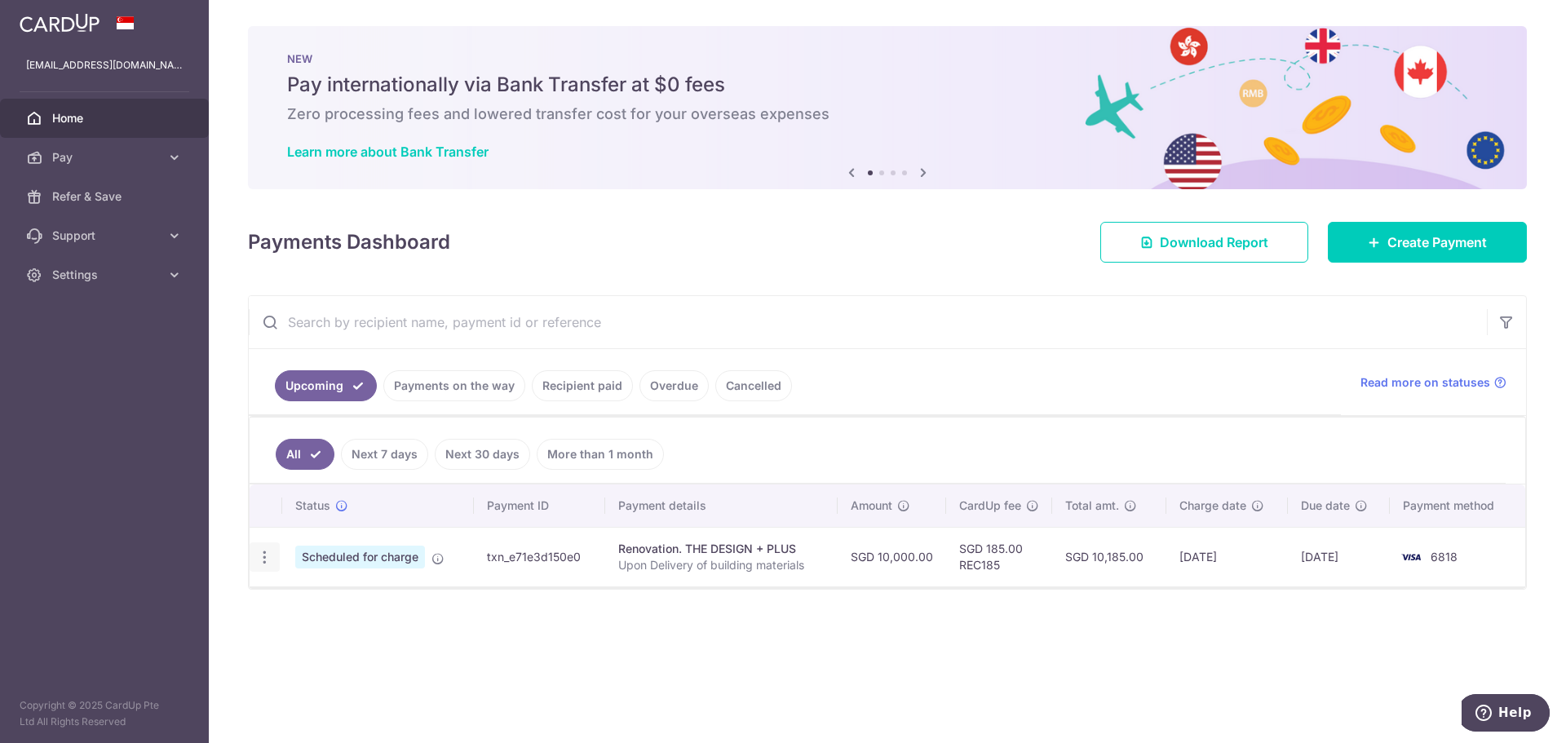
click at [275, 557] on div "Update payment Cancel payment Upload doc" at bounding box center [265, 557] width 30 height 30
click at [270, 557] on icon "button" at bounding box center [264, 557] width 17 height 17
click at [351, 641] on span "Cancel payment" at bounding box center [351, 642] width 109 height 20
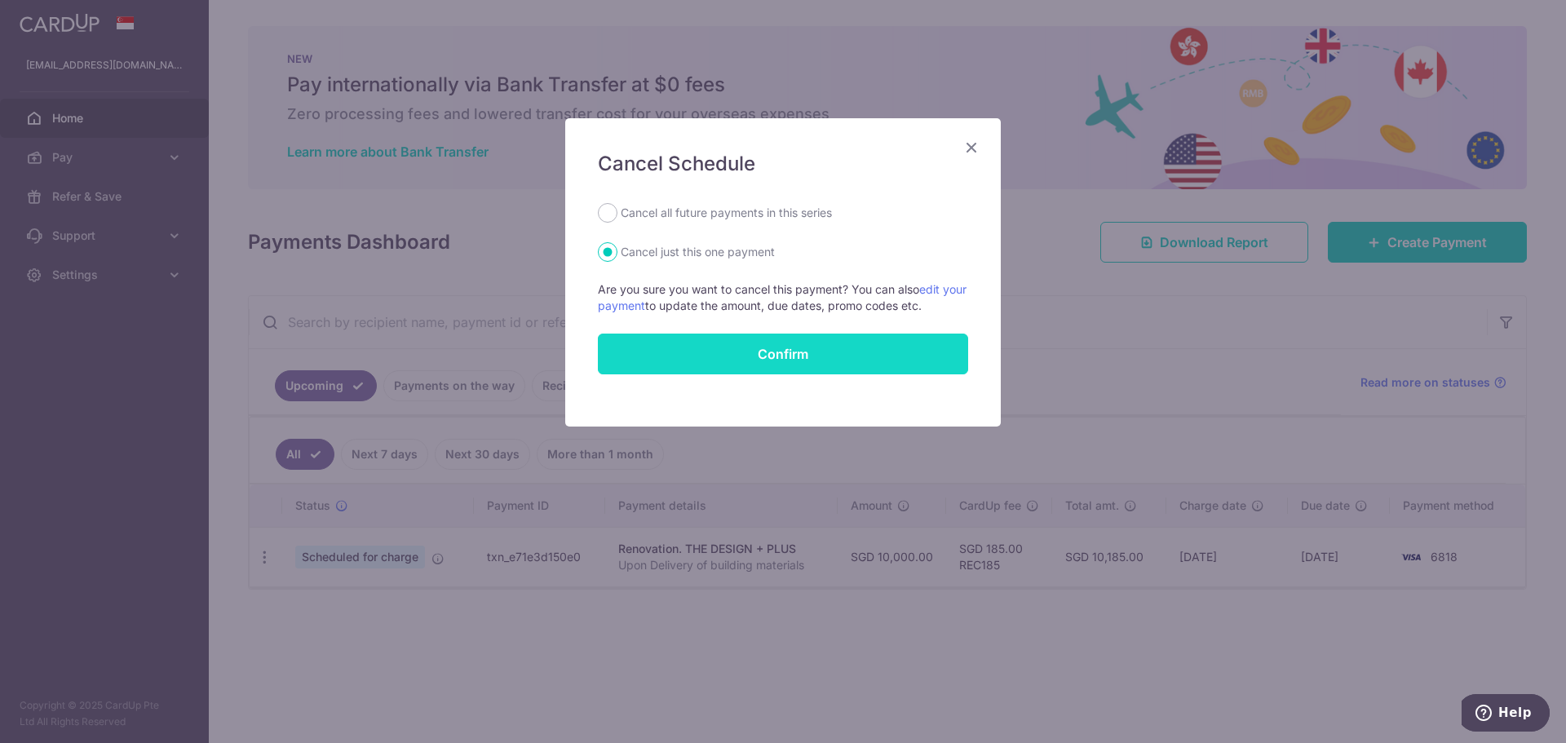
click at [793, 350] on button "Confirm" at bounding box center [783, 354] width 370 height 41
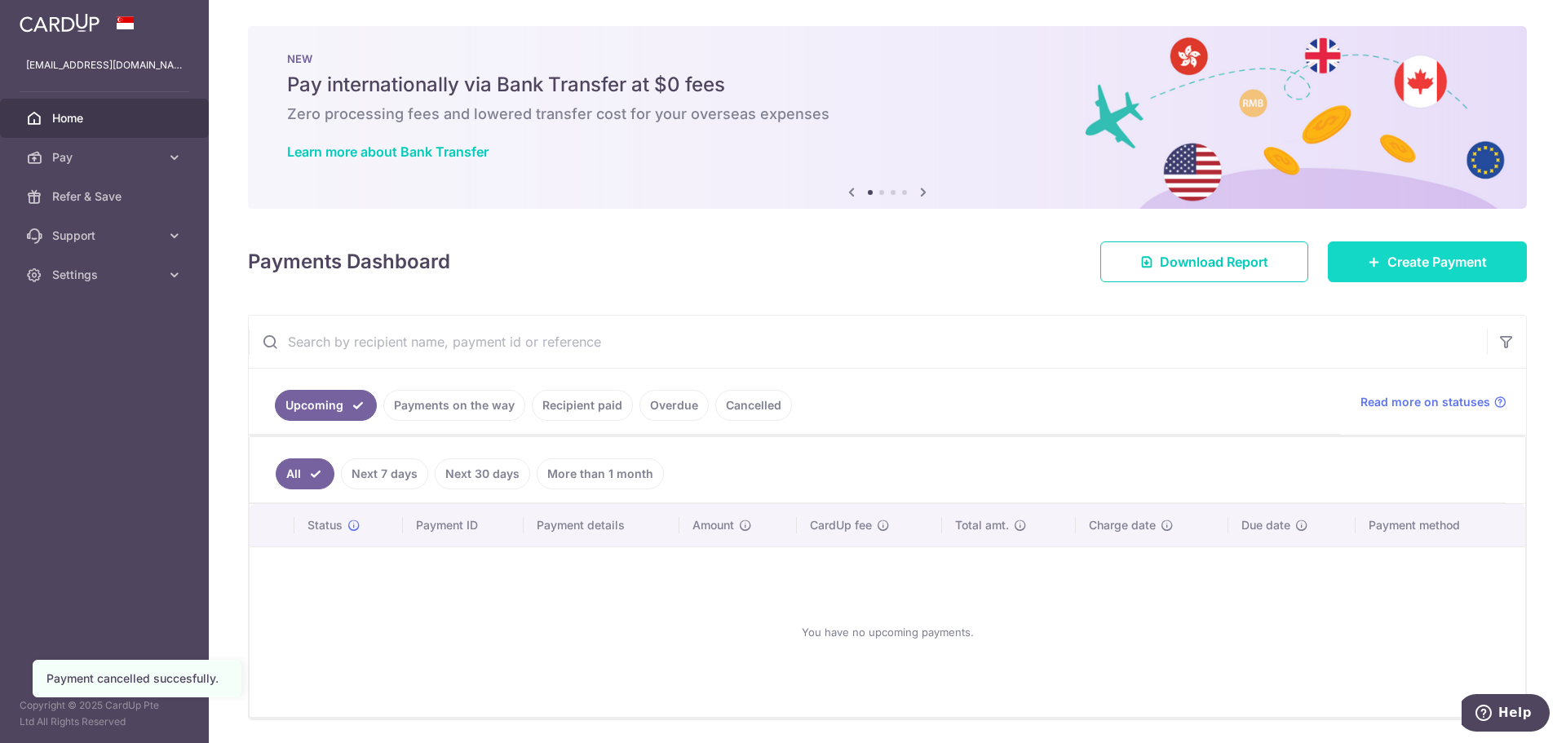
click at [1411, 268] on span "Create Payment" at bounding box center [1436, 262] width 99 height 20
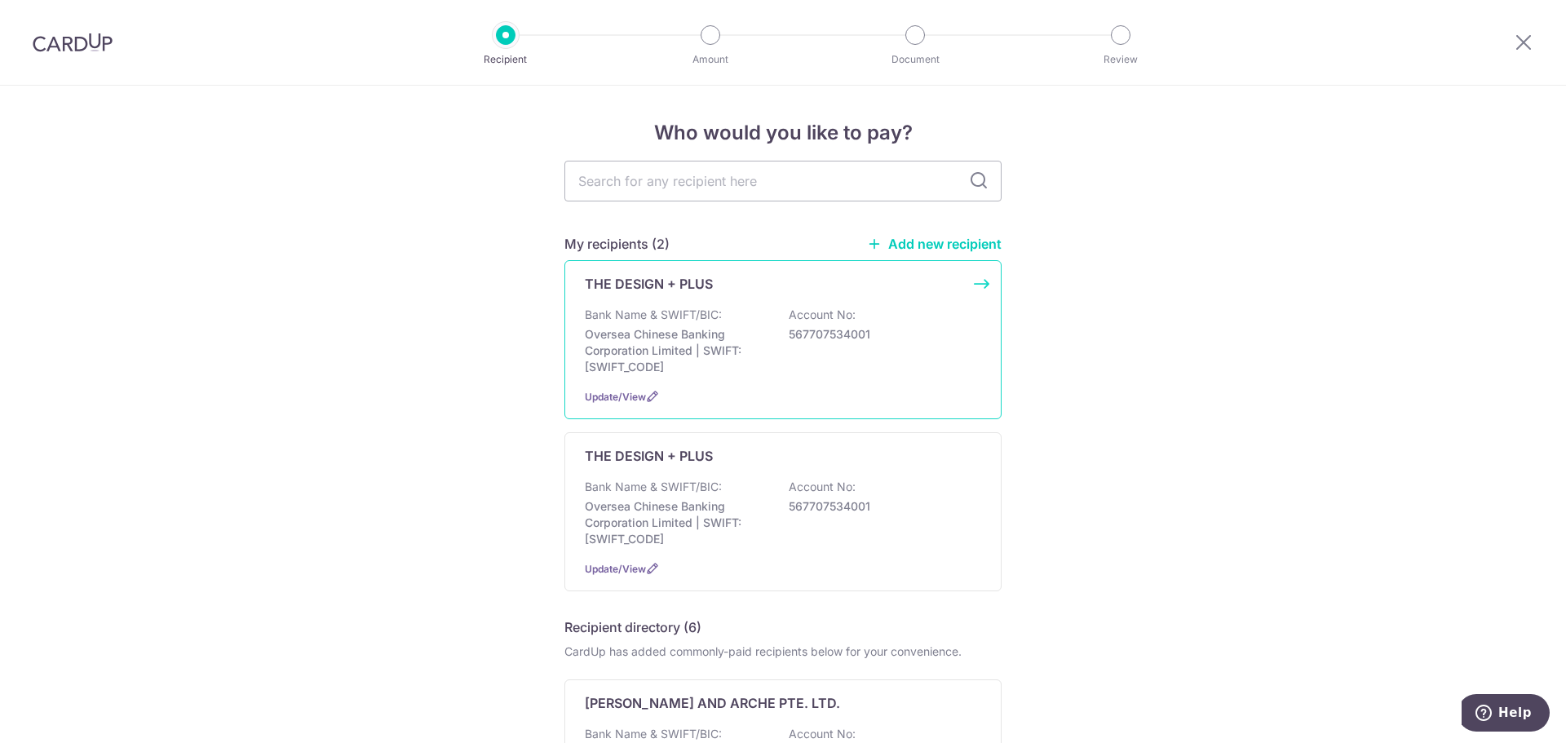
click at [731, 328] on p "Oversea Chinese Banking Corporation Limited | SWIFT: [SWIFT_CODE]" at bounding box center [676, 350] width 183 height 49
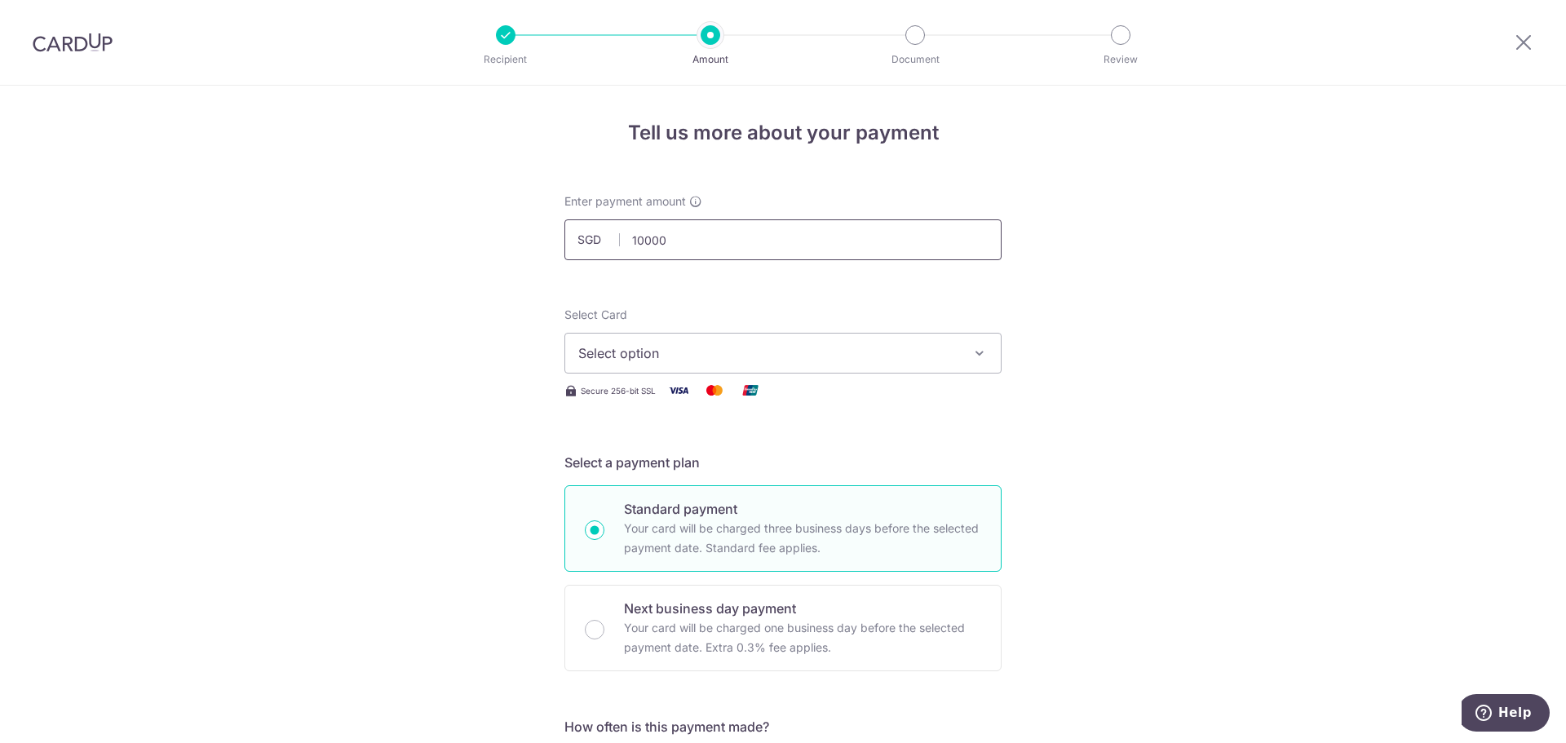
type input "10,000.00"
click at [675, 348] on span "Select option" at bounding box center [768, 353] width 380 height 20
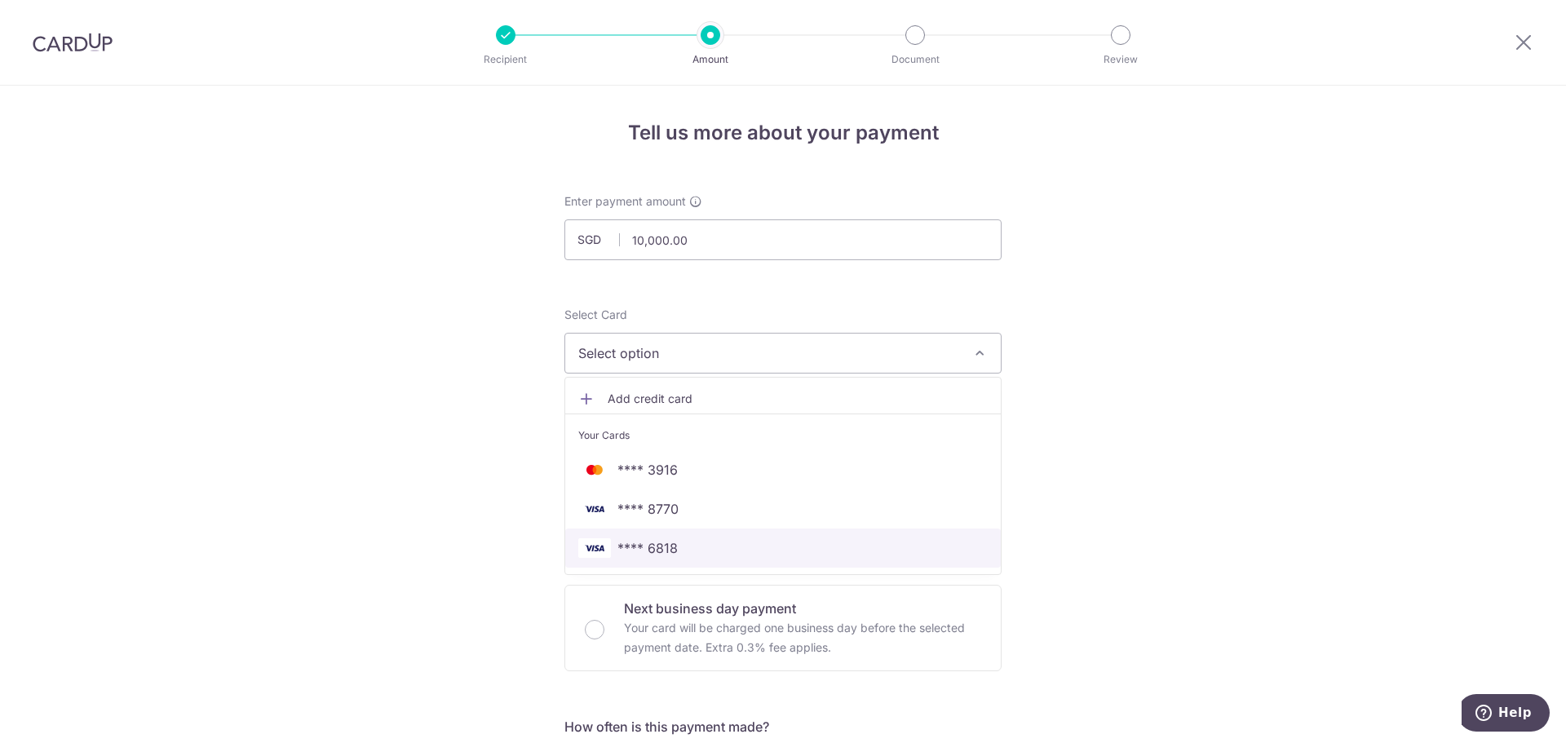
click at [647, 549] on span "**** 6818" at bounding box center [647, 548] width 60 height 20
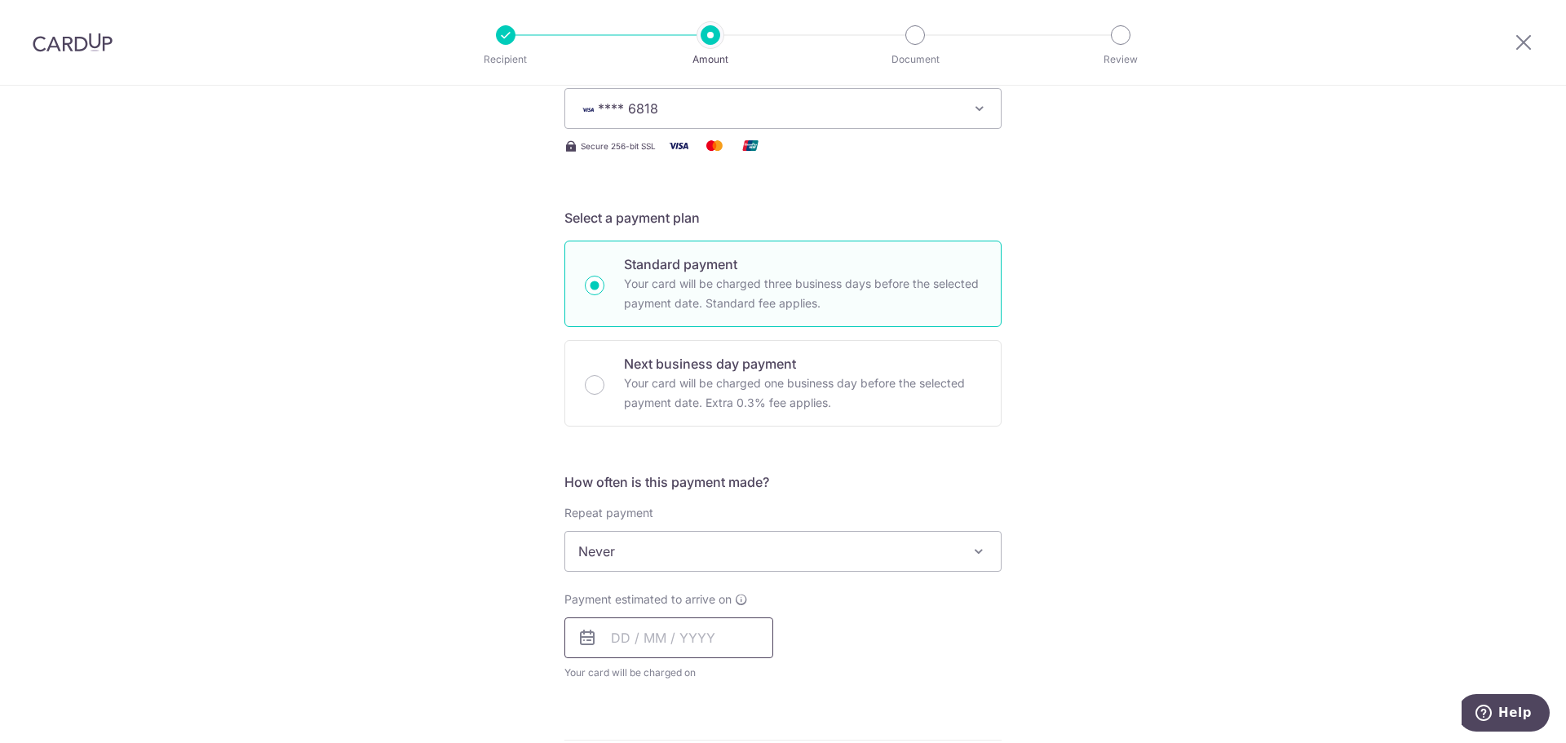
scroll to position [326, 0]
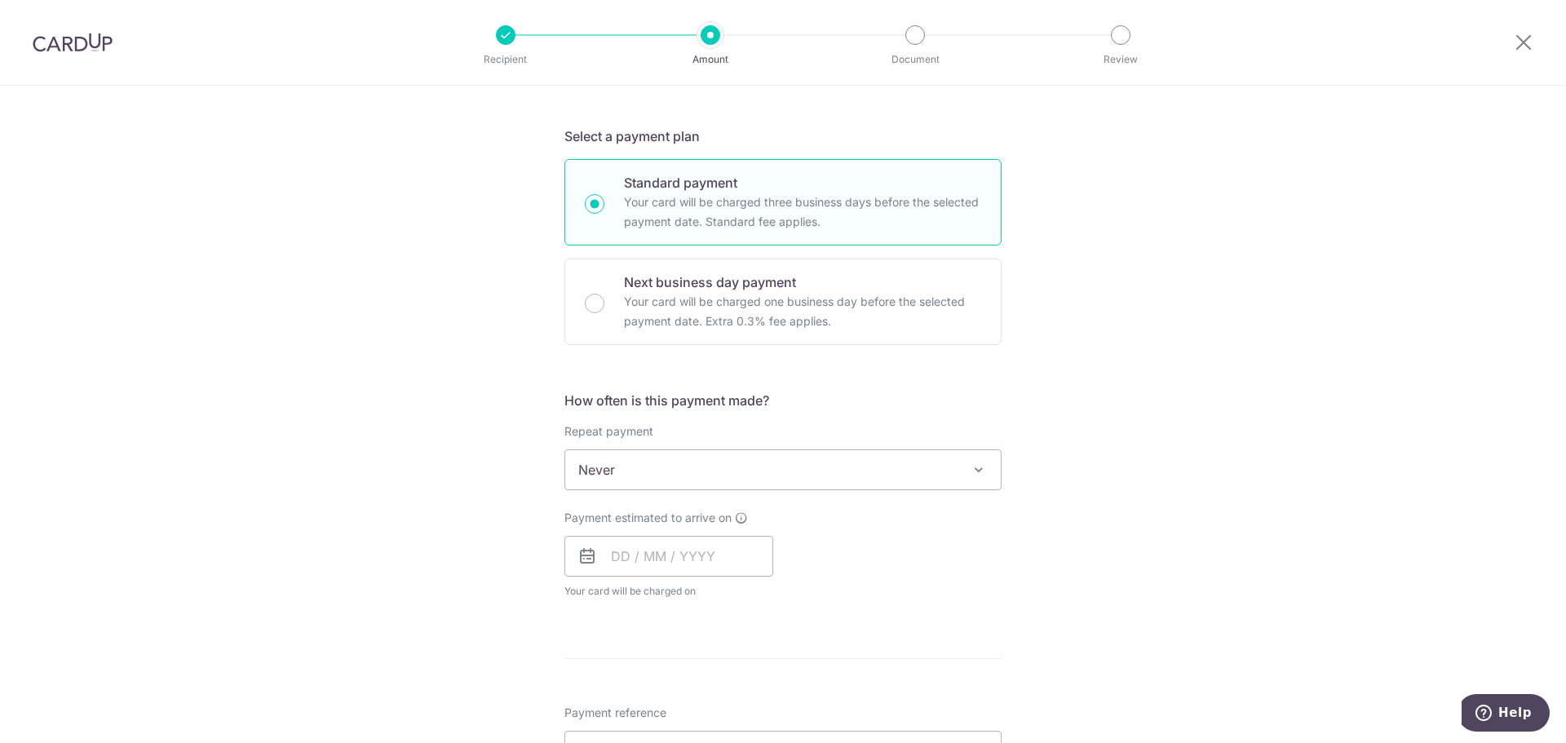
click at [700, 466] on span "Never" at bounding box center [782, 469] width 435 height 39
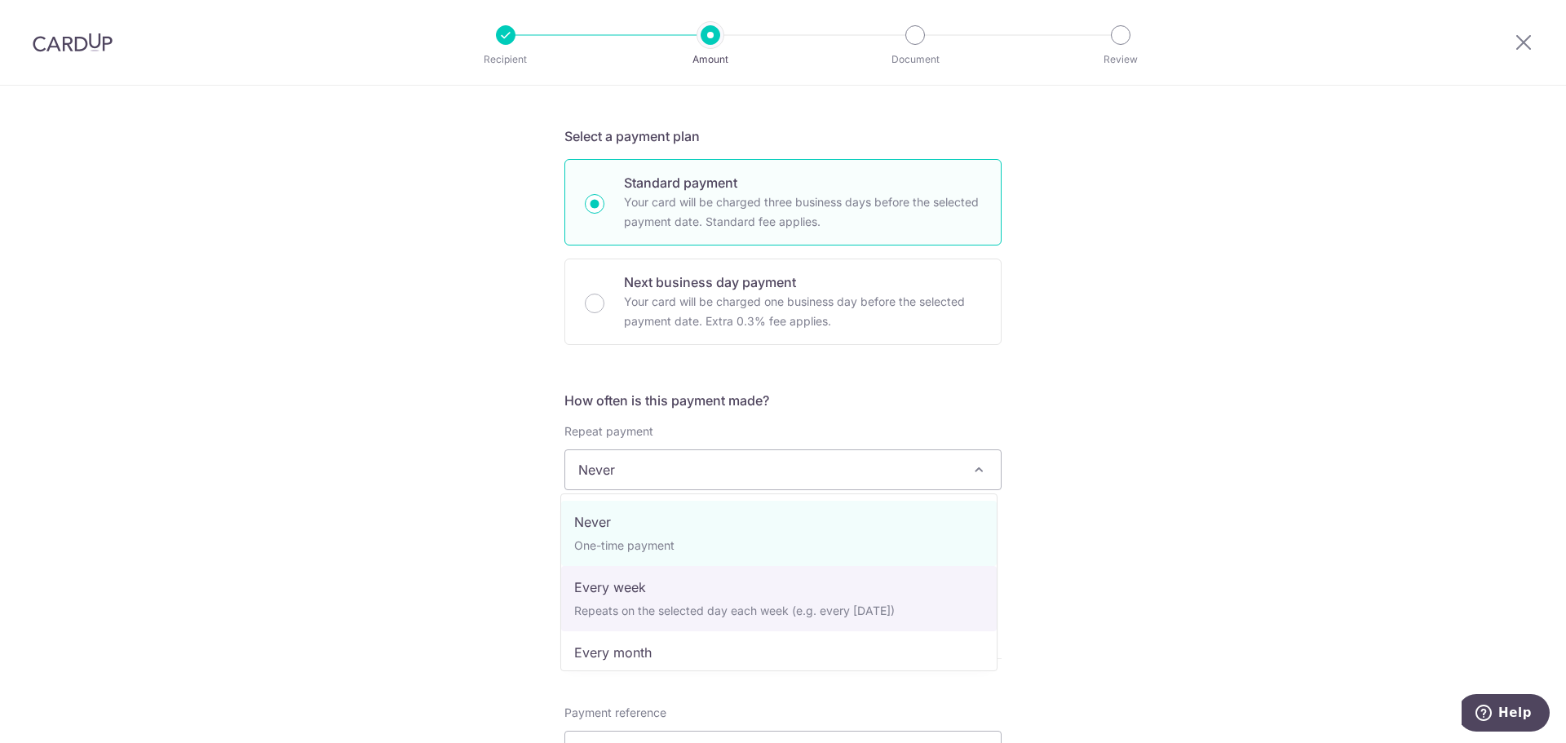
select select "2"
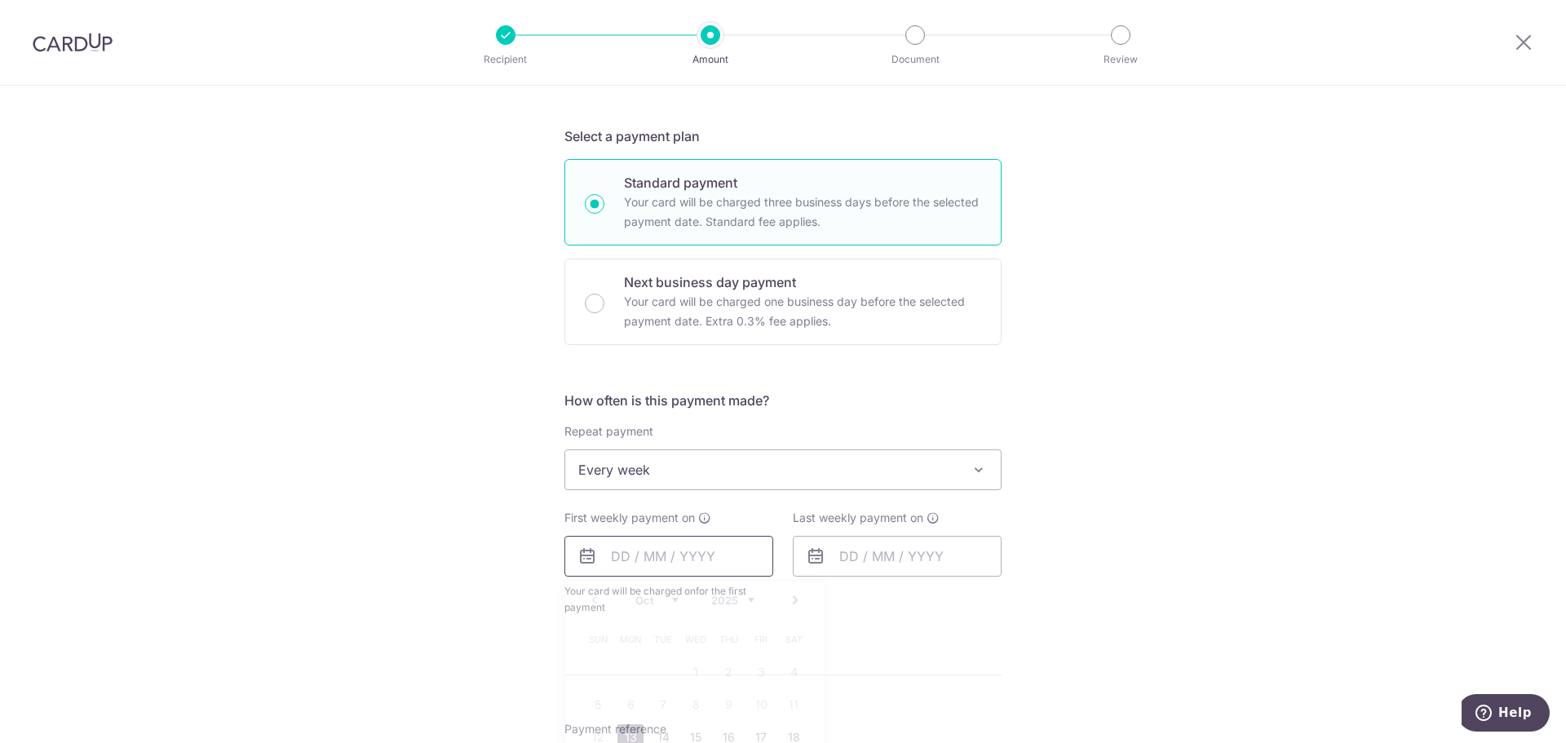
click at [683, 570] on input "text" at bounding box center [668, 556] width 209 height 41
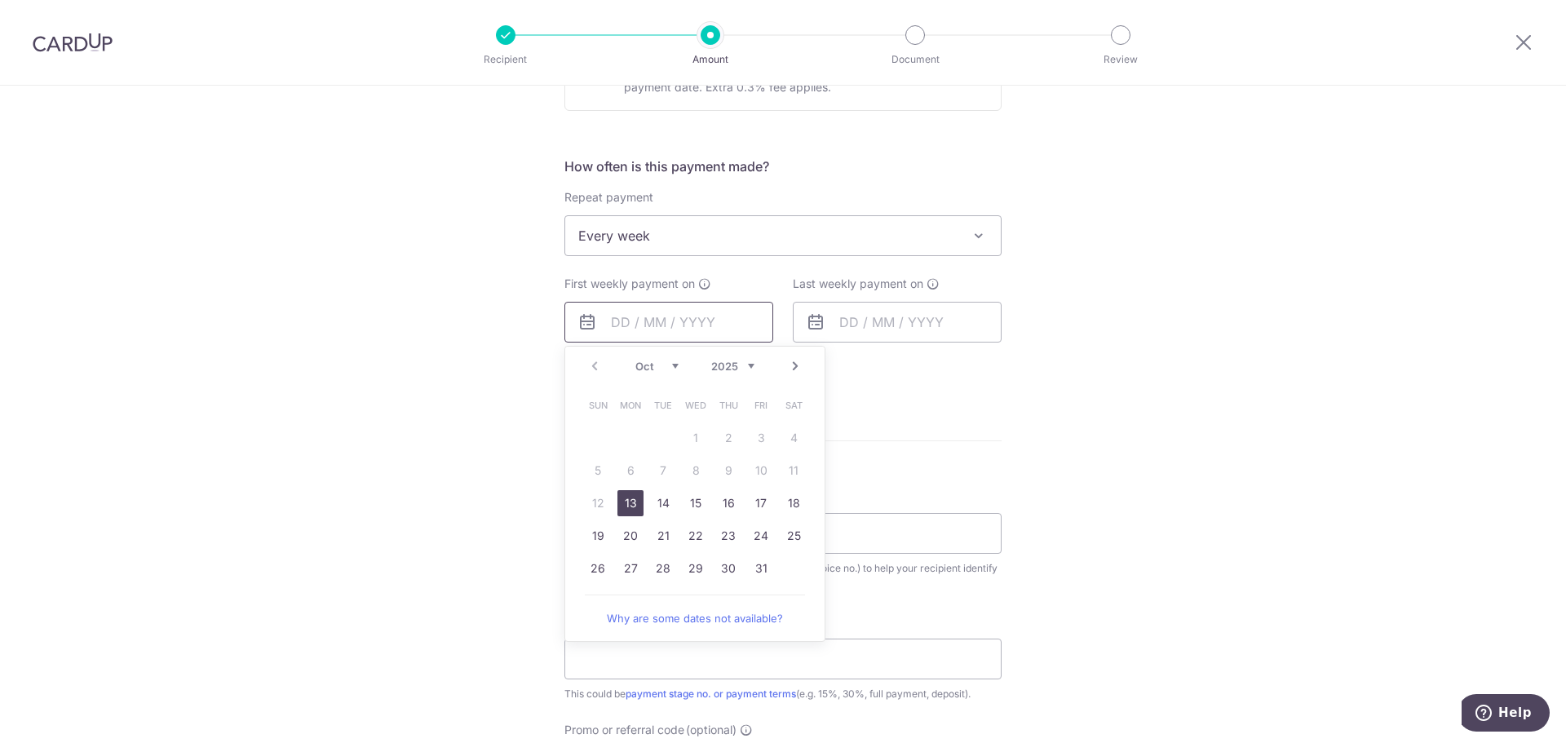
scroll to position [571, 0]
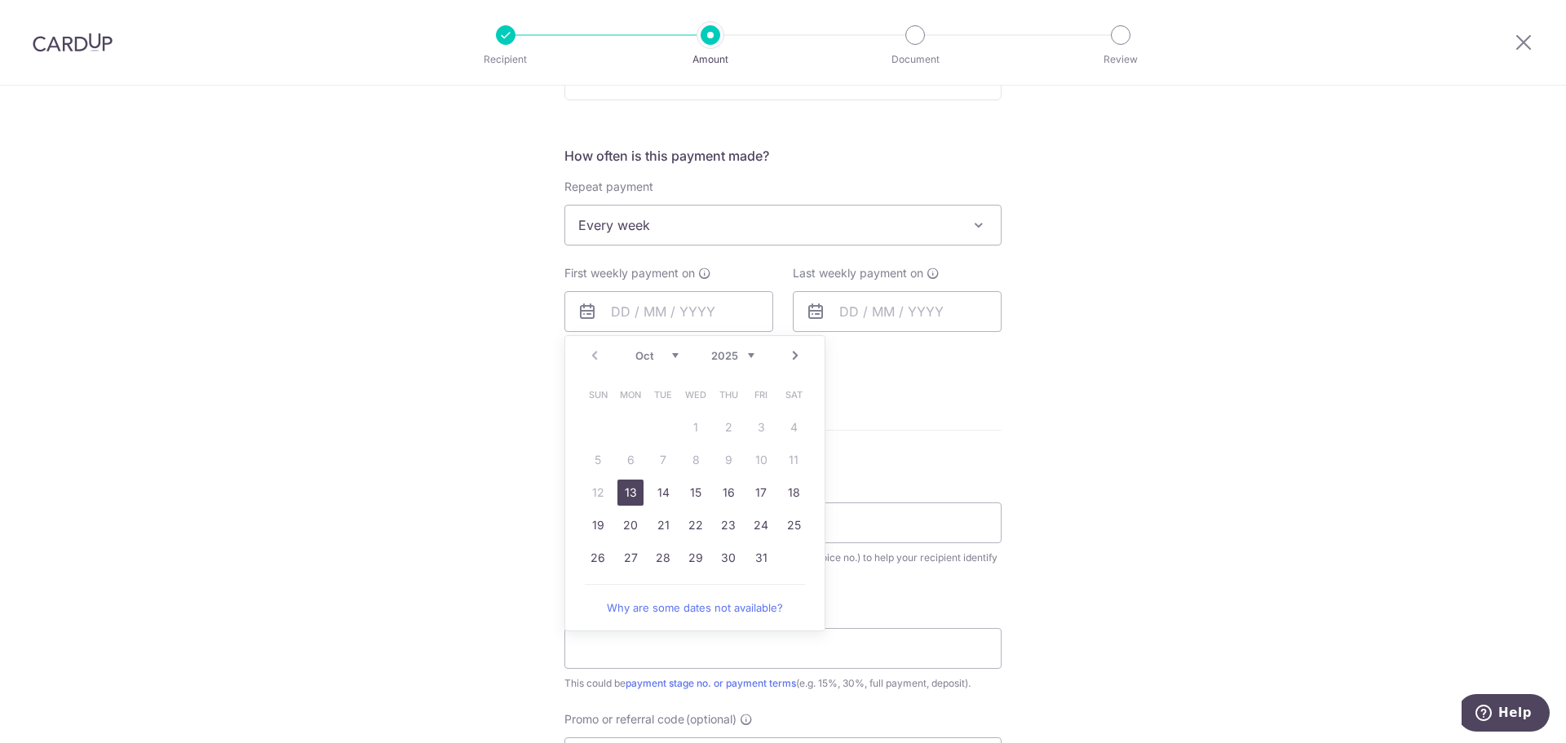
click at [625, 493] on link "13" at bounding box center [630, 492] width 26 height 26
type input "[DATE]"
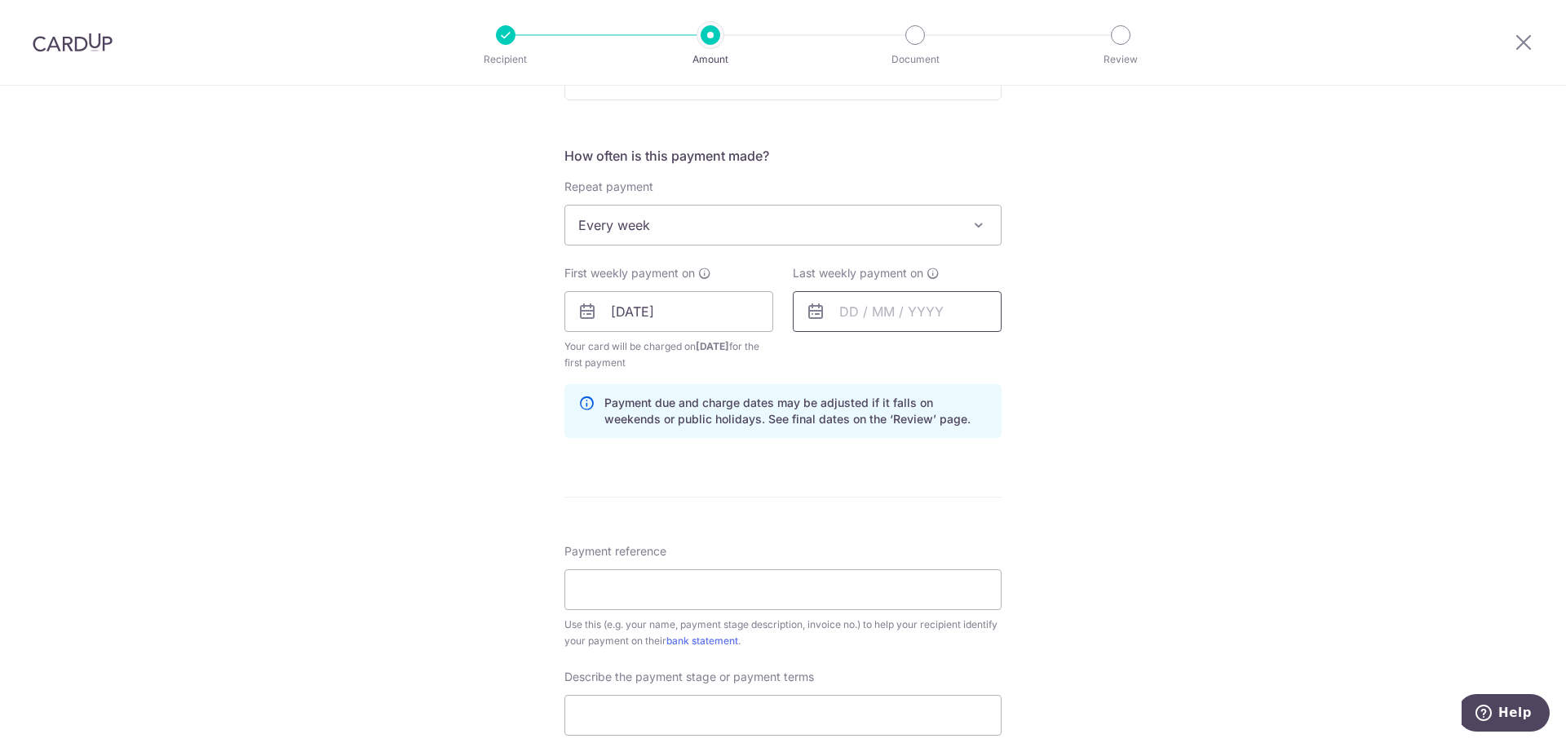
click at [862, 308] on input "text" at bounding box center [897, 311] width 209 height 41
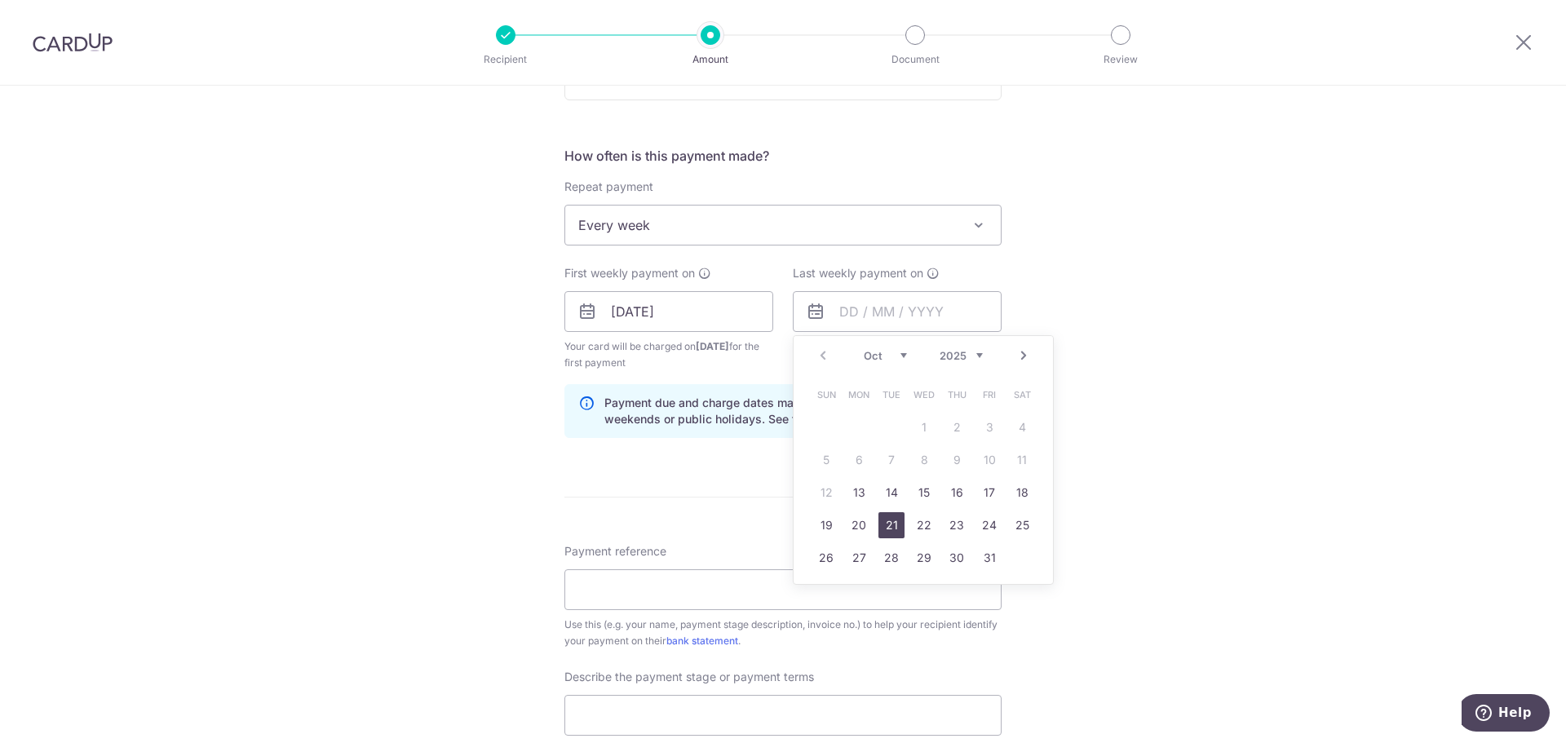
click at [881, 525] on link "21" at bounding box center [891, 525] width 26 height 26
type input "21/10/2025"
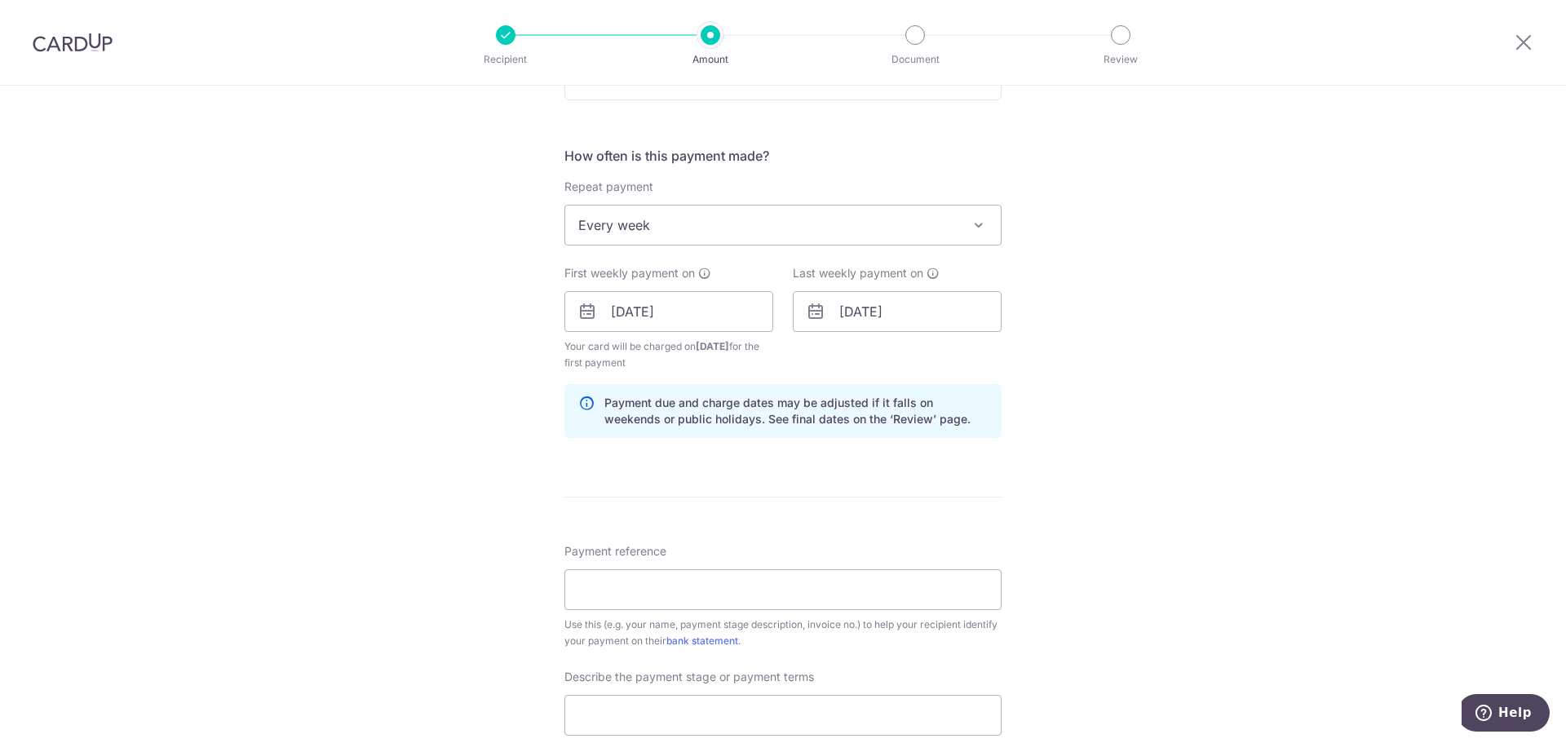
click at [1207, 511] on div "Tell us more about your payment Enter payment amount SGD 10,000.00 10000.00 Sel…" at bounding box center [783, 349] width 1566 height 1668
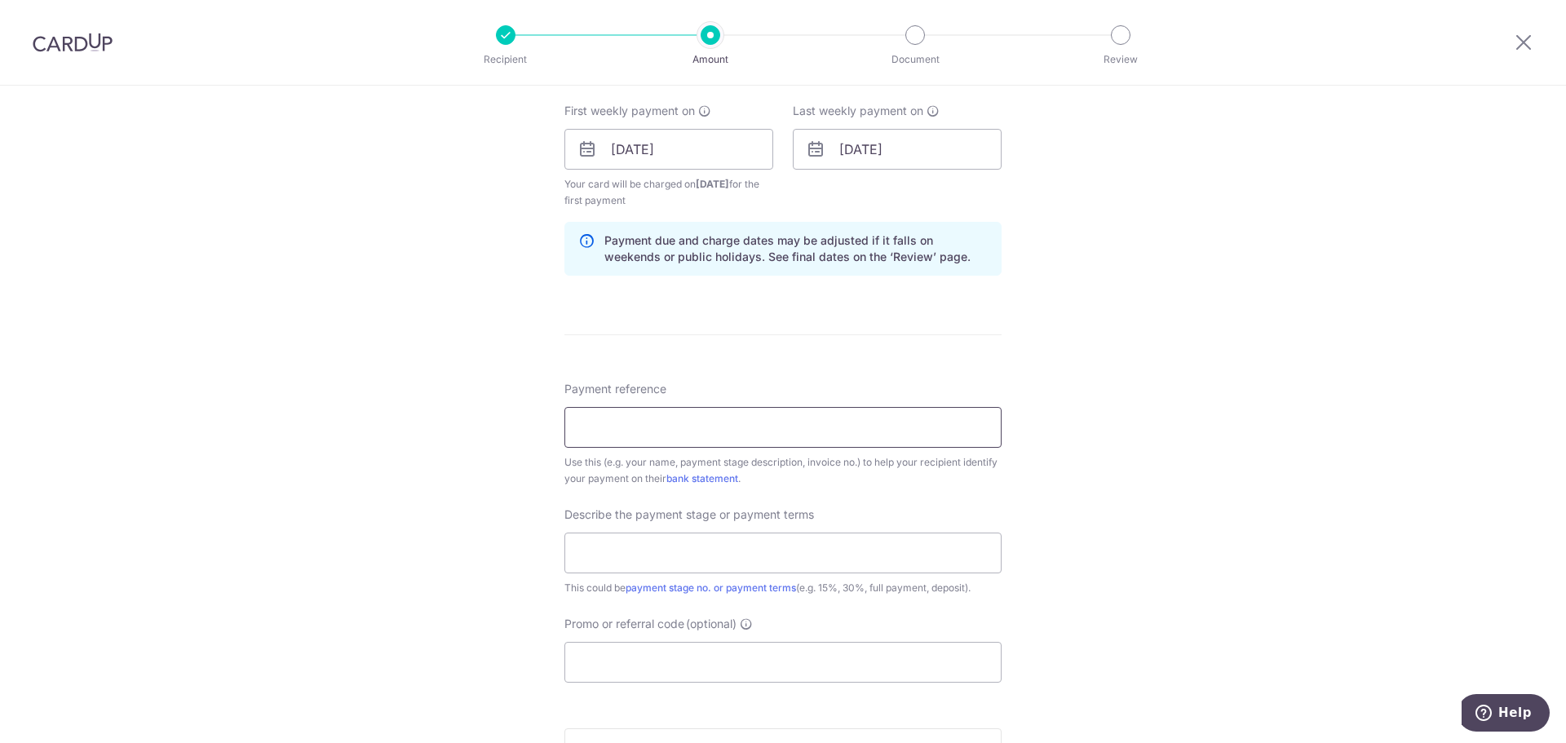
scroll to position [734, 0]
click at [593, 444] on input "Payment reference" at bounding box center [782, 426] width 437 height 41
type input "3rd and 4th Payment"
type input "Upon delivery of bld materials 30%"
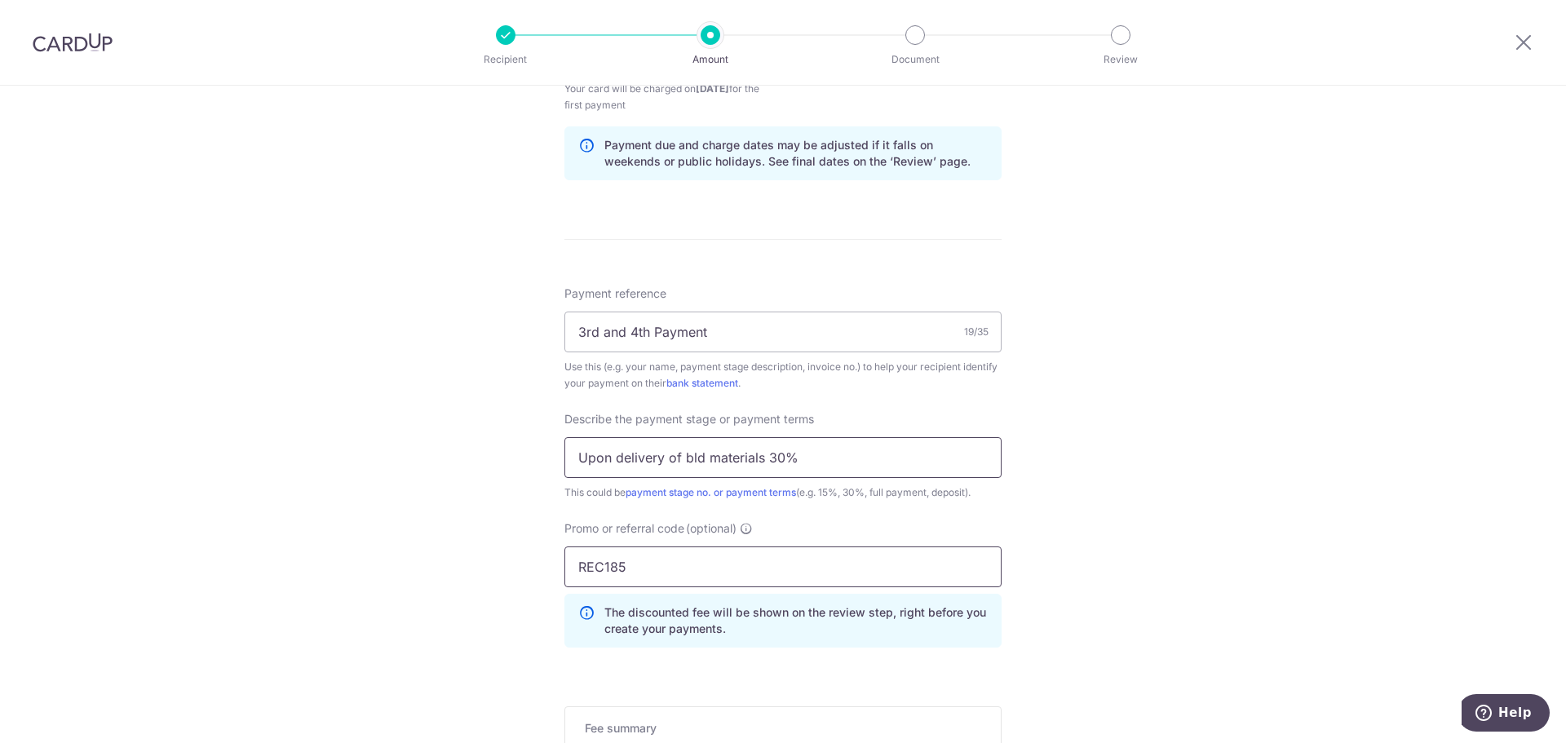
scroll to position [1084, 0]
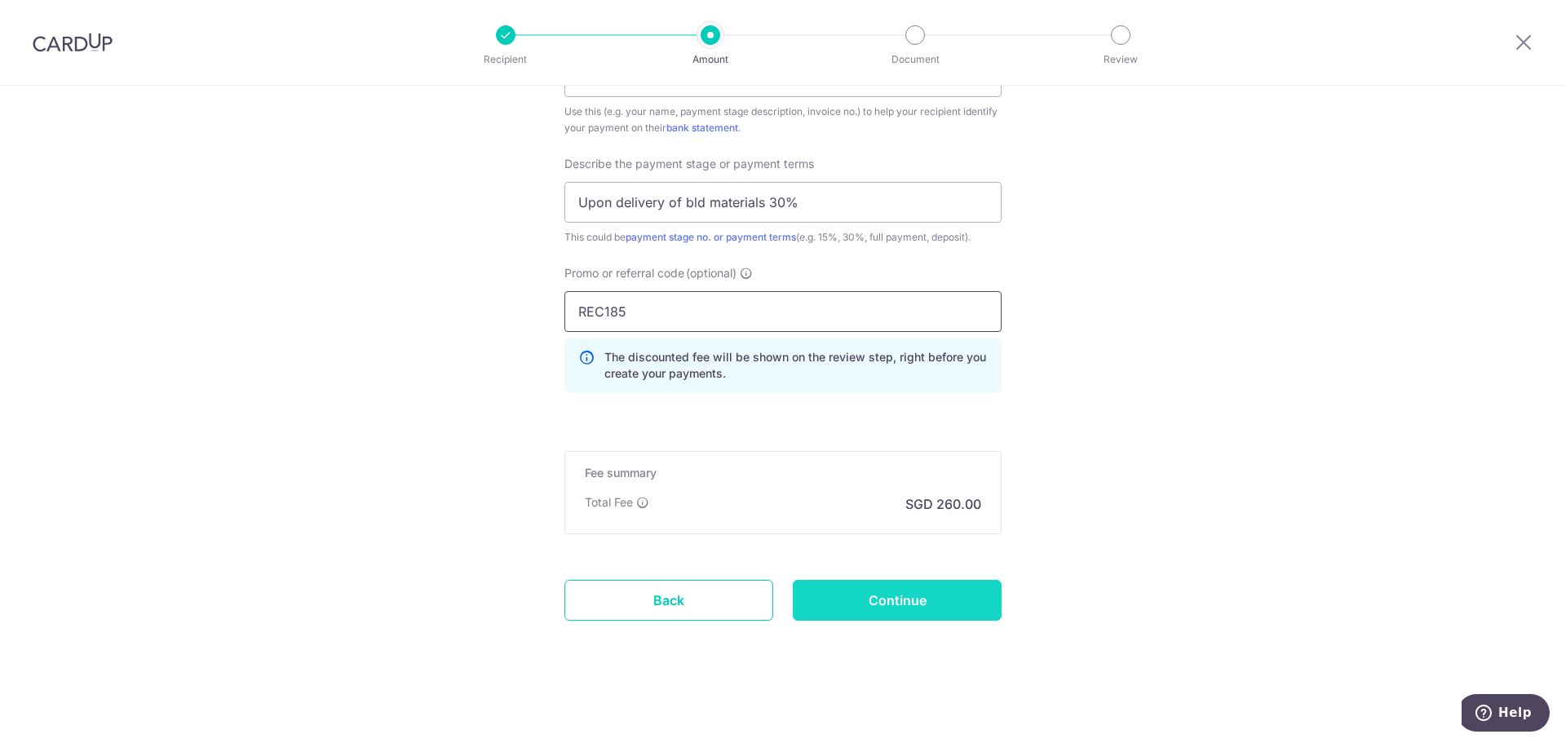
type input "REC185"
click at [965, 598] on input "Continue" at bounding box center [897, 600] width 209 height 41
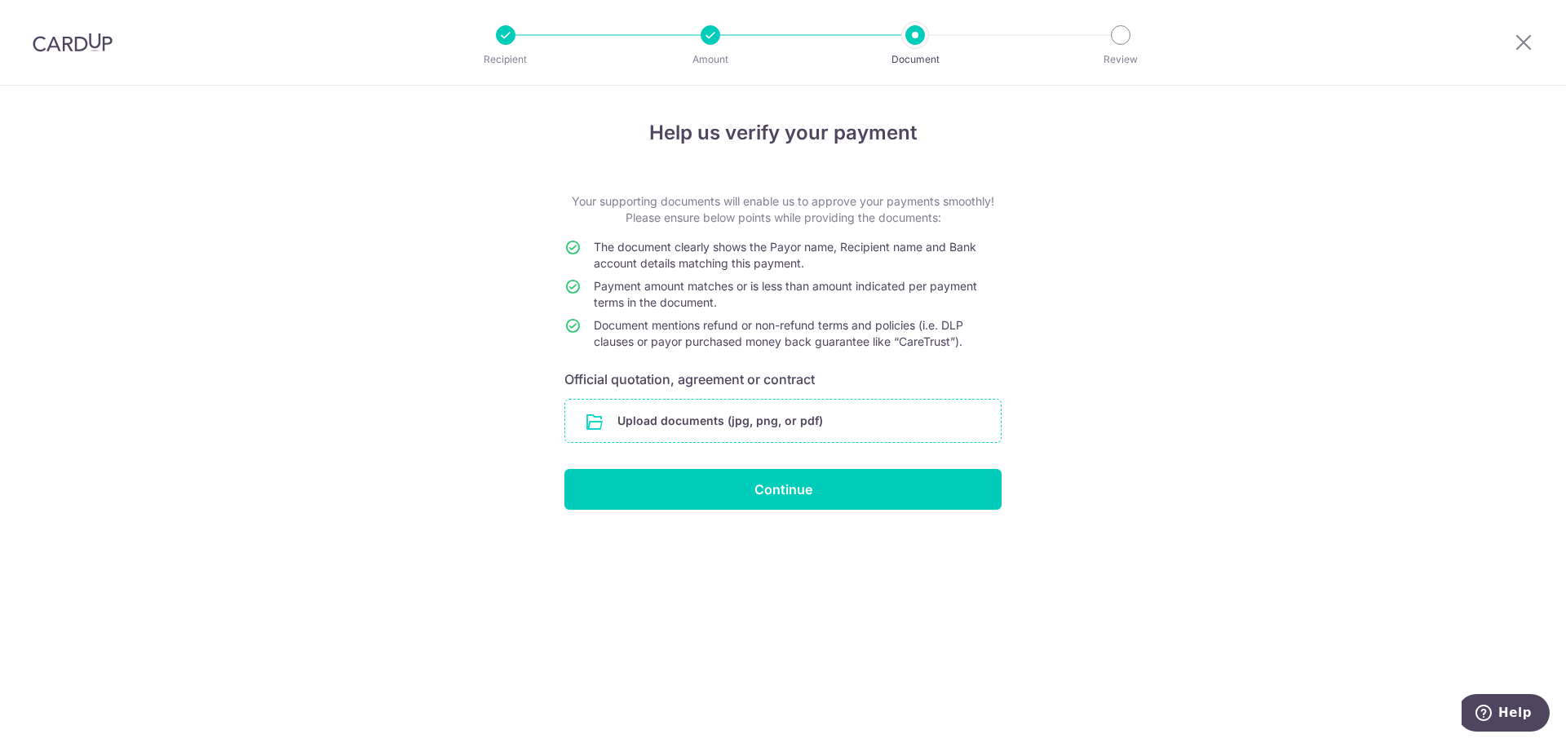
click at [746, 419] on input "file" at bounding box center [782, 421] width 435 height 42
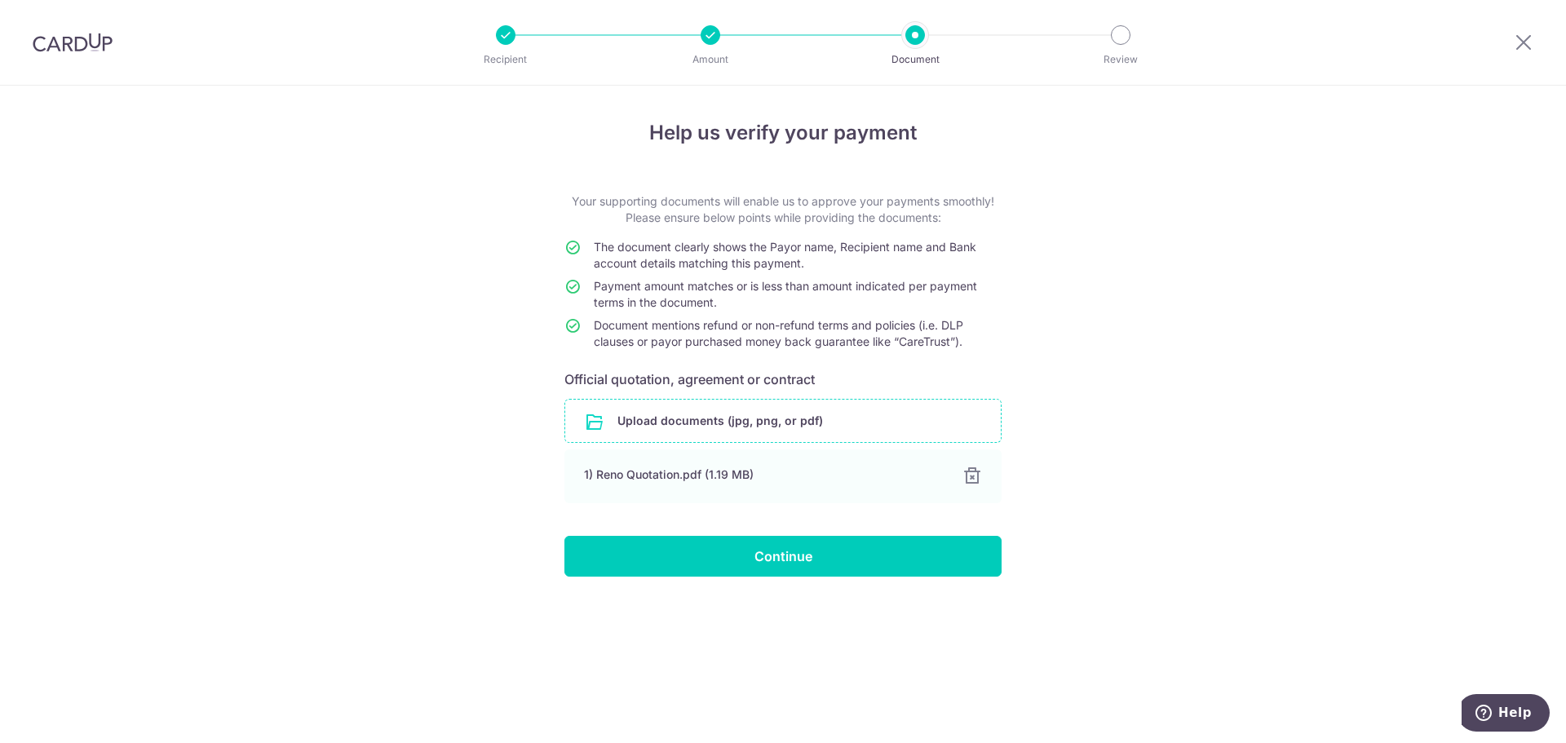
click at [656, 431] on input "file" at bounding box center [782, 421] width 435 height 42
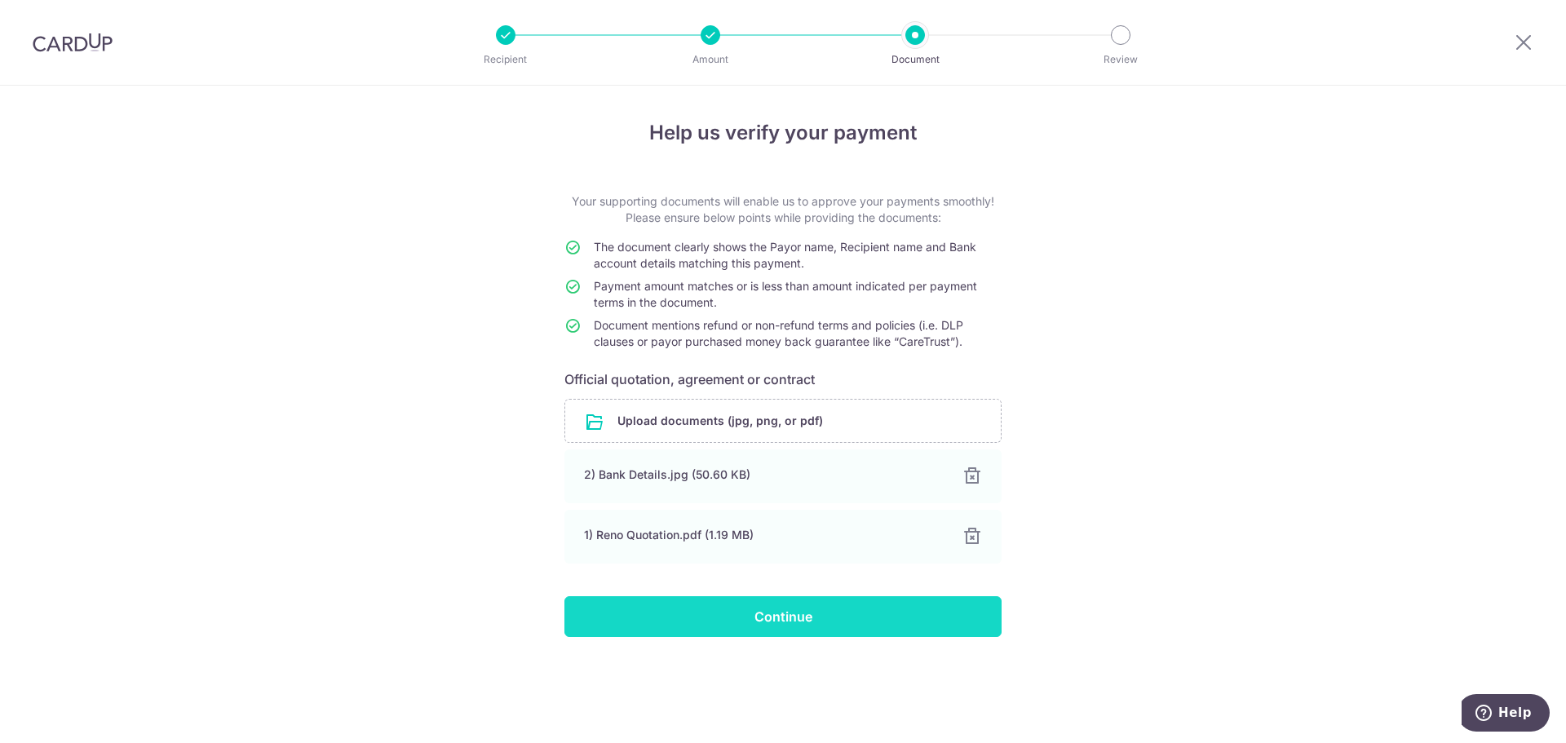
click at [680, 610] on input "Continue" at bounding box center [782, 616] width 437 height 41
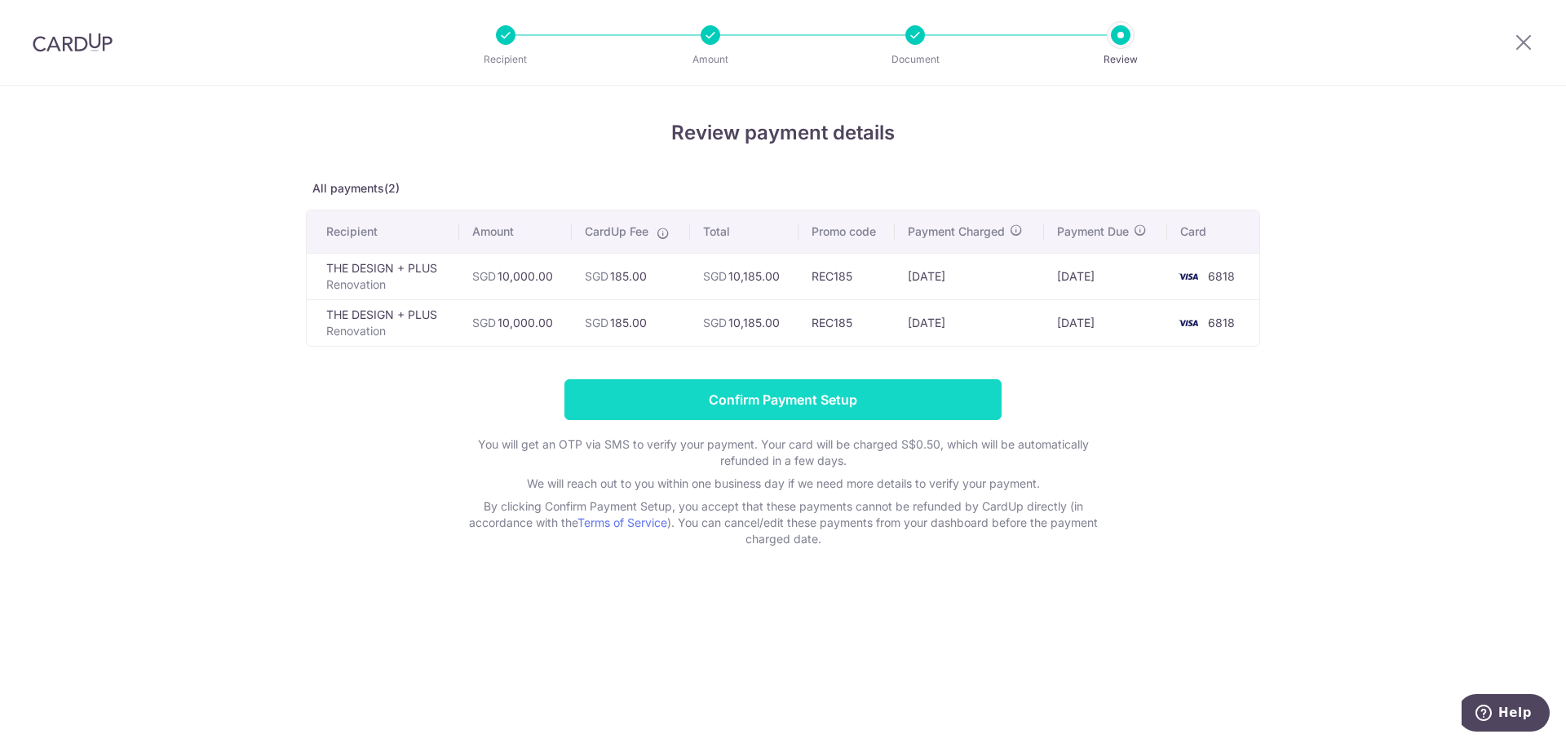
click at [744, 402] on input "Confirm Payment Setup" at bounding box center [782, 399] width 437 height 41
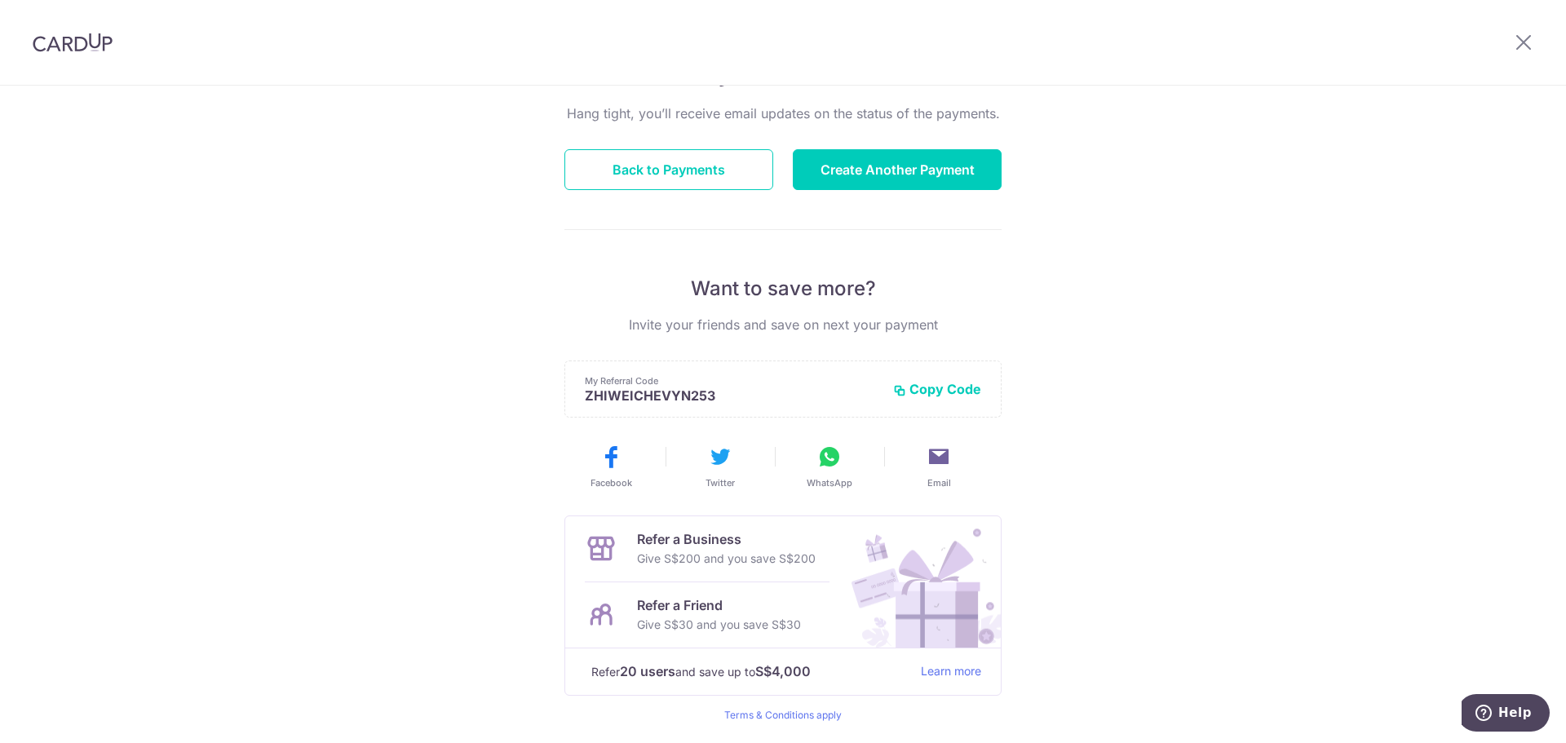
scroll to position [163, 0]
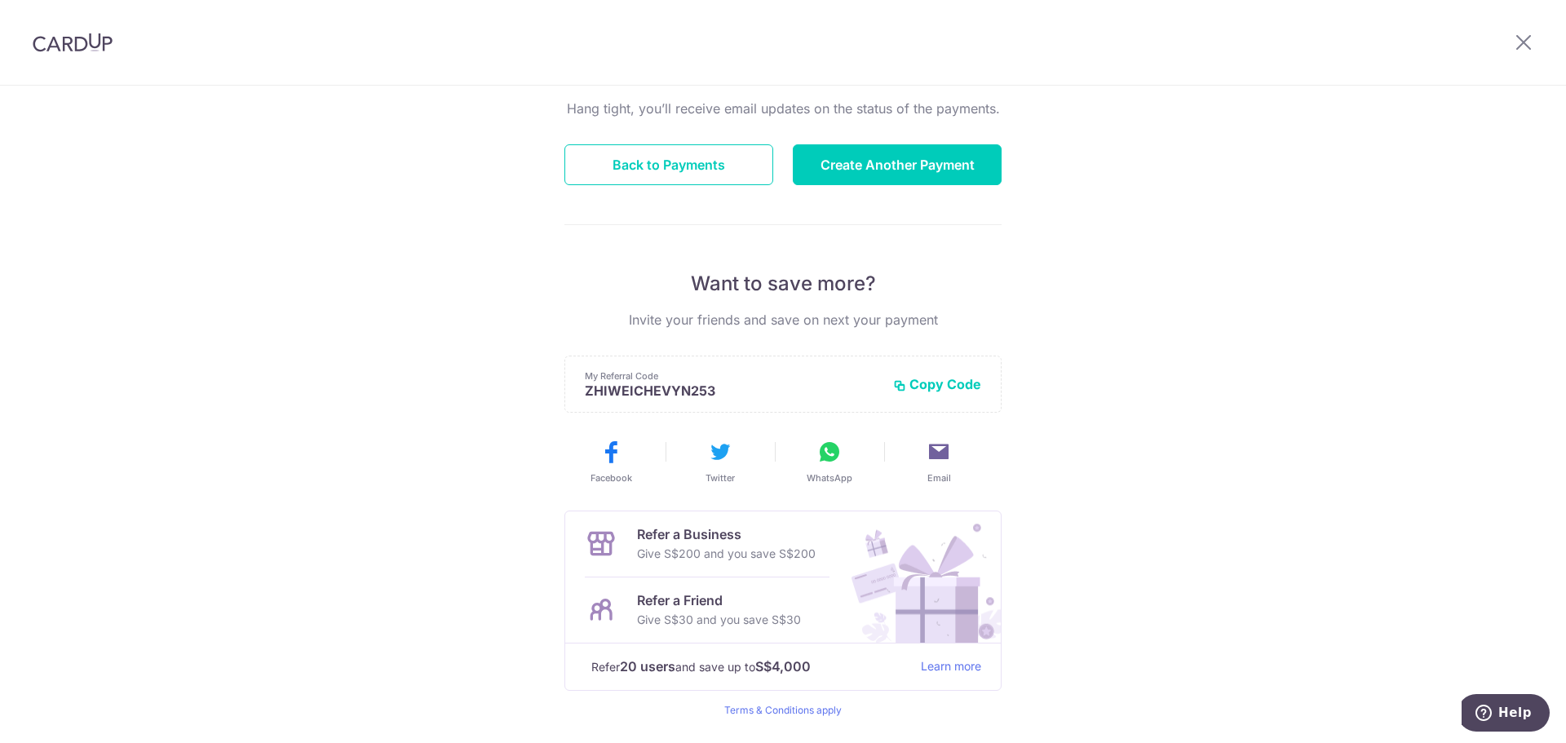
drag, startPoint x: 267, startPoint y: 252, endPoint x: 275, endPoint y: 259, distance: 9.8
click at [267, 252] on div "Payments created! Hang tight, you’ll receive email updates on the status of the…" at bounding box center [783, 358] width 1566 height 871
click at [1421, 270] on div "Payments created! Hang tight, you’ll receive email updates on the status of the…" at bounding box center [783, 358] width 1566 height 871
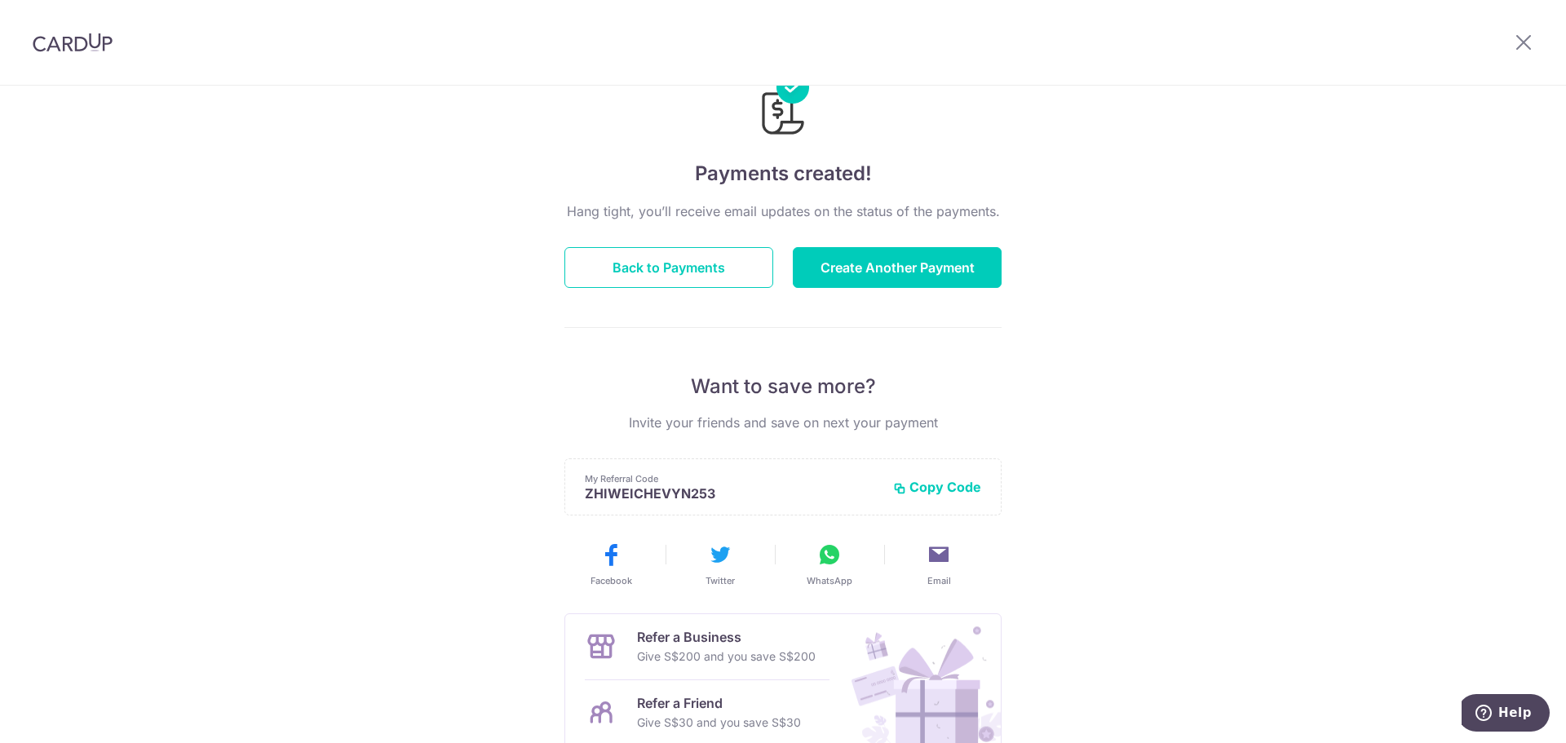
scroll to position [0, 0]
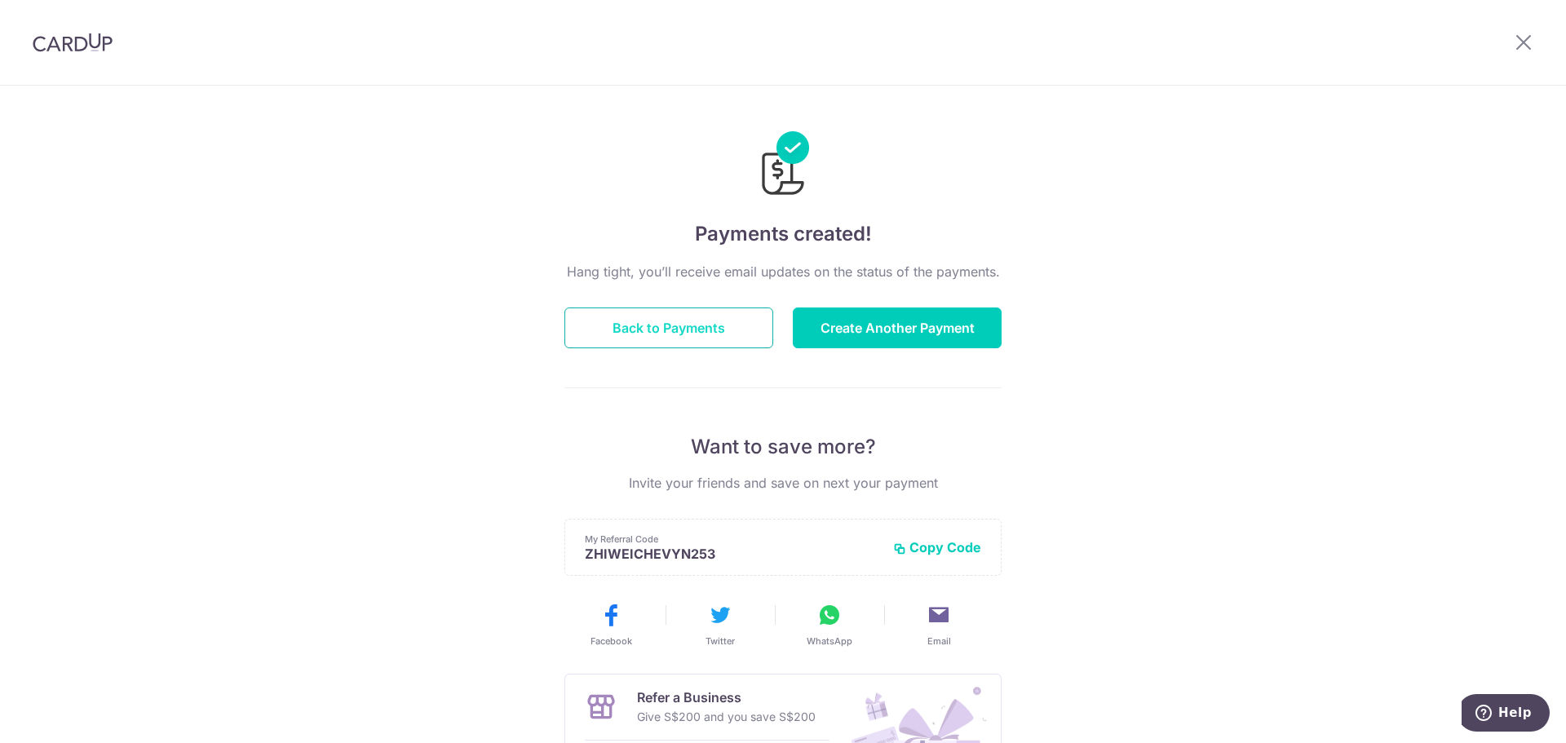
click at [634, 334] on button "Back to Payments" at bounding box center [668, 327] width 209 height 41
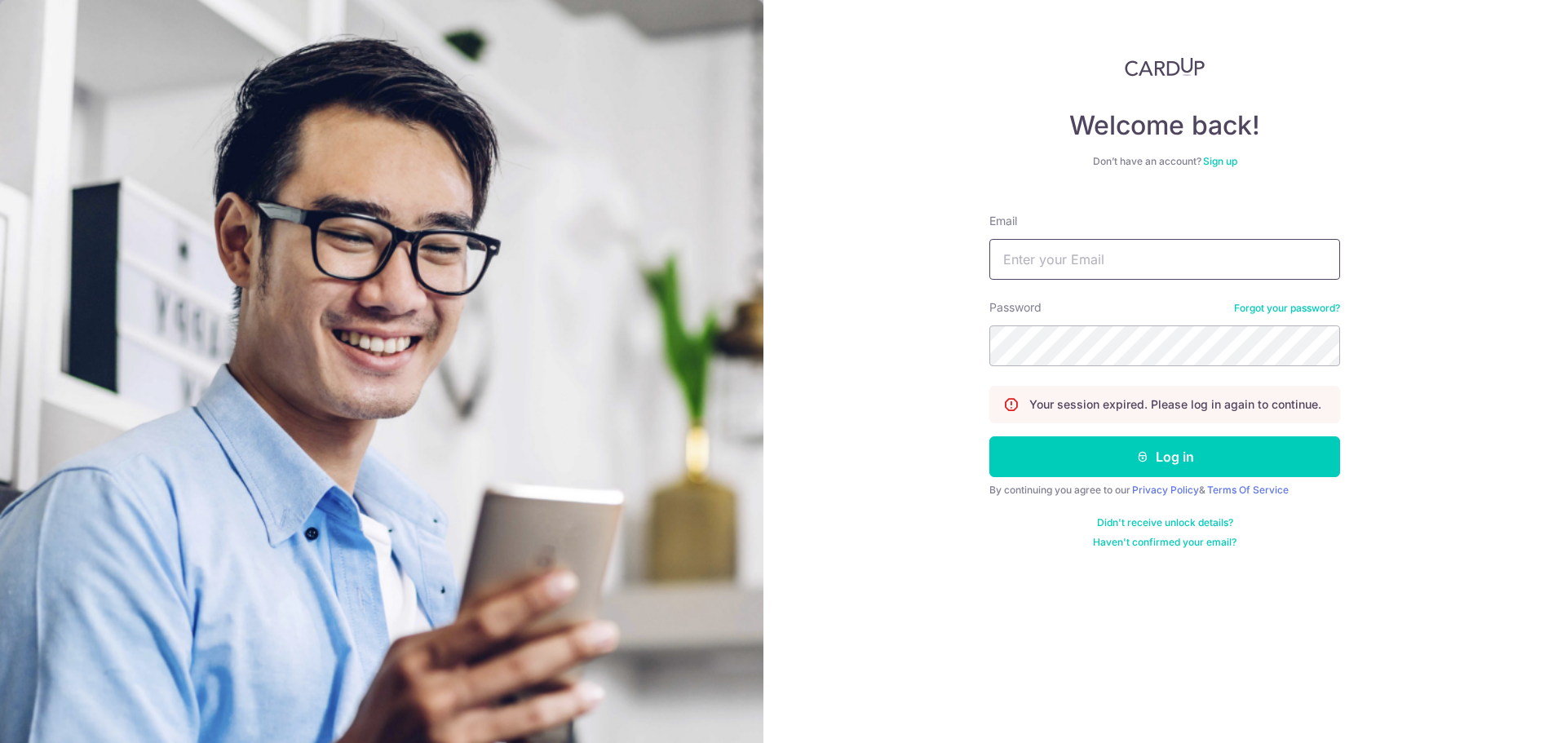
click at [1045, 257] on input "Email" at bounding box center [1164, 259] width 351 height 41
type input "[EMAIL_ADDRESS][DOMAIN_NAME]"
click at [989, 436] on button "Log in" at bounding box center [1164, 456] width 351 height 41
